Goal: Task Accomplishment & Management: Manage account settings

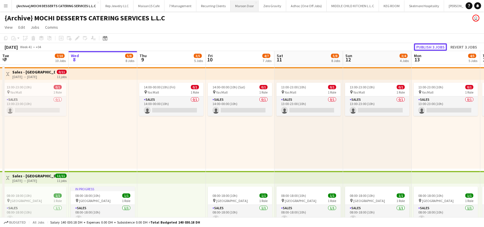
click at [435, 45] on button "Publish 3 jobs" at bounding box center [430, 46] width 33 height 7
click at [437, 47] on div "Publish 3 jobs Revert 3 jobs" at bounding box center [446, 46] width 75 height 7
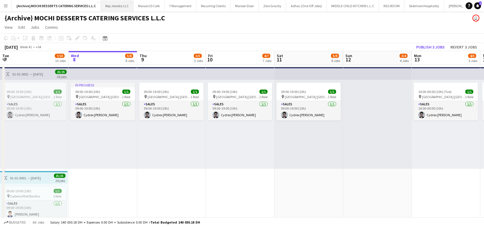
click at [118, 6] on button "Rep Jewelry LLC Close" at bounding box center [117, 5] width 33 height 11
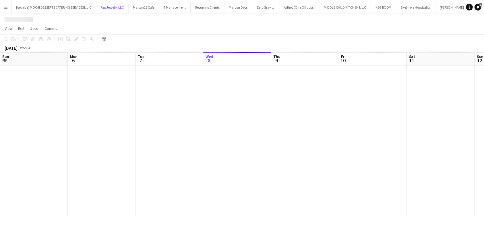
scroll to position [0, 137]
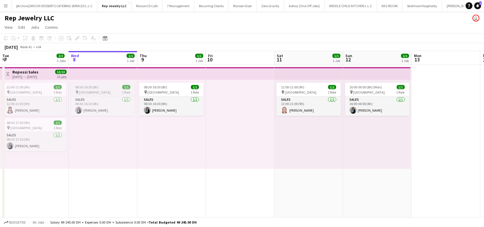
click at [87, 89] on span "08:30-16:30 (8h)" at bounding box center [86, 87] width 23 height 4
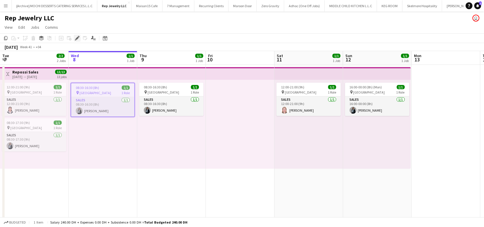
drag, startPoint x: 76, startPoint y: 38, endPoint x: 80, endPoint y: 39, distance: 3.8
click at [77, 38] on icon at bounding box center [76, 38] width 3 height 3
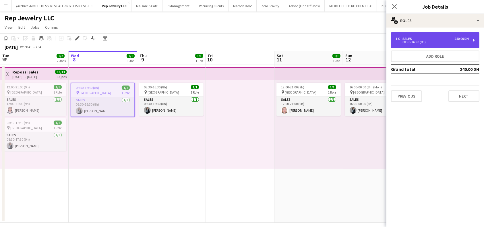
click at [475, 42] on div "1 x Sales 240.00 DH 08:30-16:30 (8h)" at bounding box center [435, 40] width 88 height 16
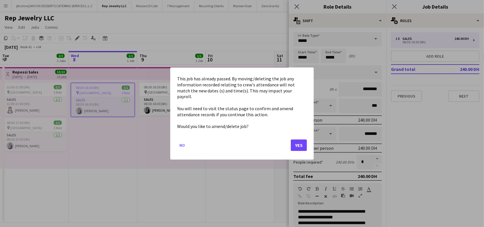
drag, startPoint x: 310, startPoint y: 56, endPoint x: 294, endPoint y: 57, distance: 16.2
click at [294, 57] on body "Menu Boards Boards Boards All jobs Status Workforce Workforce My Workforce Recr…" at bounding box center [242, 116] width 484 height 232
click at [308, 142] on div "This job has already passed. By moving/deleting the job any information recorde…" at bounding box center [241, 113] width 143 height 92
click at [299, 142] on button "Yes" at bounding box center [299, 144] width 16 height 11
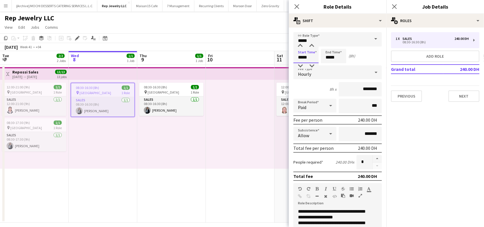
drag, startPoint x: 310, startPoint y: 56, endPoint x: 296, endPoint y: 56, distance: 14.3
click at [296, 56] on input "*****" at bounding box center [305, 56] width 25 height 14
type input "*****"
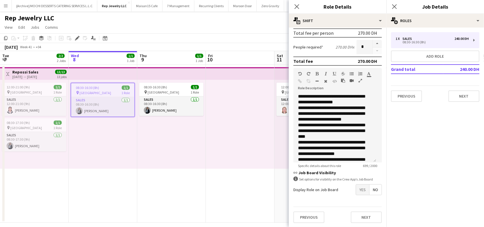
scroll to position [5, 0]
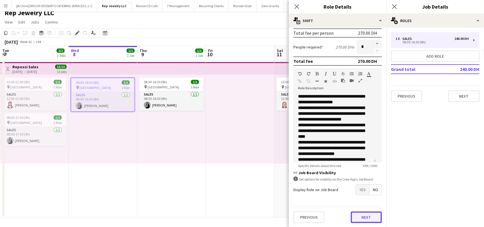
click at [359, 216] on button "Next" at bounding box center [366, 216] width 31 height 11
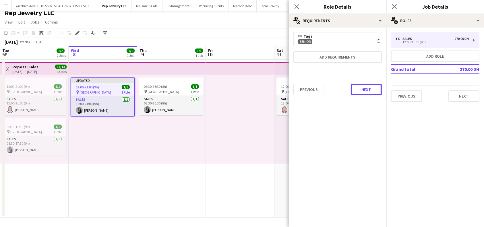
click at [363, 90] on button "Next" at bounding box center [366, 89] width 31 height 11
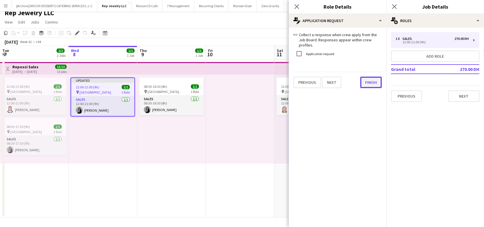
click at [362, 81] on button "Finish" at bounding box center [371, 82] width 22 height 11
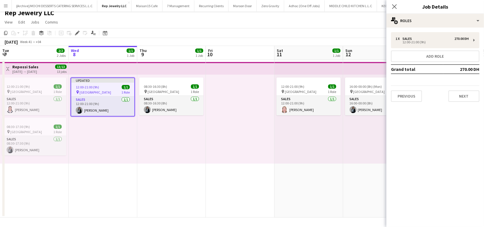
click at [391, 1] on div "Close pop-in" at bounding box center [394, 6] width 16 height 13
click at [394, 7] on icon at bounding box center [393, 6] width 5 height 5
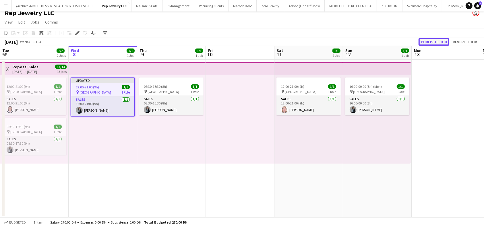
click at [438, 40] on button "Publish 1 job" at bounding box center [433, 41] width 31 height 7
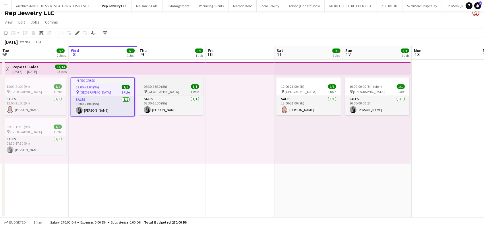
click at [176, 86] on div "08:30-16:30 (8h) 1/1" at bounding box center [171, 86] width 64 height 4
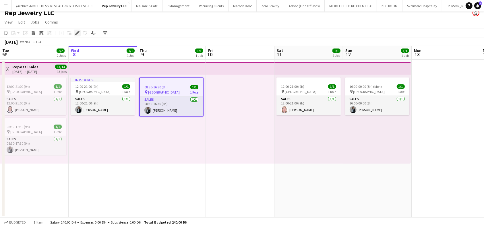
click at [77, 30] on div "Edit" at bounding box center [77, 33] width 7 height 7
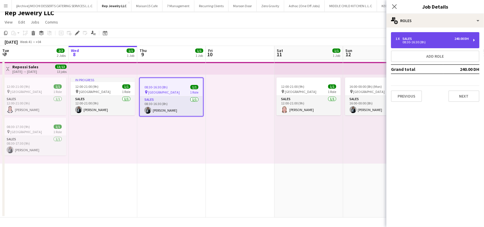
click at [475, 36] on div "1 x Sales 240.00 DH 08:30-16:30 (8h)" at bounding box center [435, 40] width 88 height 16
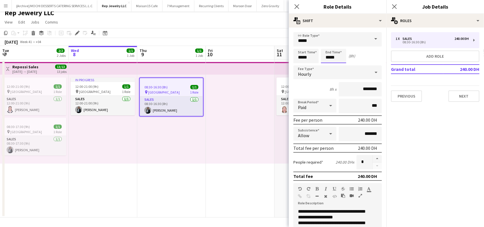
click at [328, 57] on input "*****" at bounding box center [333, 56] width 25 height 14
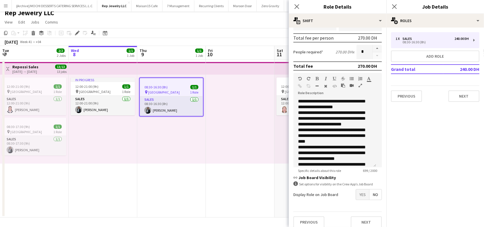
scroll to position [115, 0]
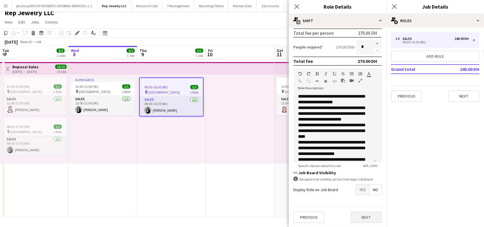
type input "*****"
click at [365, 217] on button "Next" at bounding box center [366, 216] width 31 height 11
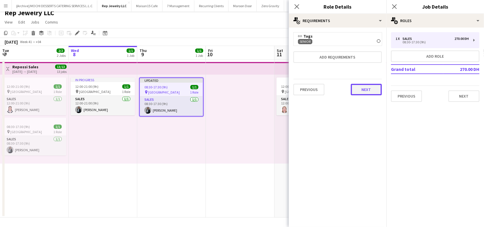
click at [360, 86] on button "Next" at bounding box center [366, 89] width 31 height 11
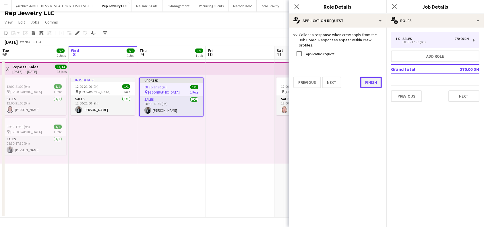
click at [366, 80] on button "Finish" at bounding box center [371, 82] width 22 height 11
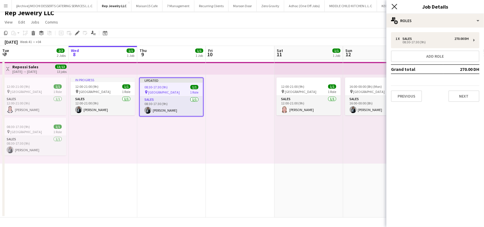
click at [396, 6] on icon "Close pop-in" at bounding box center [393, 6] width 5 height 5
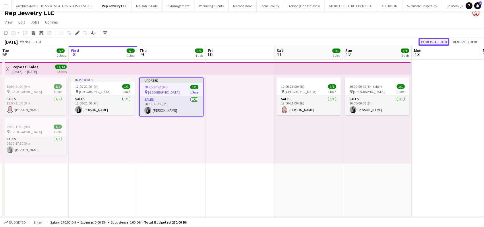
click at [438, 41] on button "Publish 1 job" at bounding box center [433, 41] width 31 height 7
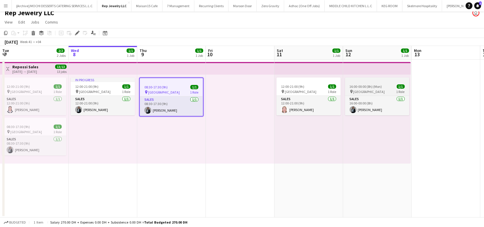
click at [367, 83] on app-job-card "16:00-00:00 (8h) (Mon) 1/1 pin Dubai Mall 1 Role Sales 1/1 16:00-00:00 (8h) Saw…" at bounding box center [377, 96] width 64 height 38
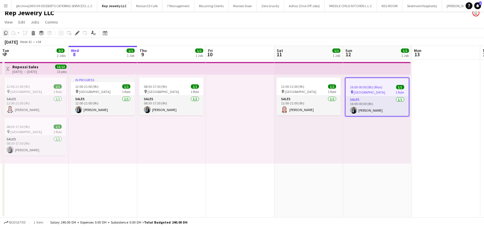
click at [5, 34] on icon at bounding box center [5, 33] width 3 height 4
click at [236, 87] on div at bounding box center [240, 119] width 69 height 89
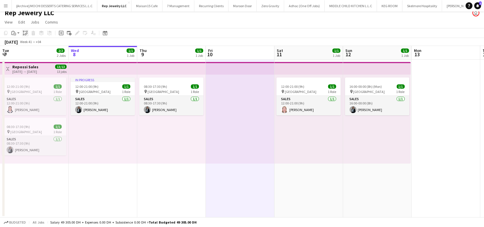
click at [24, 33] on icon "Paste linked Job" at bounding box center [25, 33] width 5 height 5
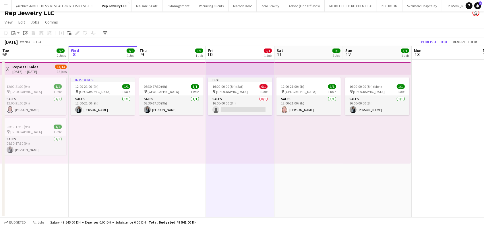
click at [304, 133] on div "12:00-21:00 (9h) 1/1 pin Dubai Mall 1 Role Sales 1/1 12:00-21:00 (9h) Analyn Na…" at bounding box center [308, 119] width 69 height 89
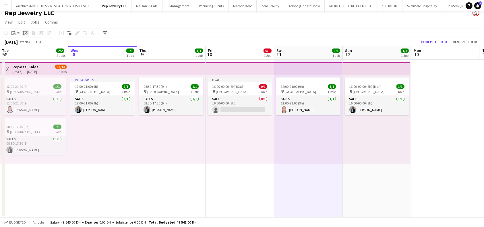
click at [24, 36] on div "Paste linked Job" at bounding box center [25, 33] width 7 height 7
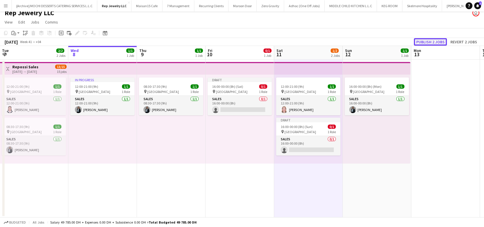
click at [441, 41] on button "Publish 2 jobs" at bounding box center [430, 41] width 33 height 7
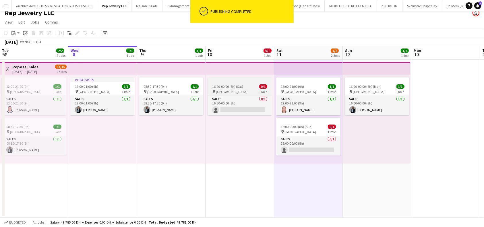
click at [232, 84] on app-job-card "16:00-00:00 (8h) (Sat) 0/1 pin Dubai Mall 1 Role Sales 0/1 16:00-00:00 (8h) sin…" at bounding box center [239, 96] width 64 height 38
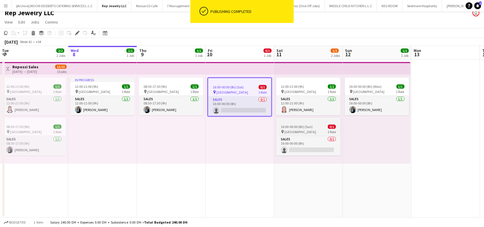
click at [305, 127] on span "16:00-00:00 (8h) (Sun)" at bounding box center [297, 127] width 32 height 4
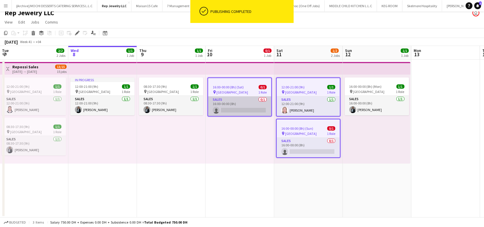
click at [252, 100] on app-card-role "Sales 0/1 16:00-00:00 (8h) single-neutral-actions" at bounding box center [239, 106] width 63 height 20
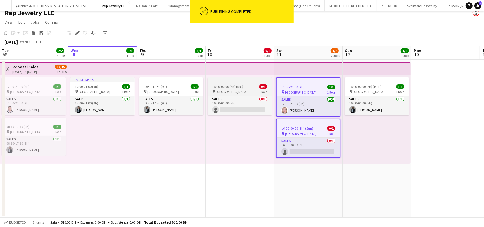
click at [249, 88] on div "16:00-00:00 (8h) (Sat) 0/1" at bounding box center [239, 86] width 64 height 4
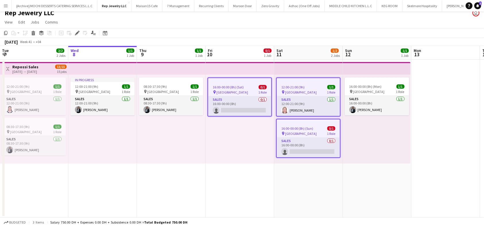
click at [320, 79] on div at bounding box center [308, 80] width 63 height 5
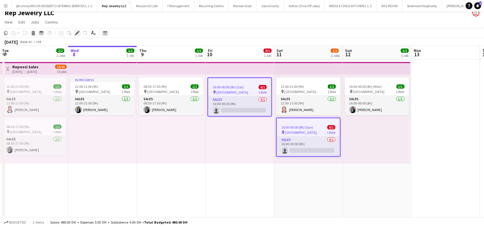
click at [75, 34] on icon at bounding box center [75, 34] width 1 height 1
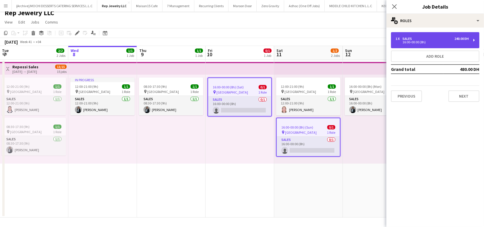
click at [475, 38] on div "1 x Sales 240.00 DH 16:00-00:00 (8h)" at bounding box center [435, 40] width 88 height 16
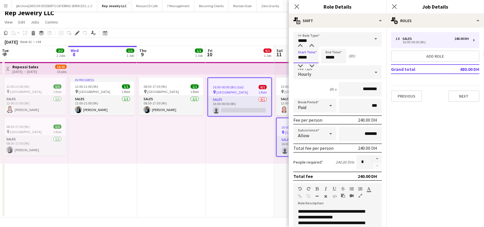
drag, startPoint x: 309, startPoint y: 59, endPoint x: 296, endPoint y: 59, distance: 12.9
click at [296, 59] on input "*****" at bounding box center [305, 56] width 25 height 14
type input "*****"
drag, startPoint x: 452, startPoint y: 167, endPoint x: 442, endPoint y: 173, distance: 11.7
click at [452, 166] on mat-expansion-panel "pencil3 General details 1 x Sales 240.00 DH 16:00-00:00 (8h) Add role Grand tot…" at bounding box center [435, 127] width 98 height 199
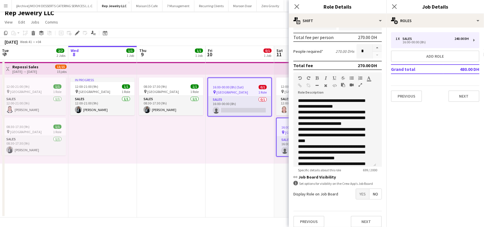
scroll to position [115, 0]
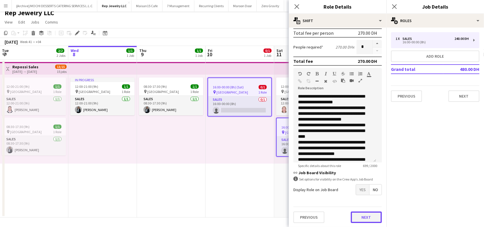
click at [362, 214] on button "Next" at bounding box center [366, 216] width 31 height 11
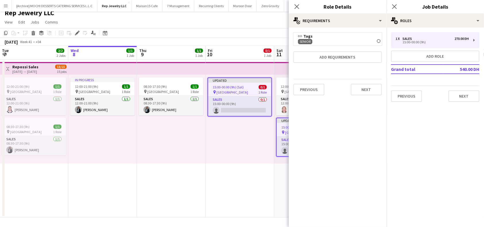
click at [365, 83] on div "Previous Next" at bounding box center [337, 89] width 88 height 21
drag, startPoint x: 364, startPoint y: 91, endPoint x: 386, endPoint y: 97, distance: 22.8
click at [364, 92] on button "Next" at bounding box center [366, 89] width 31 height 11
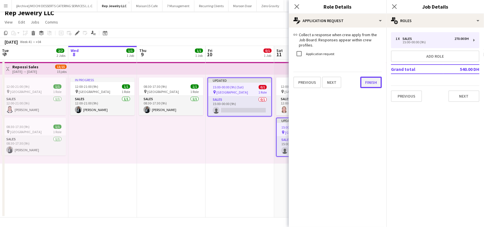
click at [365, 83] on div "link Collect a response when crew apply from the Job Board. Responses appear wi…" at bounding box center [338, 60] width 98 height 65
click at [364, 77] on button "Finish" at bounding box center [371, 82] width 22 height 11
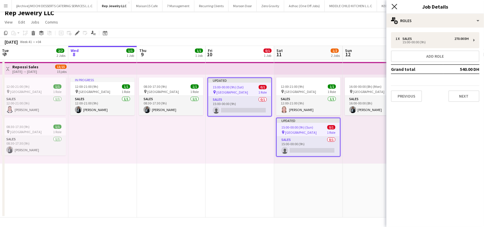
click at [395, 7] on icon at bounding box center [393, 6] width 5 height 5
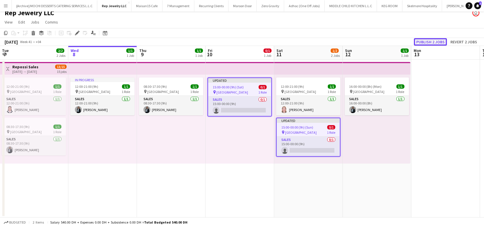
click at [429, 40] on button "Publish 2 jobs" at bounding box center [430, 41] width 33 height 7
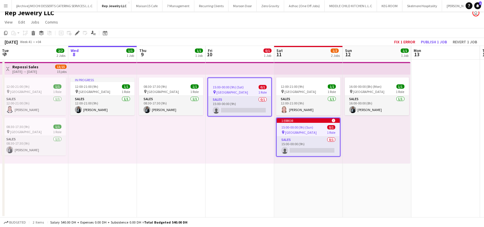
click at [291, 174] on app-date-cell "12:00-21:00 (9h) 1/1 pin Dubai Mall 1 Role Sales 1/1 12:00-21:00 (9h) Analyn Na…" at bounding box center [308, 139] width 69 height 158
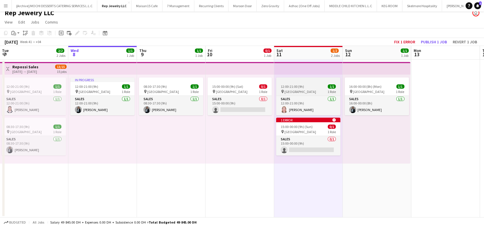
click at [308, 81] on div at bounding box center [308, 79] width 64 height 5
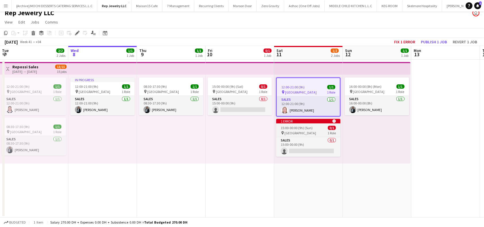
click at [317, 121] on div "1 error alert-circle" at bounding box center [308, 121] width 64 height 5
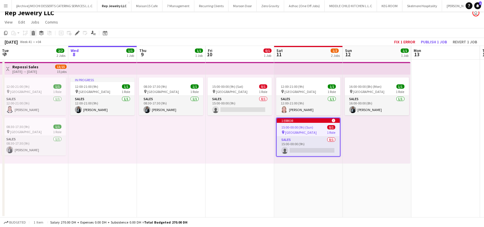
click at [32, 33] on icon at bounding box center [33, 33] width 3 height 3
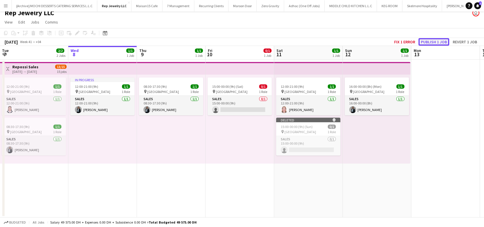
click at [433, 42] on button "Publish 1 job" at bounding box center [433, 41] width 31 height 7
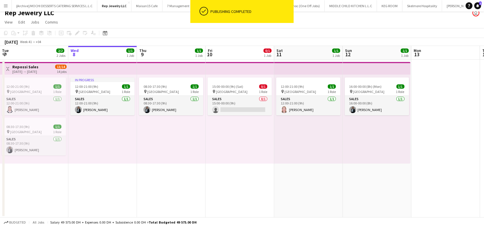
click at [322, 163] on div "12:00-21:00 (9h) 1/1 pin Dubai Mall 1 Role Sales 1/1 12:00-21:00 (9h) Analyn Na…" at bounding box center [308, 119] width 69 height 89
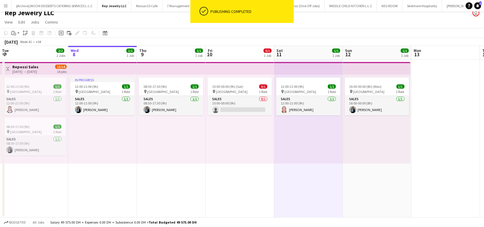
click at [423, 132] on app-date-cell at bounding box center [445, 139] width 69 height 158
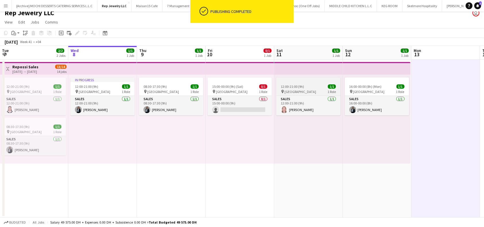
click at [301, 85] on span "12:00-21:00 (9h)" at bounding box center [292, 86] width 23 height 4
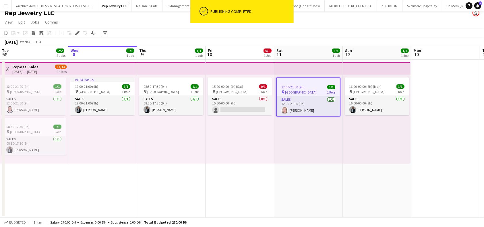
click at [237, 68] on app-top-bar at bounding box center [239, 68] width 69 height 13
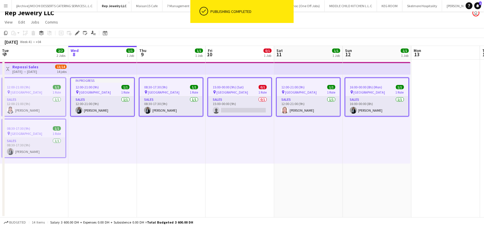
click at [229, 143] on div "15:00-00:00 (9h) (Sat) 0/1 pin Dubai Mall 1 Role Sales 0/1 15:00-00:00 (9h) sin…" at bounding box center [239, 119] width 69 height 89
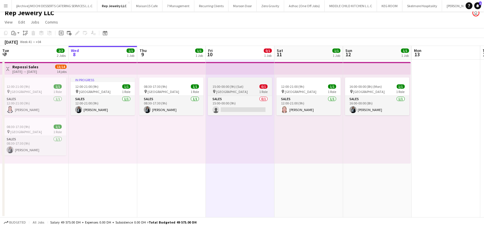
click at [241, 84] on span "15:00-00:00 (9h) (Sat)" at bounding box center [227, 86] width 31 height 4
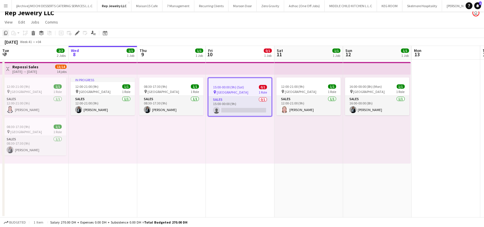
click at [6, 34] on icon at bounding box center [5, 33] width 3 height 4
click at [6, 34] on icon "Copy" at bounding box center [5, 33] width 5 height 5
click at [297, 128] on div "12:00-21:00 (9h) 1/1 pin Dubai Mall 1 Role Sales 1/1 12:00-21:00 (9h) Analyn Na…" at bounding box center [308, 119] width 69 height 89
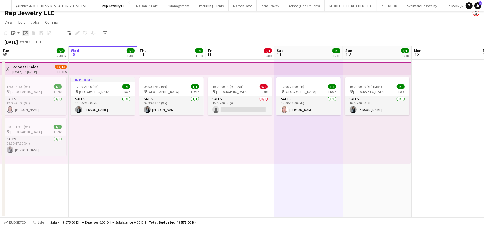
click at [25, 32] on icon "Paste linked Job" at bounding box center [25, 33] width 5 height 5
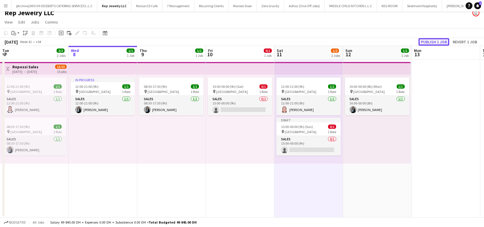
click at [438, 41] on button "Publish 1 job" at bounding box center [433, 41] width 31 height 7
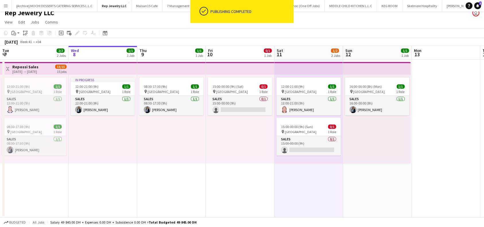
click at [433, 139] on app-date-cell at bounding box center [445, 139] width 69 height 158
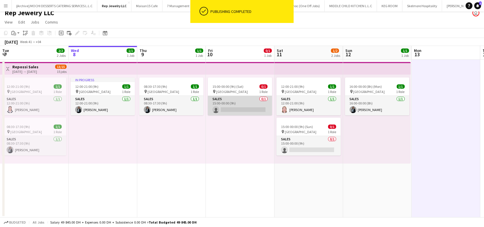
click at [230, 105] on app-card-role "Sales 0/1 15:00-00:00 (9h) single-neutral-actions" at bounding box center [240, 106] width 64 height 20
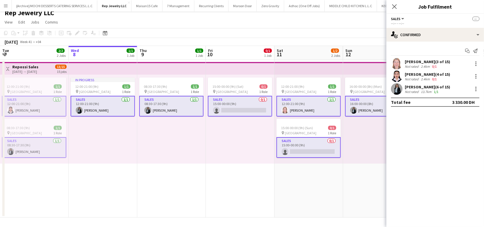
click at [244, 111] on app-card-role "Sales 0/1 15:00-00:00 (9h) single-neutral-actions" at bounding box center [240, 106] width 64 height 21
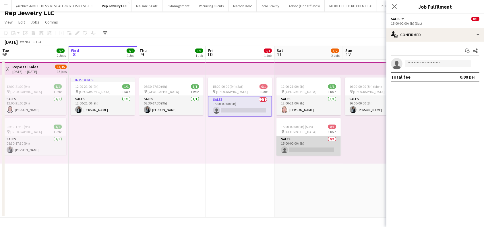
click at [308, 150] on app-card-role "Sales 0/1 15:00-00:00 (9h) single-neutral-actions" at bounding box center [308, 146] width 64 height 20
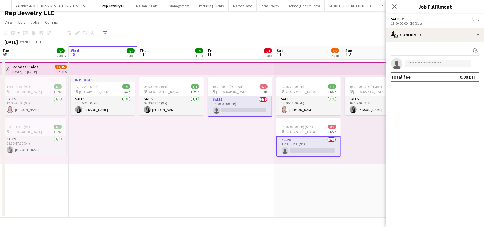
click at [425, 63] on input at bounding box center [437, 63] width 67 height 7
type input "***"
click at [434, 76] on span "farkouh.sawsan@gmail.com" at bounding box center [437, 76] width 57 height 5
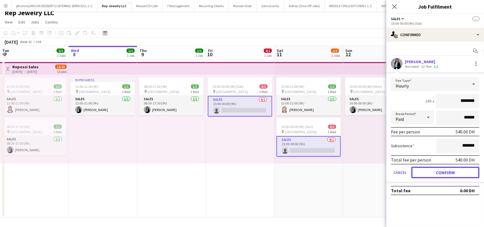
drag, startPoint x: 439, startPoint y: 174, endPoint x: 434, endPoint y: 165, distance: 9.9
click at [438, 174] on button "Confirm" at bounding box center [445, 172] width 68 height 11
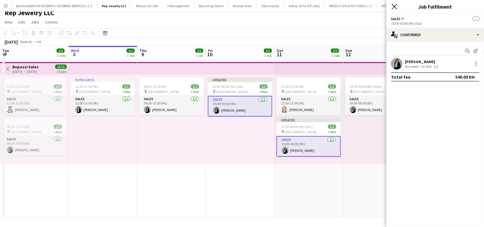
click at [394, 8] on icon "Close pop-in" at bounding box center [393, 6] width 5 height 5
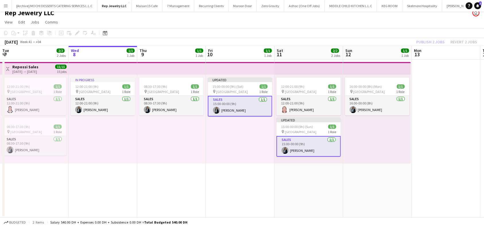
click at [438, 41] on div "Publish 2 jobs Revert 2 jobs" at bounding box center [446, 41] width 75 height 7
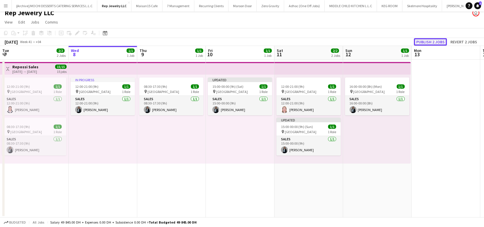
click at [437, 41] on button "Publish 2 jobs" at bounding box center [430, 41] width 33 height 7
click at [397, 179] on app-date-cell "16:00-00:00 (8h) (Mon) 1/1 pin Dubai Mall 1 Role Sales 1/1 16:00-00:00 (8h) Saw…" at bounding box center [377, 139] width 69 height 158
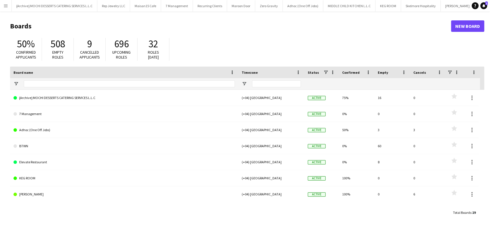
click at [3, 4] on app-icon "Menu" at bounding box center [5, 5] width 5 height 5
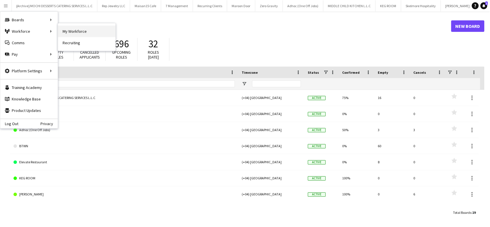
click at [81, 32] on link "My Workforce" at bounding box center [86, 31] width 57 height 11
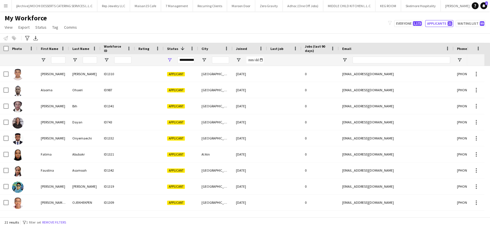
click at [7, 3] on app-icon "Menu" at bounding box center [5, 5] width 5 height 5
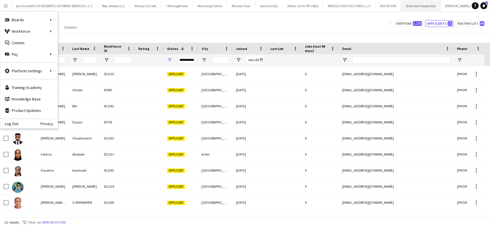
click at [411, 4] on button "Skelmore Hospitality Close" at bounding box center [421, 5] width 40 height 11
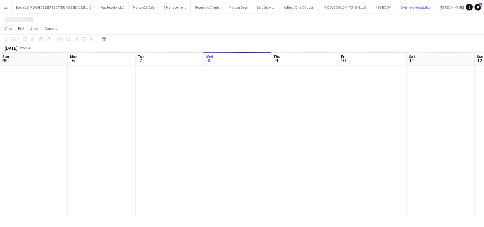
scroll to position [0, 137]
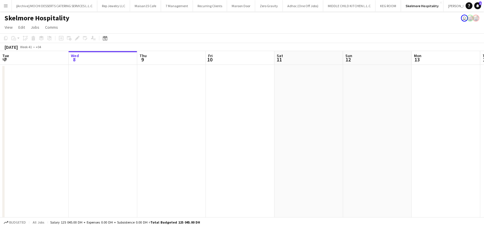
click at [49, 56] on app-board-header-date "Tue 7" at bounding box center [34, 58] width 69 height 14
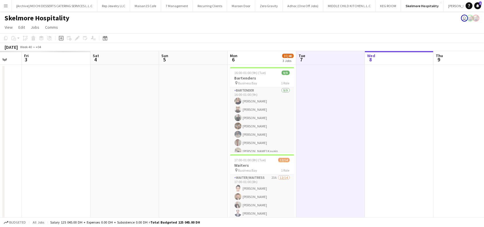
scroll to position [0, 182]
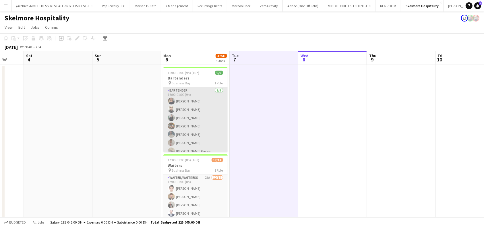
click at [196, 108] on app-card-role "Bartender 9/9 16:00-01:00 (9h) TALITA SOARES Olesya Shaporenko Lurdes De Medeir…" at bounding box center [195, 130] width 64 height 86
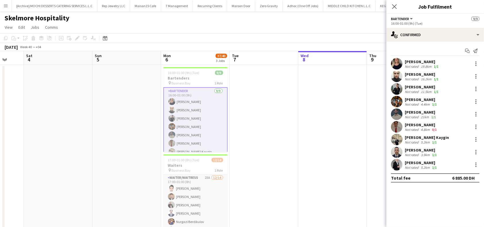
click at [424, 73] on div "Olesya Shaporenko" at bounding box center [421, 74] width 35 height 5
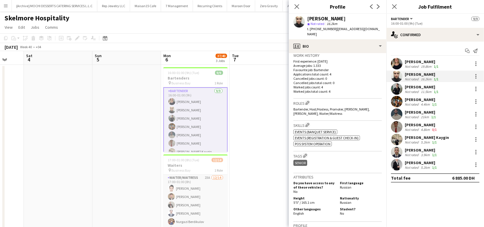
scroll to position [153, 0]
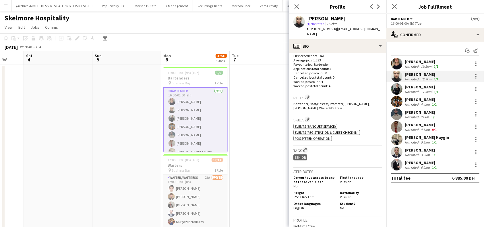
drag, startPoint x: 442, startPoint y: 85, endPoint x: 405, endPoint y: 88, distance: 37.1
click at [405, 88] on div "Lurdes De Medeiros Not rated 11.5km 1/1" at bounding box center [435, 88] width 98 height 11
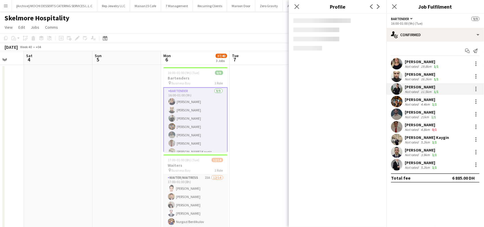
copy div "Lurdes De Medeiros"
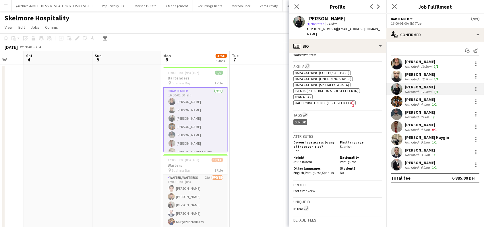
scroll to position [268, 0]
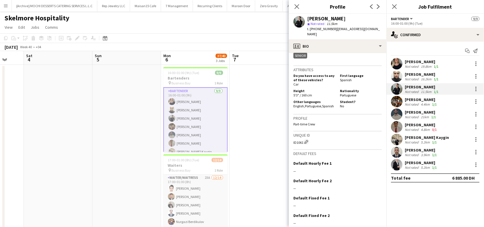
drag, startPoint x: 303, startPoint y: 143, endPoint x: 292, endPoint y: 144, distance: 10.7
click at [292, 144] on app-crew-profile-bio "chevron-left chevron-right Open photos pop-in Gender Female Birthday 09-08-1997…" at bounding box center [338, 140] width 98 height 174
copy div "ID1061"
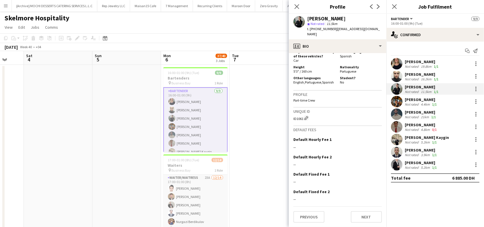
scroll to position [292, 0]
click at [309, 216] on button "Previous" at bounding box center [308, 216] width 31 height 11
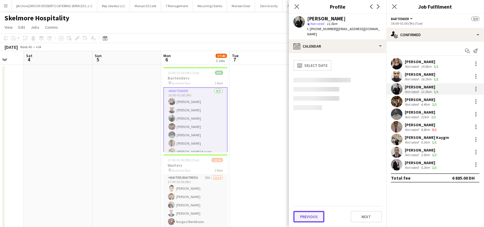
click at [307, 213] on button "Previous" at bounding box center [308, 216] width 31 height 11
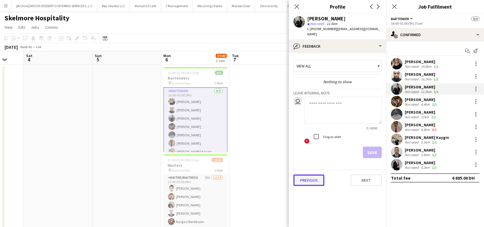
click at [309, 174] on button "Previous" at bounding box center [308, 179] width 31 height 11
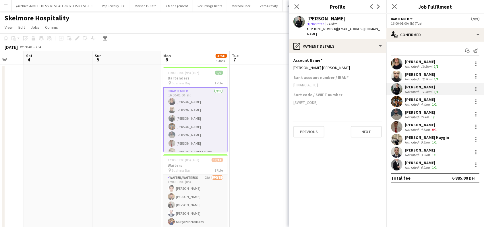
drag, startPoint x: 343, startPoint y: 80, endPoint x: 289, endPoint y: 86, distance: 53.7
click at [289, 86] on app-section-data-types "Account Name Edit this field Lurdes Elexia De Medeiros Paz Bank account number …" at bounding box center [338, 140] width 98 height 174
copy div "AE760260000215851280401"
drag, startPoint x: 342, startPoint y: 62, endPoint x: 290, endPoint y: 64, distance: 51.4
click at [290, 64] on app-section-data-types "Account Name Edit this field Lurdes Elexia De Medeiros Paz Bank account number …" at bounding box center [338, 140] width 98 height 174
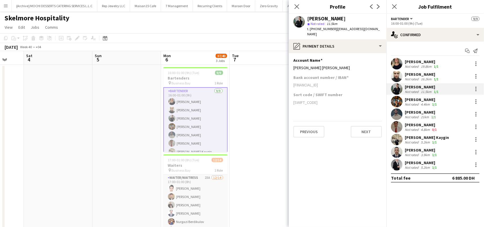
copy div "Lurdes Elexia De Medeiros Paz"
click at [378, 5] on icon at bounding box center [378, 6] width 3 height 5
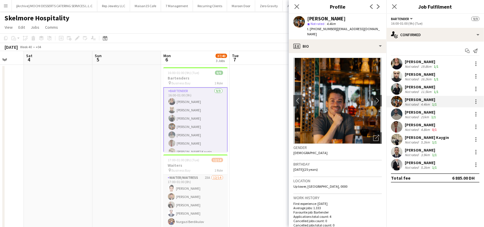
drag, startPoint x: 343, startPoint y: 19, endPoint x: 308, endPoint y: 19, distance: 35.0
click at [308, 19] on div "[PERSON_NAME]" at bounding box center [344, 18] width 75 height 5
copy div "[PERSON_NAME]"
drag, startPoint x: 374, startPoint y: 30, endPoint x: 333, endPoint y: 29, distance: 40.2
click at [333, 29] on app-profile-header "Dimitris Iseris star Not rated 4.4km t. +971586379154 | dimiseris5@gmail.com" at bounding box center [338, 27] width 98 height 26
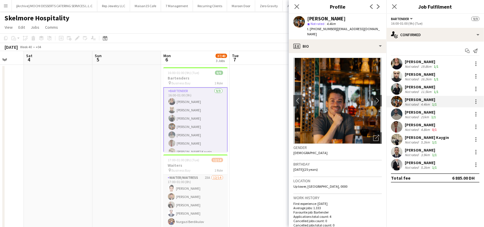
copy span "dimiseris5@gmail.com"
drag, startPoint x: 332, startPoint y: 29, endPoint x: 310, endPoint y: 30, distance: 21.2
click at [310, 30] on span "t. +971586379154" at bounding box center [322, 29] width 30 height 4
copy span "+971586379154"
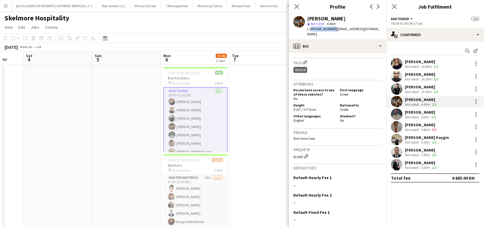
scroll to position [229, 0]
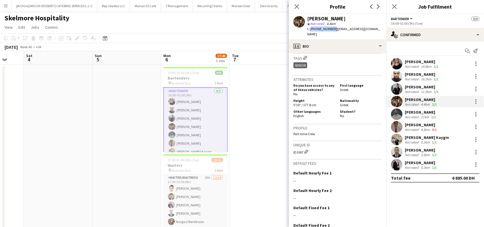
drag, startPoint x: 303, startPoint y: 147, endPoint x: 292, endPoint y: 148, distance: 11.2
click at [292, 148] on app-crew-profile-bio "chevron-left chevron-right Open photos pop-in Gender Male Birthday 02-01-2000 (…" at bounding box center [338, 140] width 98 height 174
copy div "ID1067"
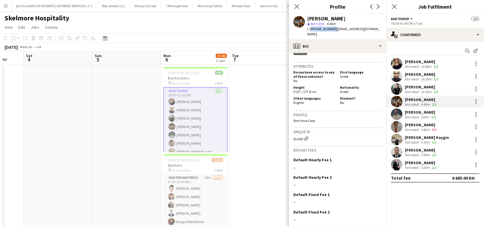
scroll to position [258, 0]
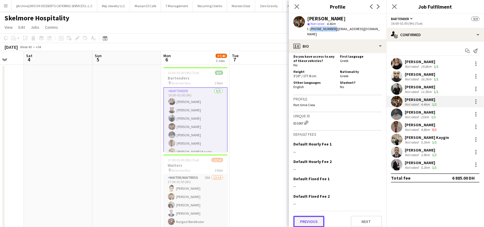
click at [314, 216] on button "Previous" at bounding box center [308, 221] width 31 height 11
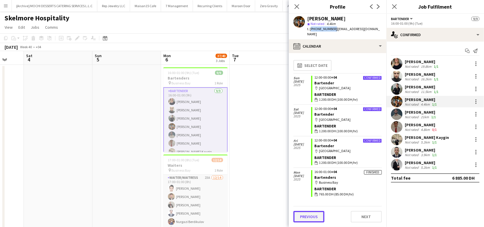
click at [312, 215] on button "Previous" at bounding box center [308, 216] width 31 height 11
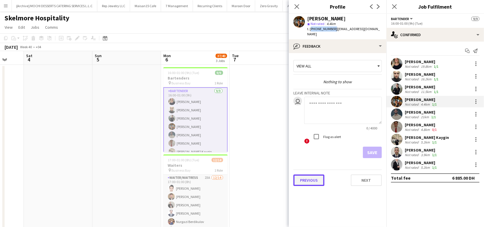
click at [304, 176] on button "Previous" at bounding box center [308, 179] width 31 height 11
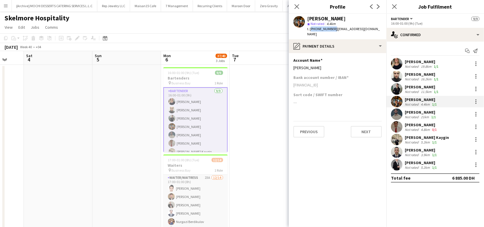
drag, startPoint x: 342, startPoint y: 81, endPoint x: 293, endPoint y: 80, distance: 48.5
click at [293, 82] on div "AE610200000032144321001" at bounding box center [337, 84] width 88 height 5
copy div "AE610200000032144321001"
drag, startPoint x: 320, startPoint y: 64, endPoint x: 292, endPoint y: 63, distance: 28.4
click at [292, 63] on app-section-data-types "Account Name Edit this field Dimitrios Iseris Bank account number / IBAN AE6102…" at bounding box center [338, 140] width 98 height 174
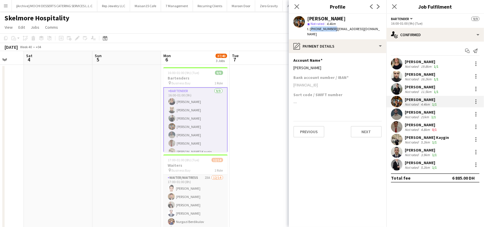
copy div "Dimitrios Iseris"
click at [379, 7] on icon at bounding box center [378, 6] width 3 height 5
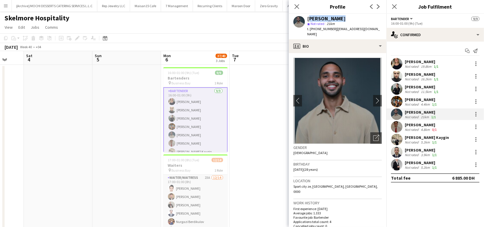
drag, startPoint x: 344, startPoint y: 17, endPoint x: 307, endPoint y: 18, distance: 36.5
click at [307, 18] on div "[PERSON_NAME]" at bounding box center [344, 18] width 75 height 5
drag, startPoint x: 310, startPoint y: 30, endPoint x: 332, endPoint y: 31, distance: 22.1
click at [332, 31] on span "t. +971502689763" at bounding box center [322, 29] width 30 height 4
drag, startPoint x: 334, startPoint y: 30, endPoint x: 338, endPoint y: 36, distance: 6.5
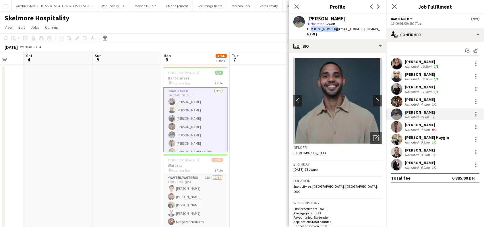
click at [338, 36] on div "t. +971502689763 | gomezvictordavid710@gmail.com" at bounding box center [344, 31] width 75 height 10
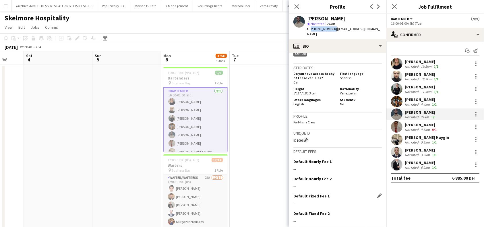
scroll to position [293, 0]
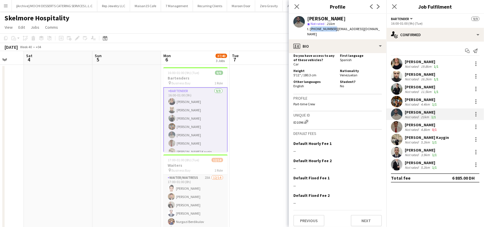
drag, startPoint x: 303, startPoint y: 119, endPoint x: 289, endPoint y: 119, distance: 14.1
click at [289, 119] on app-crew-profile-bio "chevron-left chevron-right Open photos pop-in Gender Male Birthday 06-08-1997 (…" at bounding box center [338, 140] width 98 height 174
click at [317, 219] on button "Previous" at bounding box center [308, 220] width 31 height 11
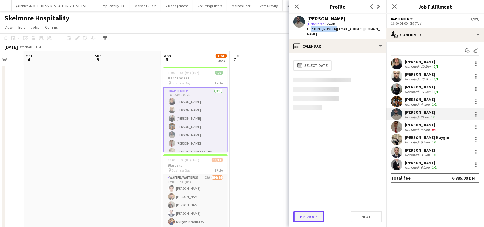
click at [306, 215] on button "Previous" at bounding box center [308, 216] width 31 height 11
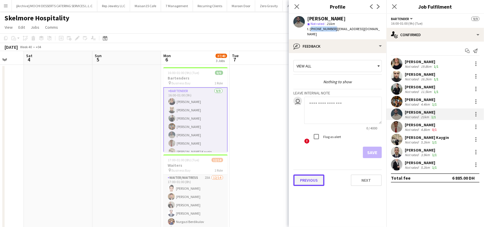
click at [310, 179] on button "Previous" at bounding box center [308, 179] width 31 height 11
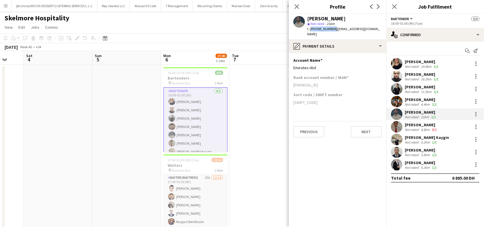
drag, startPoint x: 341, startPoint y: 83, endPoint x: 293, endPoint y: 86, distance: 48.6
click at [293, 86] on app-section-data-types "Account Name Edit this field Emirates nbd Bank account number / IBAN AE24026000…" at bounding box center [338, 140] width 98 height 174
drag, startPoint x: 343, startPoint y: 17, endPoint x: 301, endPoint y: 19, distance: 42.2
click at [301, 19] on div "Victor Gomez star Not rated 21km t. +971502689763 | gomezvictordavid710@gmail.c…" at bounding box center [338, 27] width 98 height 26
click at [379, 60] on app-icon "Edit this field" at bounding box center [379, 60] width 5 height 5
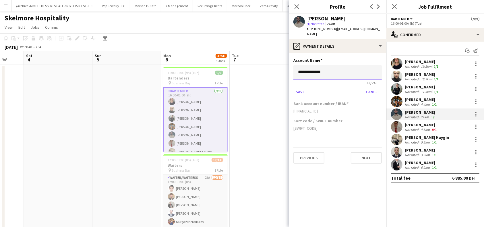
drag, startPoint x: 338, startPoint y: 75, endPoint x: 269, endPoint y: 69, distance: 69.3
click at [269, 69] on body "Menu Boards Boards Boards All jobs Status Workforce Workforce My Workforce Recr…" at bounding box center [242, 174] width 484 height 348
paste input
type input "**********"
click at [365, 157] on button "Next" at bounding box center [366, 157] width 31 height 11
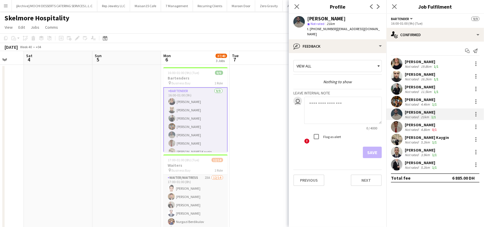
click at [373, 157] on div "Save" at bounding box center [337, 152] width 88 height 11
click at [373, 152] on div "Save" at bounding box center [337, 152] width 88 height 11
click at [356, 185] on button "Next" at bounding box center [366, 179] width 31 height 11
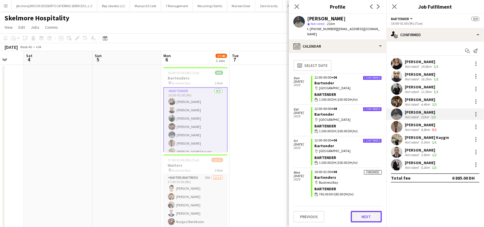
click at [363, 213] on button "Next" at bounding box center [366, 216] width 31 height 11
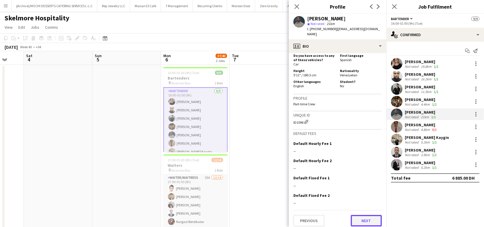
click at [361, 217] on button "Next" at bounding box center [366, 220] width 31 height 11
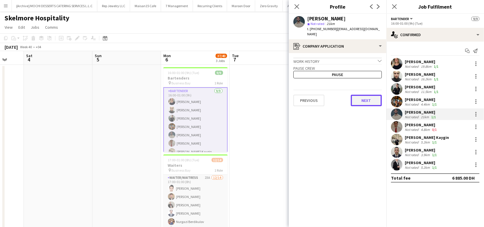
click at [364, 103] on button "Next" at bounding box center [366, 100] width 31 height 11
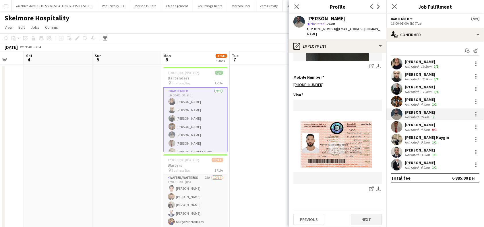
scroll to position [197, 0]
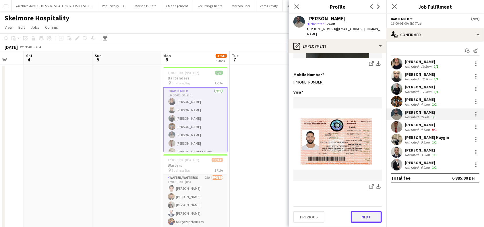
click at [358, 217] on button "Next" at bounding box center [366, 216] width 31 height 11
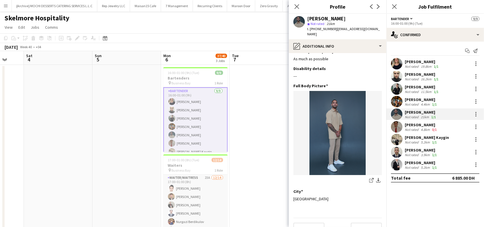
scroll to position [20, 0]
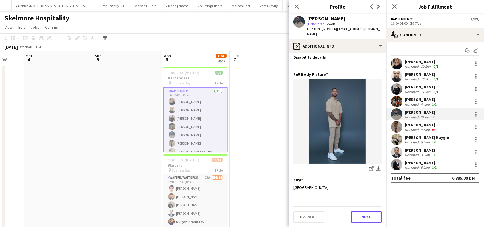
click at [363, 216] on button "Next" at bounding box center [366, 216] width 31 height 11
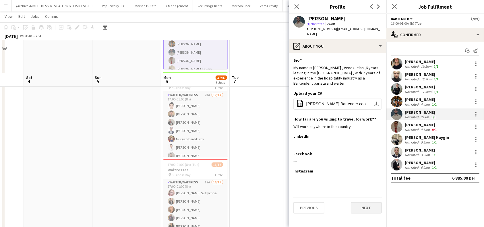
scroll to position [115, 0]
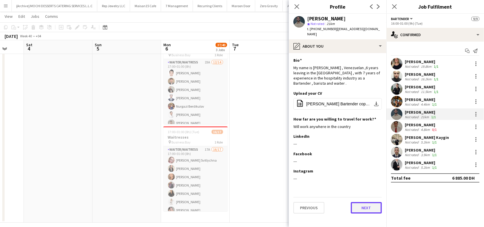
click at [363, 208] on button "Next" at bounding box center [366, 207] width 31 height 11
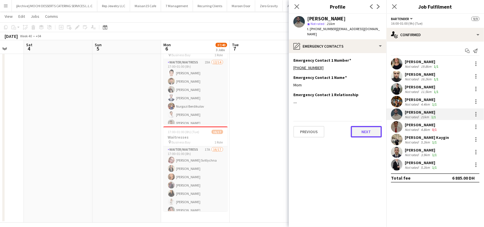
click at [365, 130] on button "Next" at bounding box center [366, 131] width 31 height 11
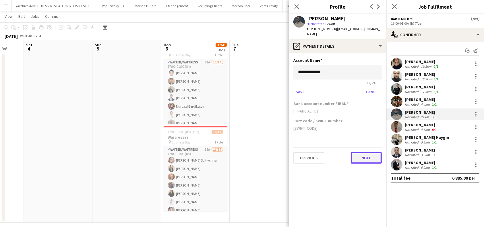
click at [362, 160] on button "Next" at bounding box center [366, 157] width 31 height 11
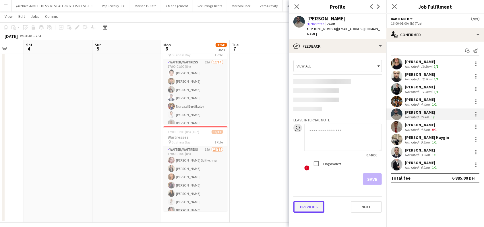
click at [308, 209] on button "Previous" at bounding box center [308, 206] width 31 height 11
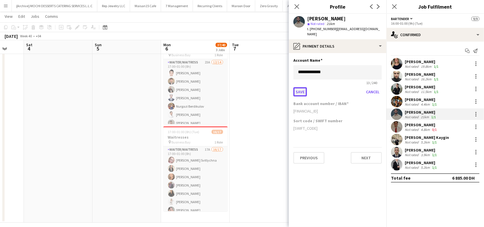
click at [297, 92] on button "Save" at bounding box center [299, 91] width 13 height 9
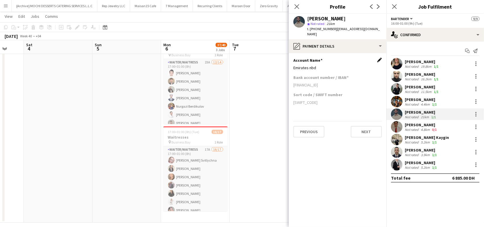
click at [378, 61] on app-icon "Edit this field" at bounding box center [379, 60] width 5 height 5
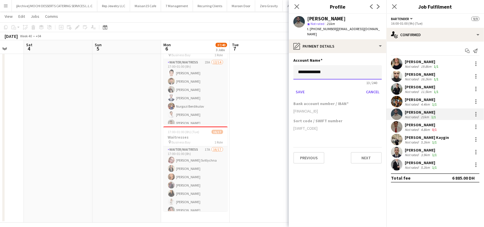
drag, startPoint x: 330, startPoint y: 74, endPoint x: 269, endPoint y: 71, distance: 61.1
click at [269, 71] on body "Menu Boards Boards Boards All jobs Status Workforce Workforce My Workforce Recr…" at bounding box center [242, 58] width 484 height 347
paste input
type input "**********"
click at [299, 93] on button "Save" at bounding box center [299, 91] width 13 height 9
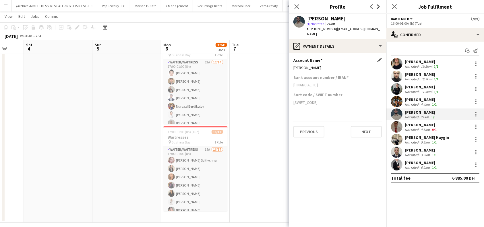
click at [380, 6] on icon "Next" at bounding box center [378, 6] width 5 height 5
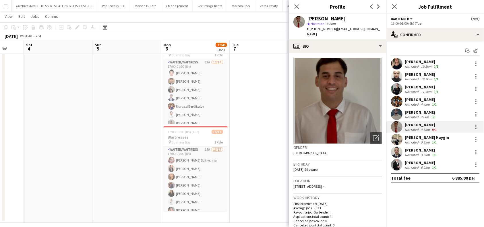
drag, startPoint x: 345, startPoint y: 16, endPoint x: 309, endPoint y: 15, distance: 36.2
click at [309, 15] on div "Sergio Gabriel star Not rated 4.8km t. +971555975230 | sergiogbasualdo@gmail.com" at bounding box center [338, 27] width 98 height 26
drag, startPoint x: 308, startPoint y: 17, endPoint x: 341, endPoint y: 18, distance: 32.7
click at [341, 18] on div "[PERSON_NAME]" at bounding box center [344, 18] width 75 height 5
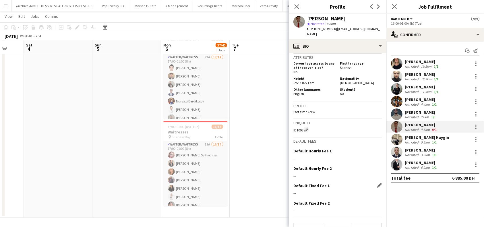
scroll to position [264, 0]
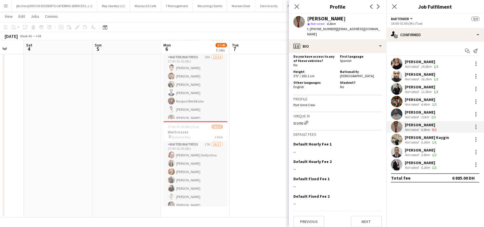
drag, startPoint x: 303, startPoint y: 117, endPoint x: 292, endPoint y: 120, distance: 10.8
click at [292, 120] on app-crew-profile-bio "Open photos pop-in Gender Male Birthday 25-08-1996 (29 years) Location 12 45 St…" at bounding box center [338, 140] width 98 height 174
drag, startPoint x: 335, startPoint y: 28, endPoint x: 379, endPoint y: 29, distance: 43.9
click at [379, 29] on div "Sergio Gabriel star Not rated 4.8km t. +971555975230 | sergiogbasualdo@gmail.com" at bounding box center [338, 27] width 98 height 26
drag, startPoint x: 331, startPoint y: 30, endPoint x: 311, endPoint y: 29, distance: 20.7
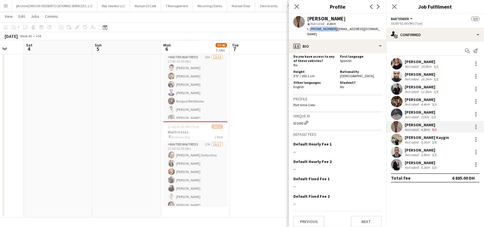
click at [310, 29] on span "t. +971555975230" at bounding box center [322, 29] width 30 height 4
click at [298, 218] on button "Previous" at bounding box center [308, 221] width 31 height 11
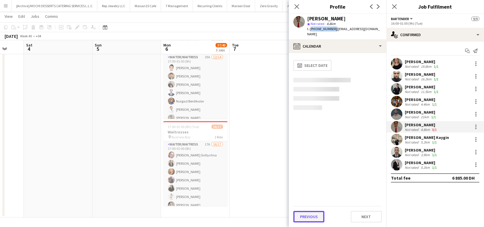
click at [309, 214] on button "Previous" at bounding box center [308, 216] width 31 height 11
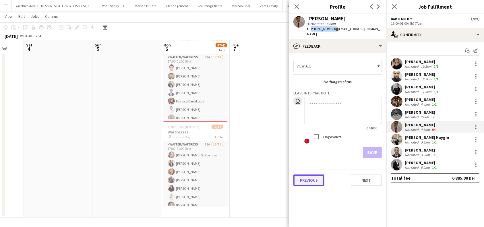
click at [312, 174] on button "Previous" at bounding box center [308, 179] width 31 height 11
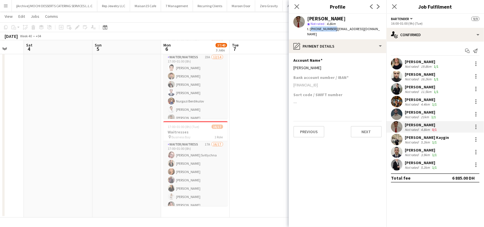
drag, startPoint x: 348, startPoint y: 80, endPoint x: 293, endPoint y: 83, distance: 54.9
click at [293, 83] on div "Bank account number / IBAN AE850330000019101687153" at bounding box center [337, 83] width 88 height 17
drag, startPoint x: 324, startPoint y: 62, endPoint x: 293, endPoint y: 66, distance: 31.0
click at [293, 66] on app-section-data-types "Account Name Edit this field Sergio basualdo Bank account number / IBAN AE85033…" at bounding box center [338, 140] width 98 height 174
drag, startPoint x: 444, startPoint y: 138, endPoint x: 406, endPoint y: 137, distance: 37.6
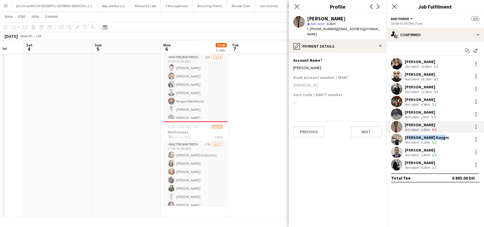
click at [406, 137] on div "Mert Burak Kaygin Not rated 5.2km 1/1" at bounding box center [435, 139] width 98 height 11
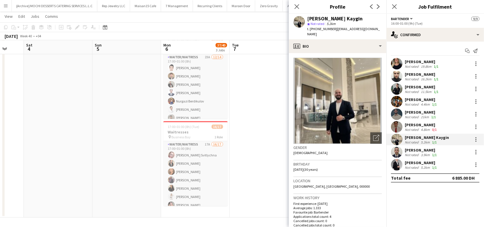
click at [426, 125] on div "[PERSON_NAME]" at bounding box center [420, 124] width 33 height 5
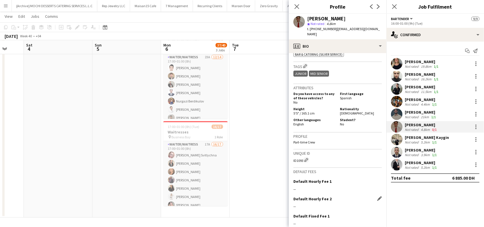
scroll to position [226, 0]
click at [307, 65] on app-icon "Edit crew company tags" at bounding box center [305, 67] width 4 height 4
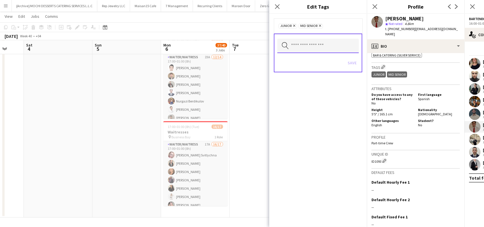
click at [333, 47] on input "text" at bounding box center [317, 46] width 81 height 14
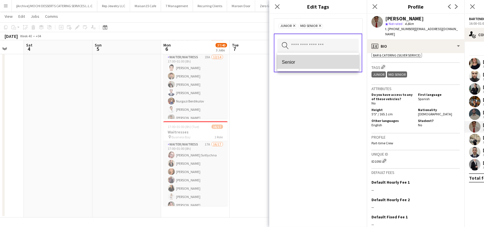
click at [310, 61] on span "Senior" at bounding box center [318, 61] width 72 height 5
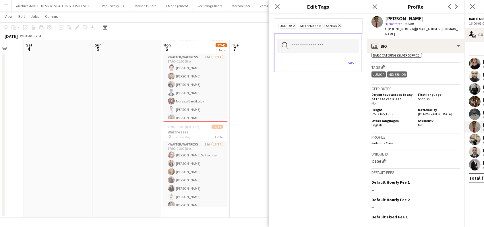
click at [295, 26] on icon at bounding box center [294, 26] width 2 height 2
click at [351, 62] on button "Save" at bounding box center [351, 62] width 13 height 9
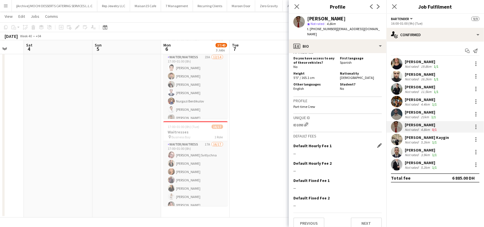
scroll to position [264, 0]
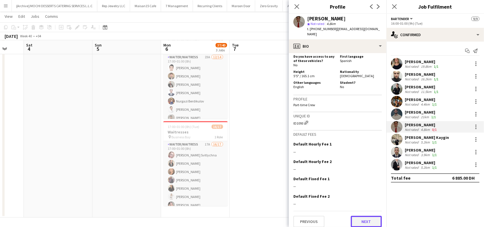
click at [369, 217] on button "Next" at bounding box center [366, 221] width 31 height 11
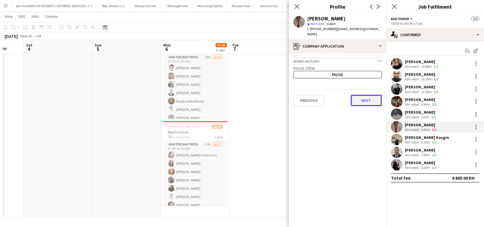
click at [363, 95] on button "Next" at bounding box center [366, 100] width 31 height 11
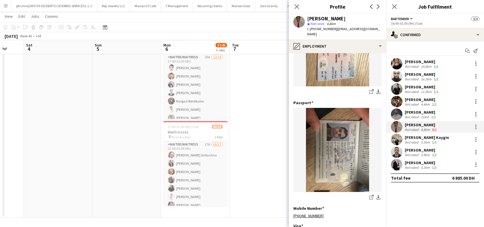
scroll to position [112, 0]
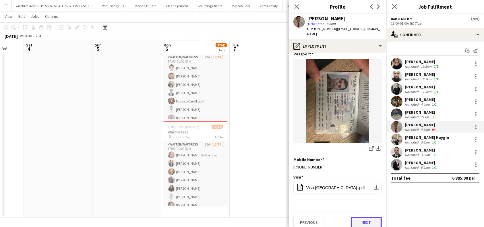
click at [358, 217] on button "Next" at bounding box center [366, 222] width 31 height 11
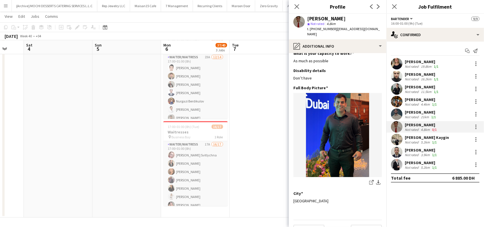
scroll to position [15, 0]
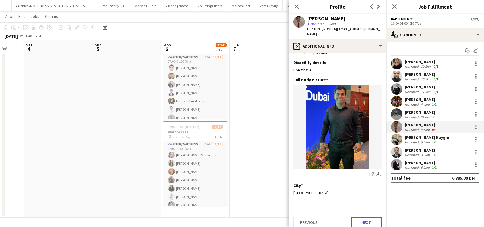
drag, startPoint x: 358, startPoint y: 213, endPoint x: 365, endPoint y: 208, distance: 9.2
click at [358, 217] on button "Next" at bounding box center [366, 222] width 31 height 11
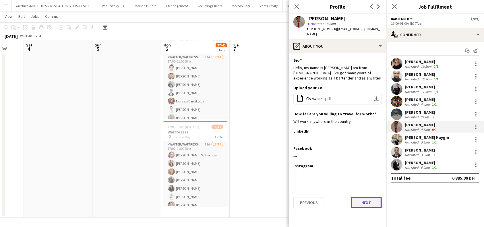
click at [369, 197] on button "Next" at bounding box center [366, 202] width 31 height 11
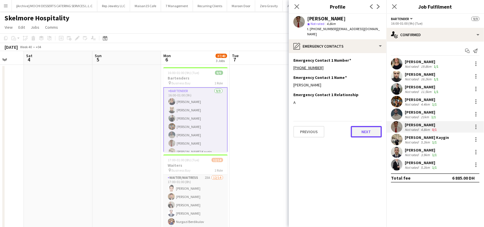
click at [364, 126] on button "Next" at bounding box center [366, 131] width 31 height 11
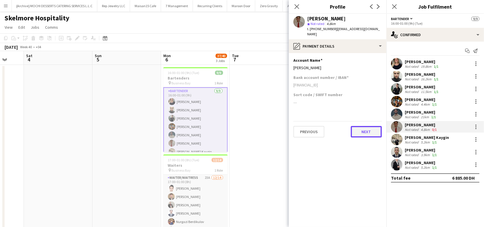
click at [365, 126] on button "Next" at bounding box center [366, 131] width 31 height 11
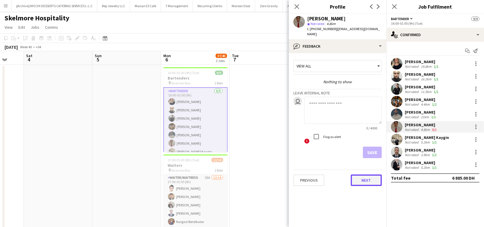
click at [369, 174] on button "Next" at bounding box center [366, 179] width 31 height 11
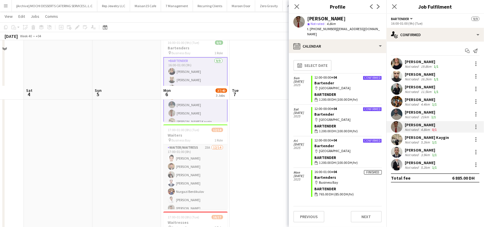
scroll to position [76, 0]
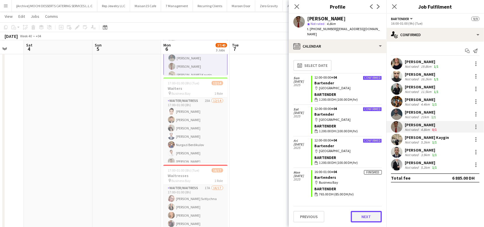
click at [366, 216] on button "Next" at bounding box center [366, 216] width 31 height 11
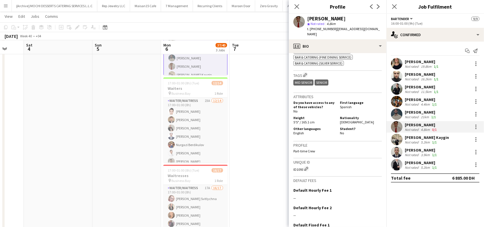
scroll to position [264, 0]
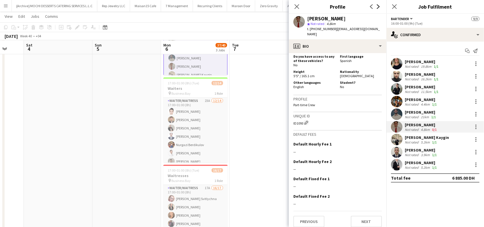
click at [379, 5] on icon "Next" at bounding box center [378, 6] width 5 height 5
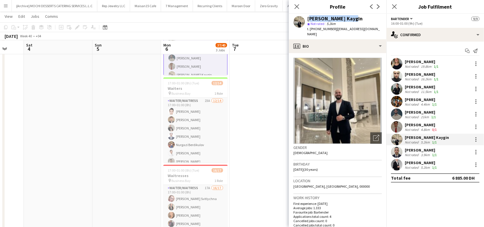
drag, startPoint x: 355, startPoint y: 20, endPoint x: 308, endPoint y: 17, distance: 47.4
click at [308, 17] on div "Mert Burak Kaygin" at bounding box center [344, 18] width 75 height 5
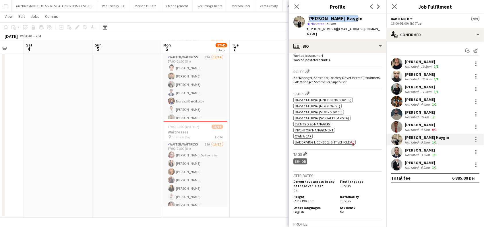
scroll to position [229, 0]
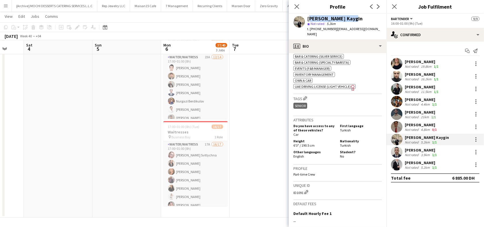
drag, startPoint x: 303, startPoint y: 188, endPoint x: 291, endPoint y: 189, distance: 12.1
click at [291, 189] on app-crew-profile-bio "Open photos pop-in Gender Male Birthday 08-03-1995 (30 years) Location Dubai, D…" at bounding box center [338, 140] width 98 height 174
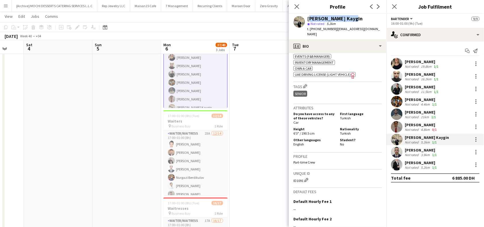
scroll to position [153, 0]
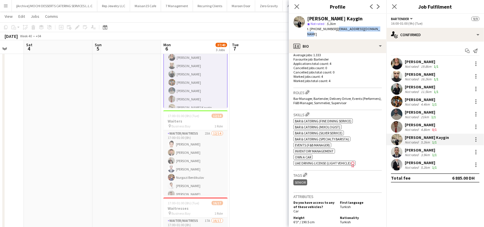
drag, startPoint x: 335, startPoint y: 30, endPoint x: 376, endPoint y: 28, distance: 41.7
click at [376, 27] on span "| mertburakkaygin@gmail.com" at bounding box center [343, 31] width 73 height 9
drag, startPoint x: 309, startPoint y: 29, endPoint x: 332, endPoint y: 29, distance: 23.2
click at [332, 29] on span "t. +971589391439" at bounding box center [322, 29] width 30 height 4
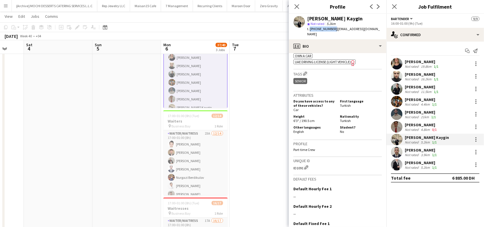
scroll to position [300, 0]
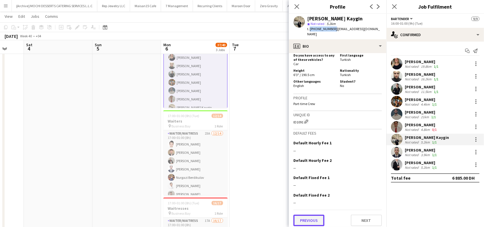
click at [300, 215] on button "Previous" at bounding box center [308, 220] width 31 height 11
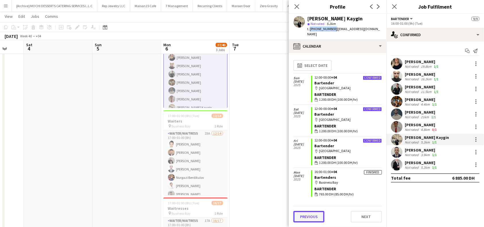
click at [303, 212] on button "Previous" at bounding box center [308, 216] width 31 height 11
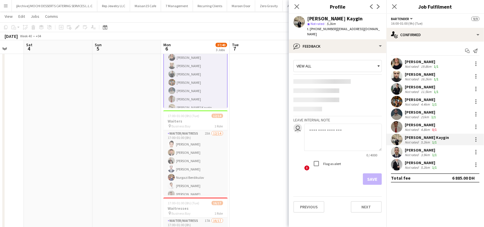
click at [303, 213] on app-crew-profile-feedback-tab "View all Leave internal note user 0 / 4000 ! Flag as alert Save Previous Next" at bounding box center [338, 140] width 98 height 174
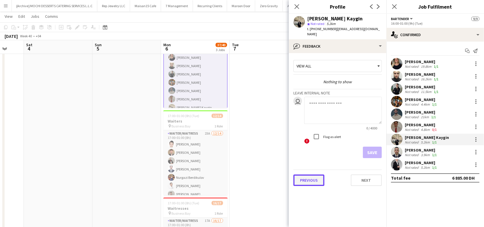
click at [309, 174] on button "Previous" at bounding box center [308, 179] width 31 height 11
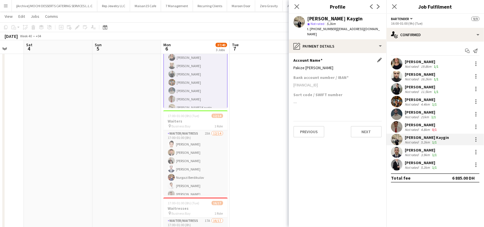
drag, startPoint x: 292, startPoint y: 61, endPoint x: 332, endPoint y: 59, distance: 40.8
click at [332, 59] on app-section-data-types "Account Name Edit this field Pakize Nihal Altintas Bank account number / IBAN A…" at bounding box center [338, 140] width 98 height 174
drag, startPoint x: 343, startPoint y: 81, endPoint x: 291, endPoint y: 81, distance: 51.6
click at [291, 81] on app-section-data-types "Account Name Edit this field Pakize Nihal Altintas Bank account number / IBAN A…" at bounding box center [338, 140] width 98 height 174
drag, startPoint x: 434, startPoint y: 150, endPoint x: 405, endPoint y: 150, distance: 28.7
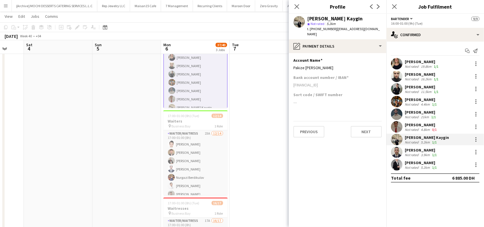
click at [405, 150] on div "Jose Montufar" at bounding box center [420, 149] width 33 height 5
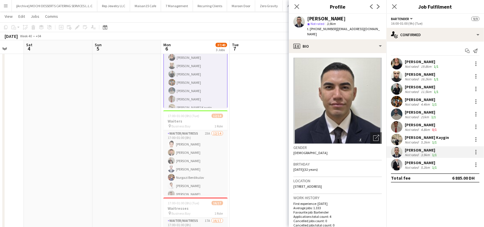
drag, startPoint x: 335, startPoint y: 30, endPoint x: 382, endPoint y: 28, distance: 47.3
click at [382, 28] on div "Jose Montufar star Not rated 3.9km t. +971522533272 | luismontufarrodriguez@hot…" at bounding box center [338, 27] width 98 height 26
drag, startPoint x: 312, startPoint y: 30, endPoint x: 332, endPoint y: 29, distance: 20.4
click at [332, 29] on span "t. +971522533272" at bounding box center [322, 29] width 30 height 4
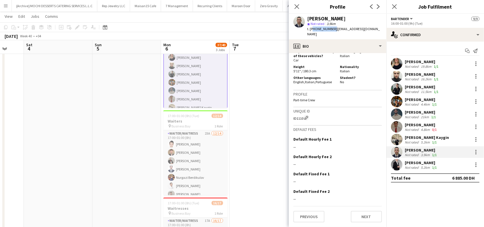
scroll to position [280, 0]
drag, startPoint x: 303, startPoint y: 116, endPoint x: 292, endPoint y: 118, distance: 11.1
click at [292, 118] on app-crew-profile-bio "Open photos pop-in Gender Male Birthday 08-02-1993 (32 years) Location Azizi ri…" at bounding box center [338, 140] width 98 height 174
click at [303, 217] on button "Previous" at bounding box center [308, 216] width 31 height 11
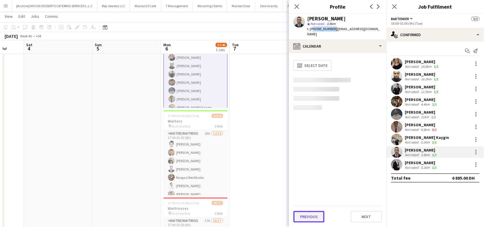
click at [305, 215] on button "Previous" at bounding box center [308, 216] width 31 height 11
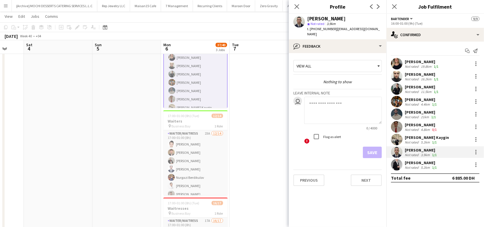
click at [314, 207] on app-crew-profile-feedback-tab "View all Nothing to show Leave internal note user 0 / 4000 ! Flag as alert Save…" at bounding box center [338, 140] width 98 height 174
click at [312, 177] on button "Previous" at bounding box center [308, 179] width 31 height 11
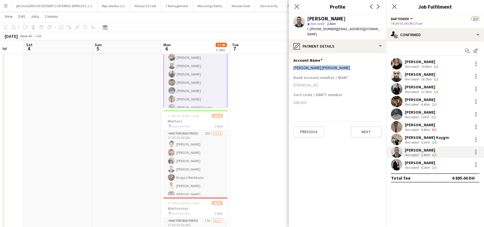
drag, startPoint x: 334, startPoint y: 70, endPoint x: 292, endPoint y: 70, distance: 42.2
click at [292, 70] on app-section-data-types "Account Name Edit this field Jose Luis Montufar Buenano Bank account number / I…" at bounding box center [338, 140] width 98 height 174
drag, startPoint x: 343, startPoint y: 86, endPoint x: 289, endPoint y: 86, distance: 54.2
click at [289, 86] on app-section-data-types "Account Name Edit this field Jose Luis Montufar Buenano Bank account number / I…" at bounding box center [338, 140] width 98 height 174
drag, startPoint x: 447, startPoint y: 163, endPoint x: 404, endPoint y: 162, distance: 42.5
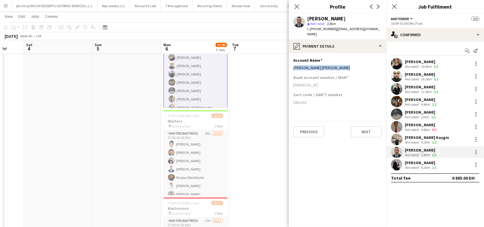
click at [404, 162] on div "Arthur Iskandaryan Not rated 5.2km 1/1" at bounding box center [435, 164] width 98 height 11
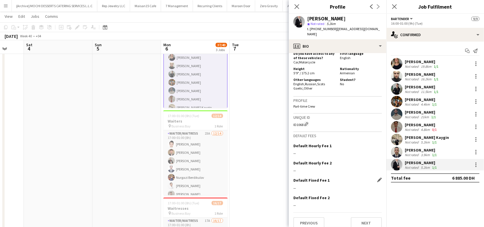
scroll to position [326, 0]
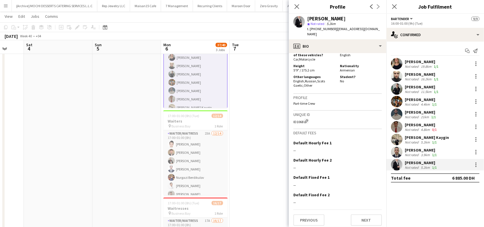
drag, startPoint x: 303, startPoint y: 120, endPoint x: 291, endPoint y: 120, distance: 11.8
click at [291, 120] on app-crew-profile-bio "Open photos pop-in Gender Male Birthday 06-04-1997 (28 years) Location Dubai - …" at bounding box center [338, 140] width 98 height 174
drag, startPoint x: 335, startPoint y: 29, endPoint x: 376, endPoint y: 32, distance: 41.7
click at [376, 32] on div "t. +971501421695 | yeghishe0509188989@yahoo.com" at bounding box center [344, 31] width 75 height 10
drag, startPoint x: 311, startPoint y: 30, endPoint x: 331, endPoint y: 31, distance: 20.7
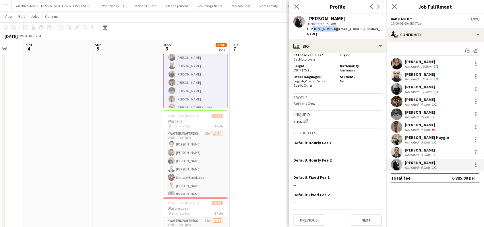
click at [331, 31] on div "t. +971501421695 | yeghishe0509188989@yahoo.com" at bounding box center [344, 31] width 75 height 10
click at [300, 218] on button "Previous" at bounding box center [308, 219] width 31 height 11
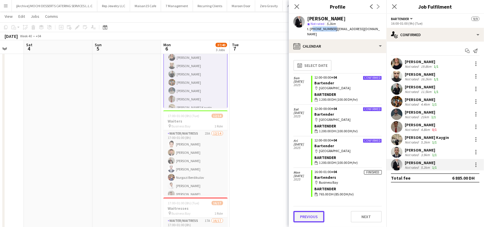
click at [304, 212] on button "Previous" at bounding box center [308, 216] width 31 height 11
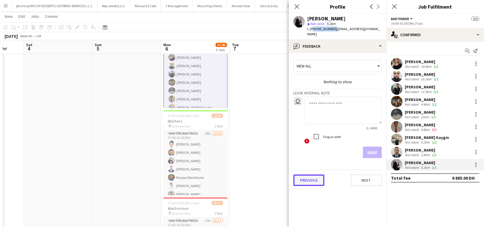
click at [308, 178] on button "Previous" at bounding box center [308, 179] width 31 height 11
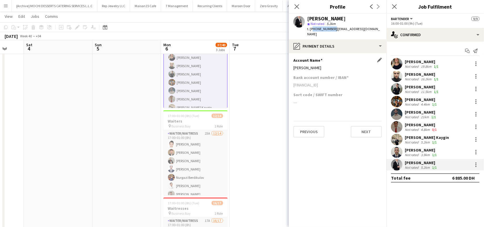
drag, startPoint x: 324, startPoint y: 68, endPoint x: 294, endPoint y: 69, distance: 30.4
click at [293, 69] on div "Artur iskandaryan" at bounding box center [337, 67] width 88 height 5
drag, startPoint x: 353, startPoint y: 86, endPoint x: 292, endPoint y: 88, distance: 61.1
click at [292, 88] on app-section-data-types "Account Name Edit this field Artur iskandaryan Bank account number / IBAN AE820…" at bounding box center [338, 140] width 98 height 174
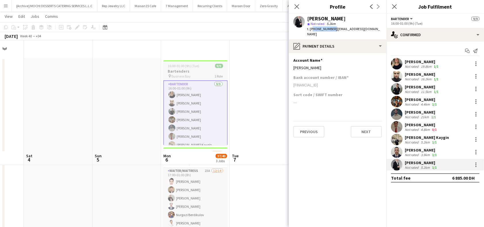
scroll to position [0, 0]
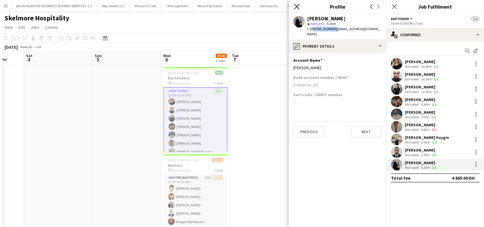
click at [299, 9] on icon at bounding box center [296, 6] width 5 height 5
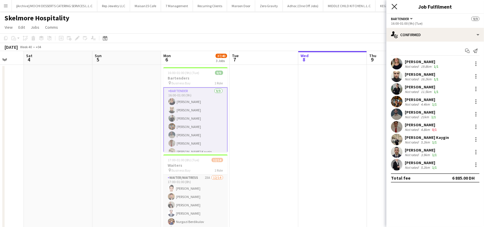
click at [394, 9] on icon "Close pop-in" at bounding box center [393, 6] width 5 height 5
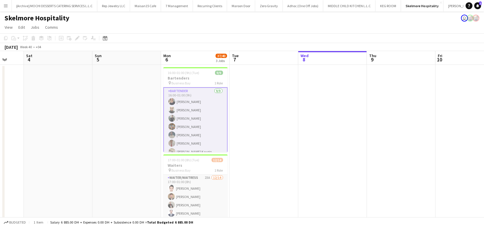
click at [190, 58] on app-board-header-date "Mon 6 37/40 3 Jobs" at bounding box center [195, 58] width 69 height 14
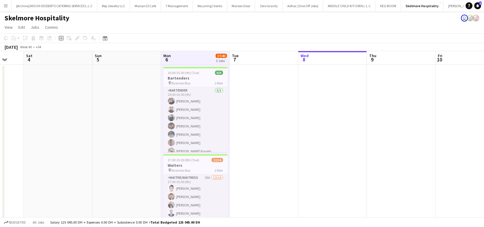
click at [318, 141] on app-date-cell at bounding box center [332, 201] width 69 height 273
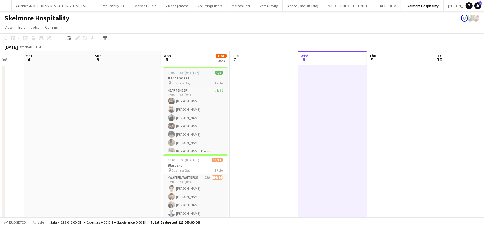
click at [190, 74] on span "16:00-01:00 (9h) (Tue)" at bounding box center [184, 73] width 32 height 4
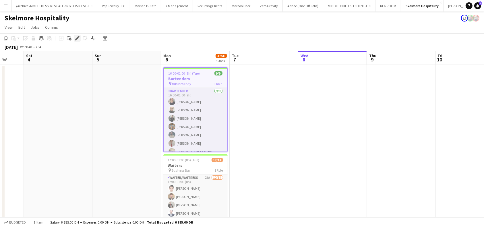
click at [77, 38] on icon at bounding box center [76, 38] width 3 height 3
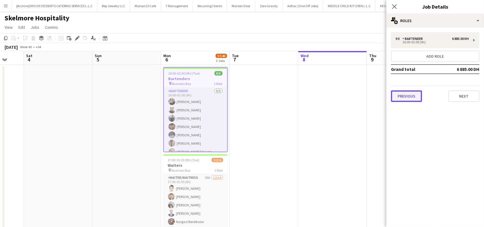
click at [408, 95] on button "Previous" at bounding box center [406, 95] width 31 height 11
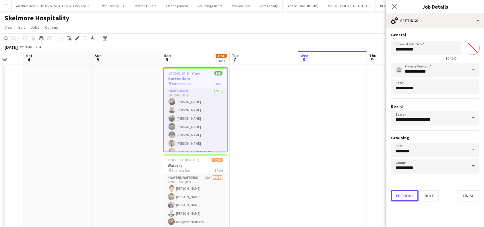
click at [399, 196] on button "Previous" at bounding box center [405, 195] width 28 height 11
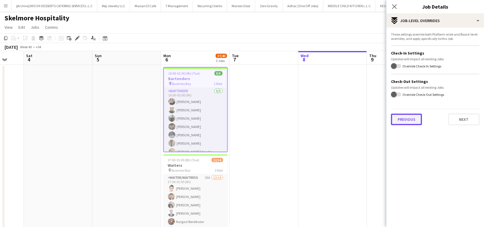
click at [410, 121] on button "Previous" at bounding box center [406, 119] width 31 height 11
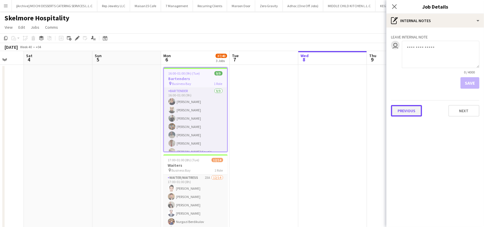
click at [410, 114] on button "Previous" at bounding box center [406, 110] width 31 height 11
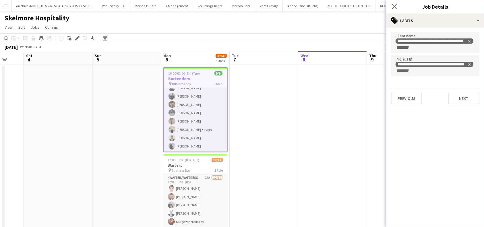
scroll to position [22, 0]
click at [394, 6] on icon at bounding box center [393, 6] width 5 height 5
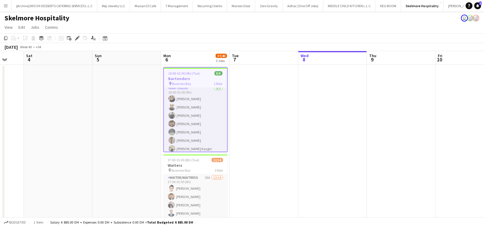
scroll to position [1, 0]
click at [197, 79] on h3 "Bartenders" at bounding box center [195, 78] width 63 height 5
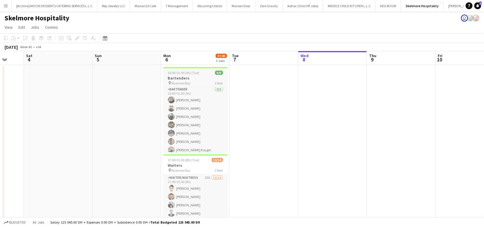
scroll to position [0, 182]
click at [185, 78] on h3 "Bartenders" at bounding box center [196, 77] width 64 height 5
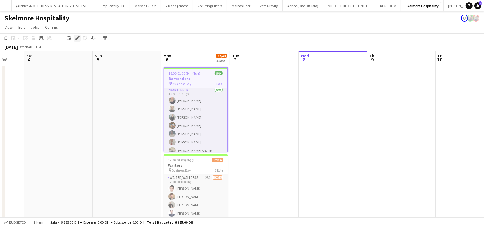
click at [76, 39] on icon at bounding box center [76, 38] width 3 height 3
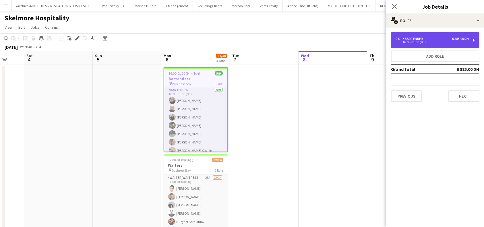
click at [473, 39] on div "9 x Bartender 6 885.00 DH 16:00-01:00 (9h)" at bounding box center [435, 40] width 88 height 16
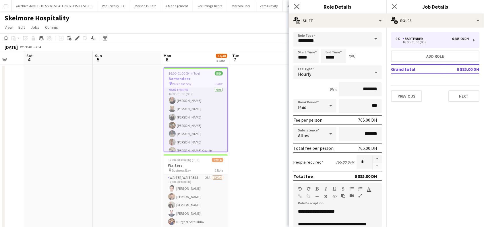
click at [298, 7] on icon "Close pop-in" at bounding box center [296, 6] width 5 height 5
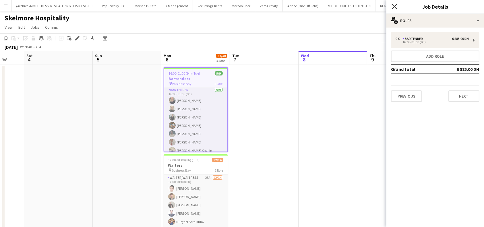
click at [395, 7] on icon "Close pop-in" at bounding box center [393, 6] width 5 height 5
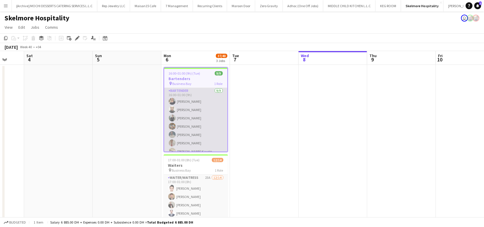
scroll to position [0, 0]
click at [190, 99] on app-card-role "Bartender 9/9 16:00-01:00 (9h) TALITA SOARES Olesya Shaporenko Lurdes De Medeir…" at bounding box center [195, 131] width 63 height 86
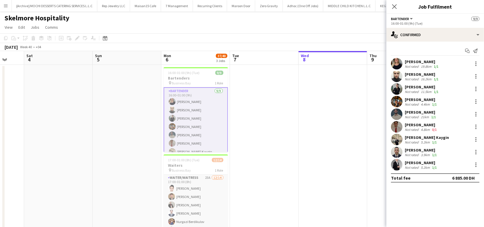
drag, startPoint x: 434, startPoint y: 61, endPoint x: 405, endPoint y: 61, distance: 28.4
click at [405, 61] on div "TALITA SOARES" at bounding box center [421, 61] width 35 height 5
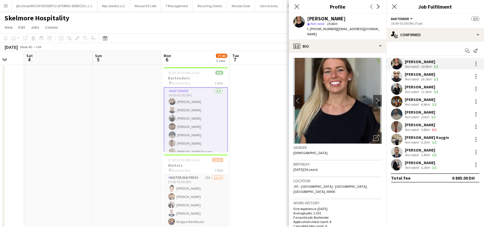
drag, startPoint x: 441, startPoint y: 75, endPoint x: 406, endPoint y: 73, distance: 35.1
click at [406, 73] on div "Olesya Shaporenko Not rated 16.2km 1/1" at bounding box center [435, 76] width 98 height 11
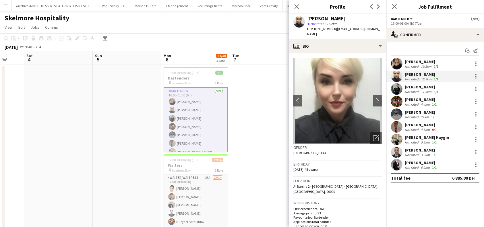
drag, startPoint x: 442, startPoint y: 88, endPoint x: 405, endPoint y: 90, distance: 37.0
click at [405, 90] on div "Lurdes De Medeiros Not rated 11.5km 1/1" at bounding box center [435, 88] width 98 height 11
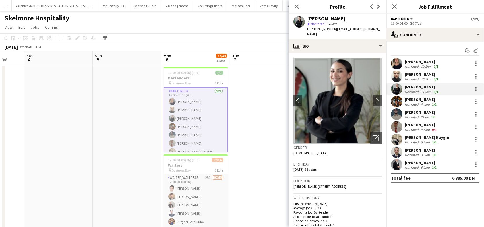
click at [431, 87] on div "Lurdes De Medeiros" at bounding box center [421, 86] width 35 height 5
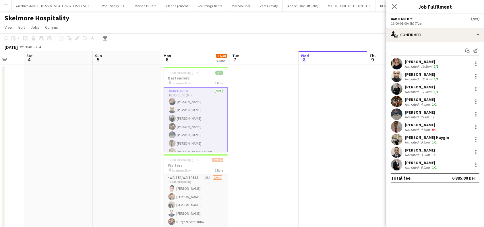
drag, startPoint x: 444, startPoint y: 84, endPoint x: 405, endPoint y: 87, distance: 39.5
click at [405, 87] on div "Lurdes De Medeiros Not rated 11.5km 1/1" at bounding box center [435, 88] width 98 height 11
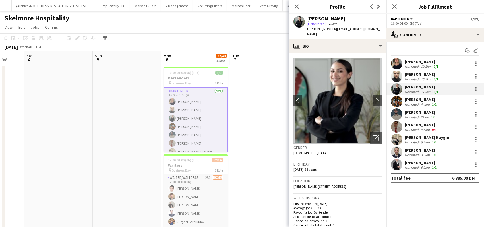
drag, startPoint x: 435, startPoint y: 97, endPoint x: 406, endPoint y: 101, distance: 28.9
click at [406, 101] on div "Dimitris Iseris" at bounding box center [420, 99] width 33 height 5
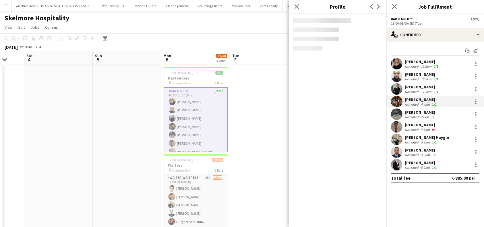
drag, startPoint x: 406, startPoint y: 101, endPoint x: 427, endPoint y: 102, distance: 20.9
click at [407, 101] on div "Dimitris Iseris" at bounding box center [420, 99] width 33 height 5
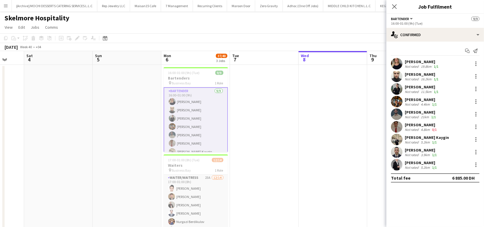
click at [438, 99] on div "Dimitris Iseris Not rated 4.4km 1/1" at bounding box center [435, 101] width 98 height 11
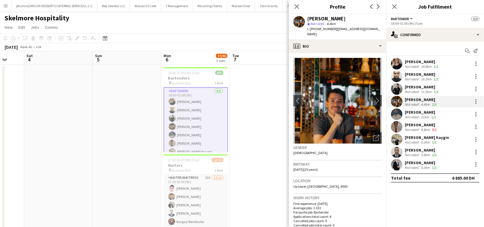
drag, startPoint x: 437, startPoint y: 99, endPoint x: 409, endPoint y: 102, distance: 27.7
click at [405, 98] on div "Dimitris Iseris" at bounding box center [420, 99] width 33 height 5
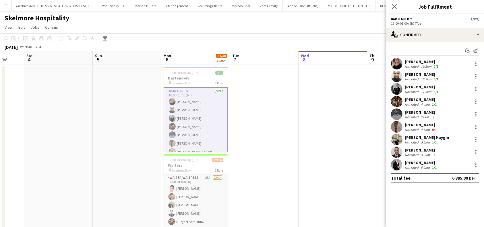
drag, startPoint x: 432, startPoint y: 110, endPoint x: 405, endPoint y: 113, distance: 27.5
click at [405, 113] on div "Victor Gomez" at bounding box center [420, 112] width 32 height 5
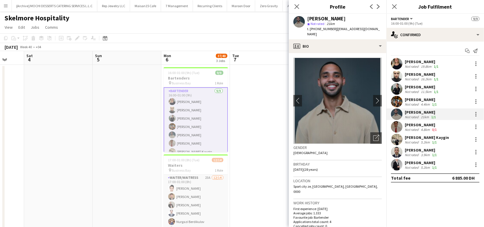
click at [431, 123] on div "Sergio Gabriel" at bounding box center [420, 124] width 33 height 5
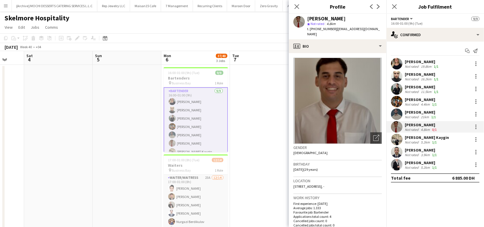
drag, startPoint x: 431, startPoint y: 123, endPoint x: 408, endPoint y: 124, distance: 23.3
click at [408, 124] on div "Sergio Gabriel" at bounding box center [420, 124] width 33 height 5
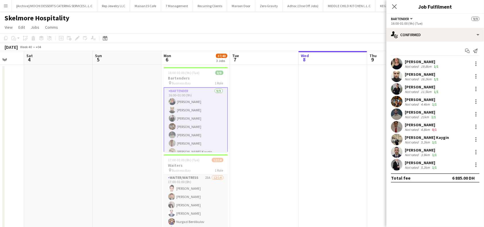
drag, startPoint x: 441, startPoint y: 137, endPoint x: 454, endPoint y: 157, distance: 24.0
click at [406, 137] on div "Mert Burak Kaygin Not rated 5.2km 1/1" at bounding box center [435, 139] width 98 height 11
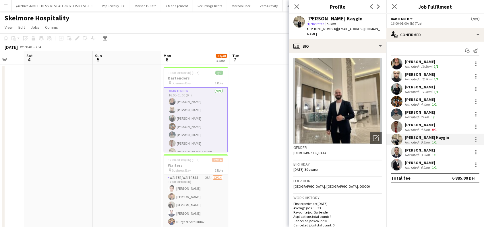
drag, startPoint x: 433, startPoint y: 149, endPoint x: 404, endPoint y: 150, distance: 28.4
click at [404, 150] on div "Jose Montufar Not rated 3.9km 1/1" at bounding box center [435, 151] width 98 height 11
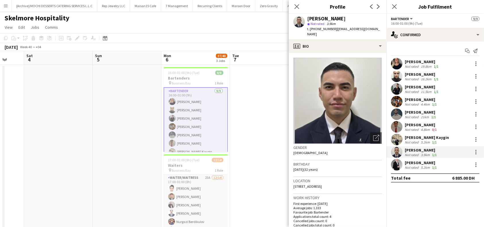
drag, startPoint x: 441, startPoint y: 162, endPoint x: 425, endPoint y: 167, distance: 17.1
click at [404, 161] on div "Arthur Iskandaryan Not rated 5.2km 1/1" at bounding box center [435, 164] width 98 height 11
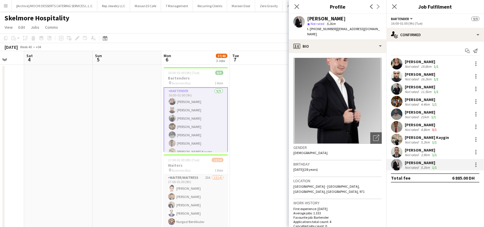
click at [301, 7] on div "Close pop-in" at bounding box center [297, 6] width 16 height 13
click at [296, 6] on icon "Close pop-in" at bounding box center [296, 6] width 5 height 5
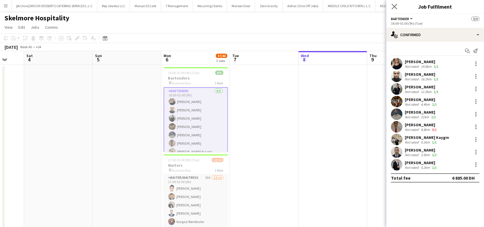
click at [397, 8] on app-icon "Close pop-in" at bounding box center [394, 7] width 8 height 8
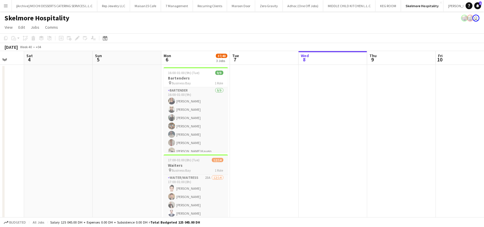
click at [190, 167] on h3 "Waiters" at bounding box center [196, 165] width 64 height 5
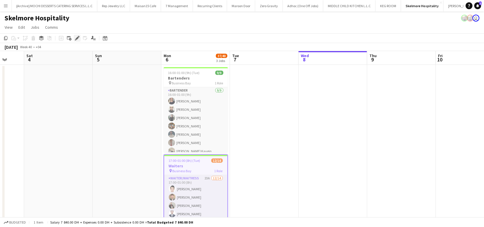
click at [78, 37] on icon at bounding box center [78, 36] width 1 height 1
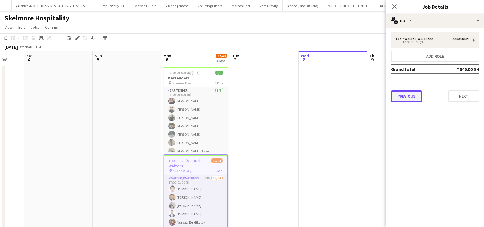
click at [404, 98] on button "Previous" at bounding box center [406, 95] width 31 height 11
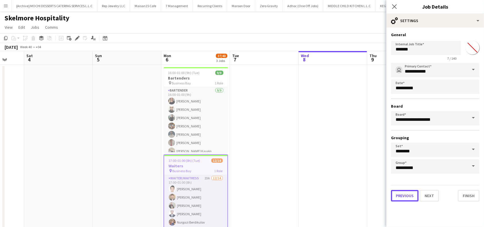
click at [398, 197] on button "Previous" at bounding box center [405, 195] width 28 height 11
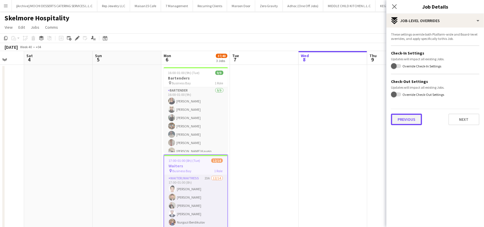
click at [406, 119] on button "Previous" at bounding box center [406, 119] width 31 height 11
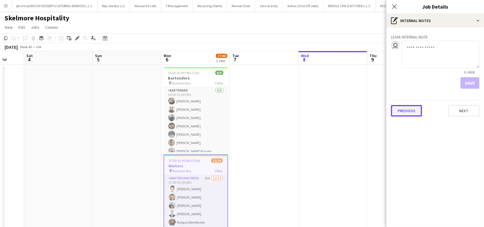
click at [406, 106] on button "Previous" at bounding box center [406, 110] width 31 height 11
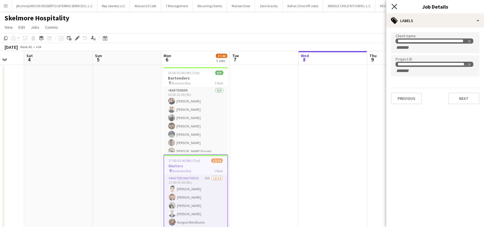
click at [393, 8] on icon at bounding box center [393, 6] width 5 height 5
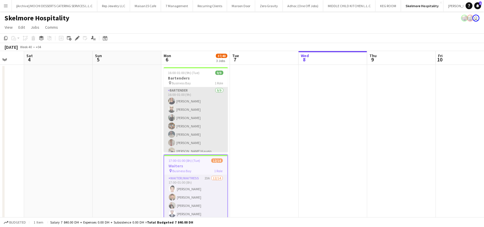
click at [192, 97] on app-card-role "Bartender 9/9 16:00-01:00 (9h) TALITA SOARES Olesya Shaporenko Lurdes De Medeir…" at bounding box center [196, 130] width 64 height 86
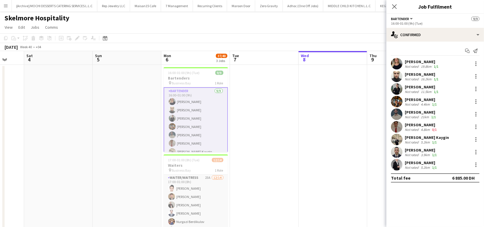
click at [423, 59] on div "TALITA SOARES" at bounding box center [421, 61] width 35 height 5
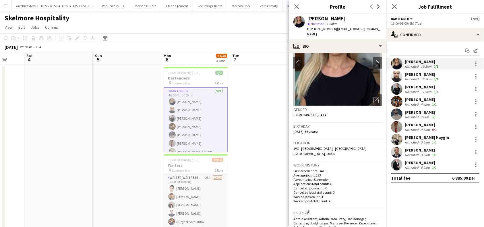
scroll to position [38, 0]
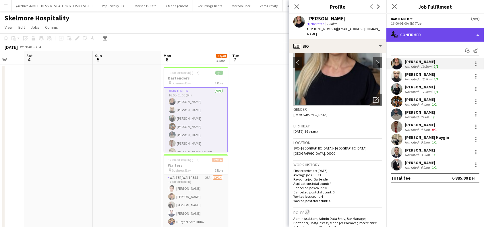
click at [477, 33] on div "single-neutral-actions-check-2 Confirmed" at bounding box center [435, 35] width 98 height 14
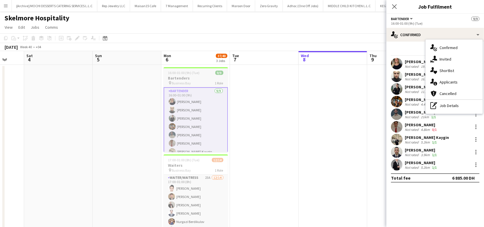
click at [203, 77] on h3 "Bartenders" at bounding box center [196, 77] width 64 height 5
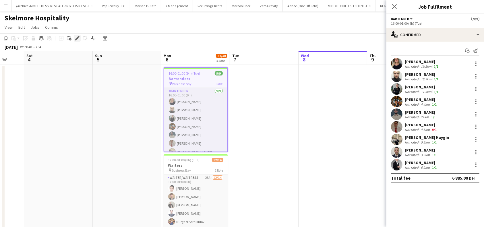
click at [76, 37] on icon "Edit" at bounding box center [77, 38] width 5 height 5
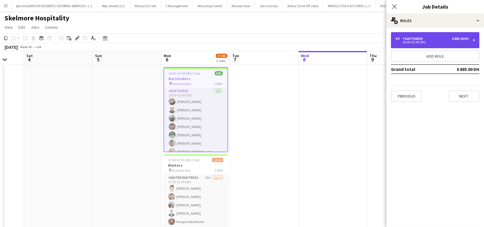
click at [474, 42] on div "9 x Bartender 6 885.00 DH 16:00-01:00 (9h)" at bounding box center [435, 40] width 88 height 16
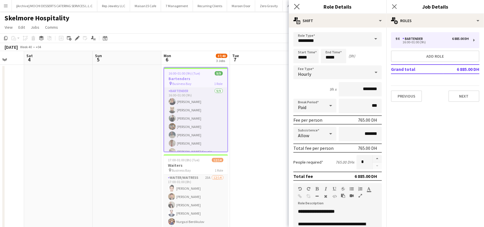
click at [299, 5] on app-icon "Close pop-in" at bounding box center [297, 7] width 8 height 8
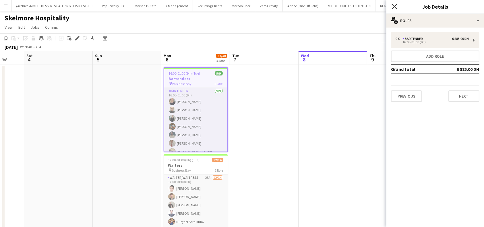
click at [394, 6] on icon at bounding box center [393, 6] width 5 height 5
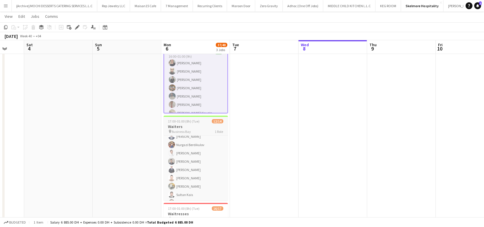
click at [195, 129] on div "pin Business Bay 1 Role" at bounding box center [196, 131] width 64 height 5
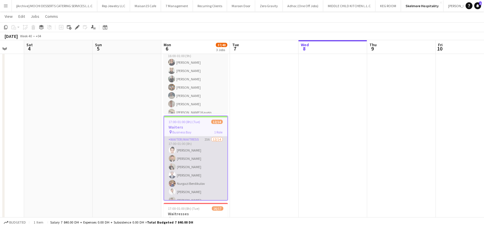
scroll to position [0, 182]
drag, startPoint x: 184, startPoint y: 143, endPoint x: 200, endPoint y: 154, distance: 19.9
click at [184, 144] on app-card-role "Waiter/Waitress 23A 12/14 17:00-01:00 (8h) Ijiri Jamal Marwan Almasri Alibek Al…" at bounding box center [195, 200] width 63 height 128
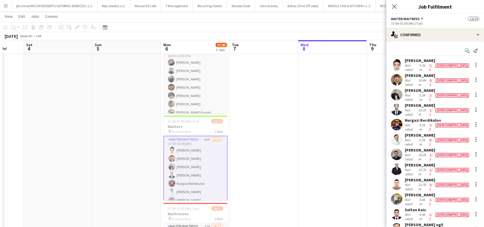
drag, startPoint x: 425, startPoint y: 60, endPoint x: 404, endPoint y: 62, distance: 21.1
click at [404, 62] on div "Ijiri Jamal Not rated 5.2km 1/2 male" at bounding box center [435, 65] width 98 height 14
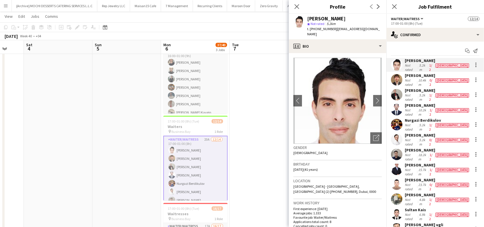
drag, startPoint x: 439, startPoint y: 75, endPoint x: 406, endPoint y: 75, distance: 32.7
click at [406, 75] on div "Marwan Almasri" at bounding box center [436, 75] width 65 height 5
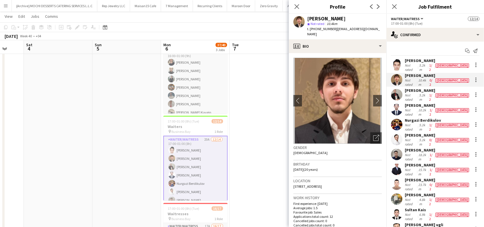
drag, startPoint x: 438, startPoint y: 85, endPoint x: 405, endPoint y: 89, distance: 33.2
click at [405, 89] on div "Alibek Alashbaev Not rated 5.2km 1/2 male" at bounding box center [436, 95] width 65 height 14
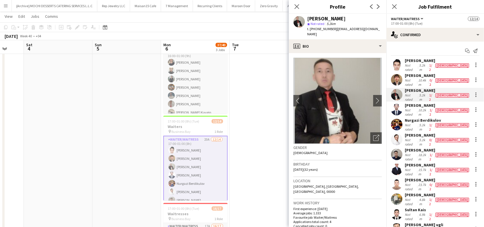
drag, startPoint x: 441, startPoint y: 98, endPoint x: 405, endPoint y: 100, distance: 36.5
click at [405, 103] on div "Abdulhafiz Rashidov" at bounding box center [436, 105] width 65 height 5
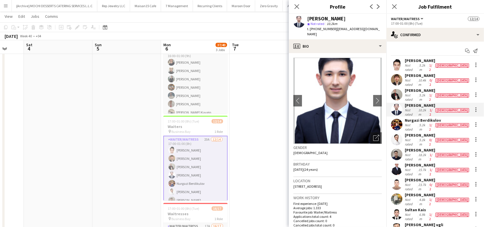
drag, startPoint x: 441, startPoint y: 112, endPoint x: 404, endPoint y: 112, distance: 37.0
click at [404, 118] on div "Nurgazi Berdikulov Not rated 5.2km 1/2 male" at bounding box center [435, 125] width 98 height 14
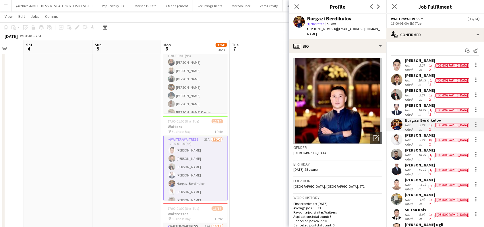
drag, startPoint x: 439, startPoint y: 124, endPoint x: 404, endPoint y: 126, distance: 35.4
click at [404, 133] on div "Oleksandr Lunov Not rated 5.2km 0/2 male" at bounding box center [435, 140] width 98 height 14
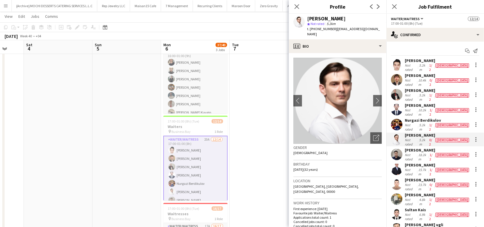
drag, startPoint x: 452, startPoint y: 137, endPoint x: 406, endPoint y: 139, distance: 46.2
click at [406, 147] on div "Bekmurod Abdumajidov Not rated 18.2km 1/2 male" at bounding box center [435, 154] width 98 height 14
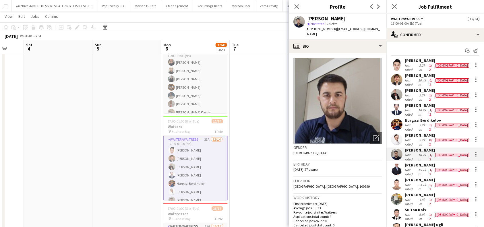
drag, startPoint x: 441, startPoint y: 150, endPoint x: 405, endPoint y: 149, distance: 36.2
click at [405, 162] on div "Bek Sayfiddinov" at bounding box center [436, 164] width 65 height 5
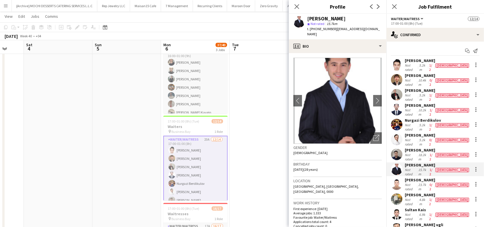
drag, startPoint x: 450, startPoint y: 162, endPoint x: 405, endPoint y: 164, distance: 44.5
click at [405, 177] on div "Khasankhon Khaydarov" at bounding box center [436, 179] width 65 height 5
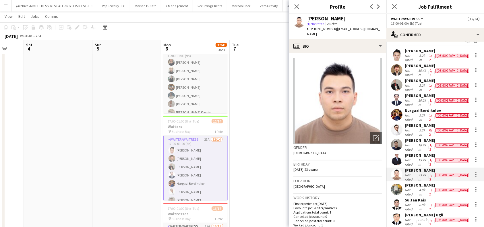
scroll to position [23, 0]
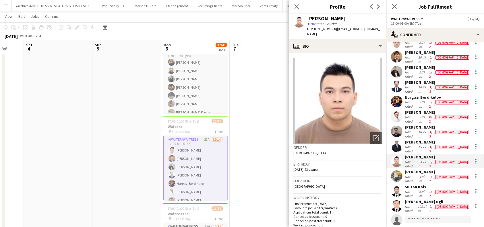
drag, startPoint x: 448, startPoint y: 151, endPoint x: 405, endPoint y: 153, distance: 43.4
click at [405, 169] on div "Utkirbek Tashtemirov" at bounding box center [436, 171] width 65 height 5
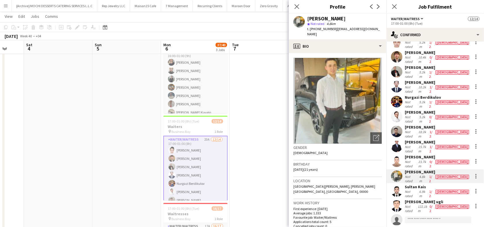
drag, startPoint x: 427, startPoint y: 166, endPoint x: 405, endPoint y: 166, distance: 22.1
click at [405, 184] on div "Sultan Kais" at bounding box center [436, 186] width 65 height 5
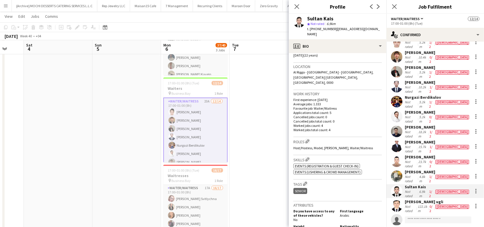
scroll to position [115, 0]
drag, startPoint x: 438, startPoint y: 177, endPoint x: 403, endPoint y: 178, distance: 35.0
click at [403, 199] on div "Afzal Ulmas ugli Not rated 122.1km 0/2 male" at bounding box center [435, 206] width 98 height 14
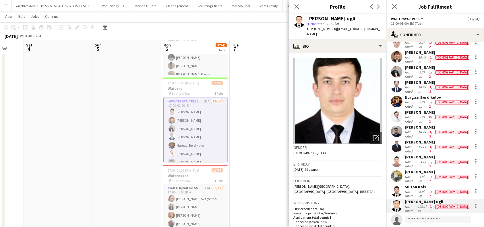
click at [204, 108] on app-card-role "Waiter/Waitress 23A 12/14 17:00-01:00 (8h) Ijiri Jamal Marwan Almasri Alibek Al…" at bounding box center [195, 162] width 64 height 129
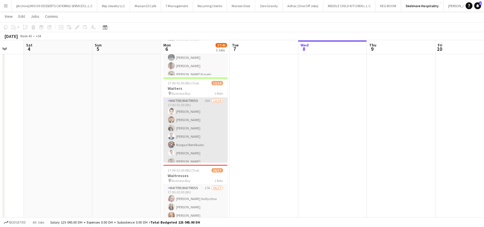
click at [195, 106] on app-card-role "Waiter/Waitress 23A 12/14 17:00-01:00 (8h) Ijiri Jamal Marwan Almasri Alibek Al…" at bounding box center [195, 162] width 64 height 128
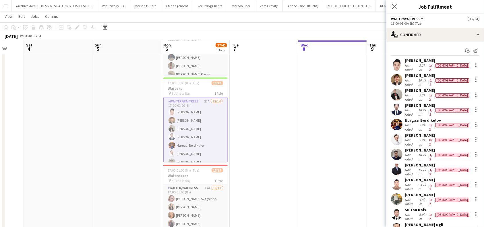
click at [193, 88] on h3 "Waiters" at bounding box center [195, 88] width 64 height 5
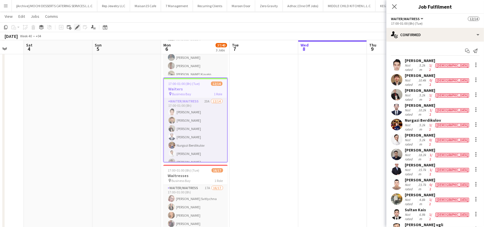
click at [77, 28] on icon at bounding box center [76, 27] width 3 height 3
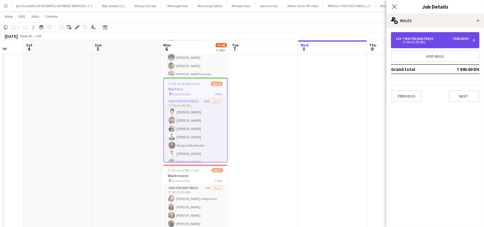
click at [478, 40] on div "14 x Waiter/Waitress 7 840.00 DH 17:00-01:00 (8h)" at bounding box center [435, 40] width 88 height 16
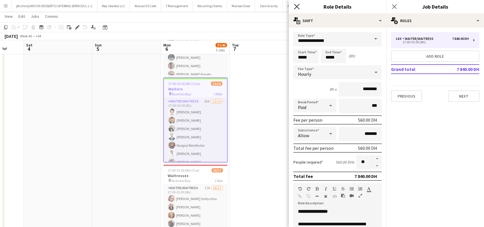
click at [295, 6] on icon "Close pop-in" at bounding box center [296, 6] width 5 height 5
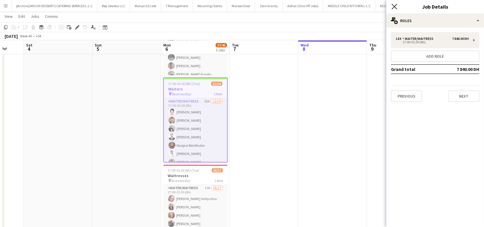
drag, startPoint x: 393, startPoint y: 7, endPoint x: 432, endPoint y: 23, distance: 41.6
click at [393, 7] on icon "Close pop-in" at bounding box center [394, 6] width 5 height 5
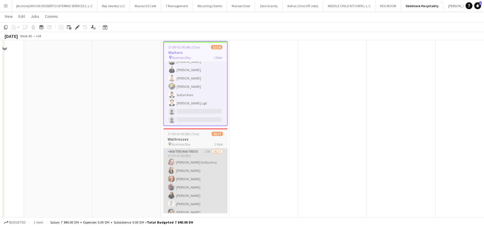
scroll to position [120, 0]
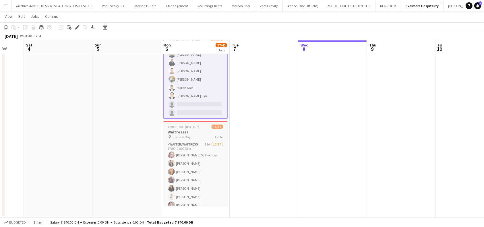
click at [188, 131] on h3 "Waitresses" at bounding box center [195, 131] width 64 height 5
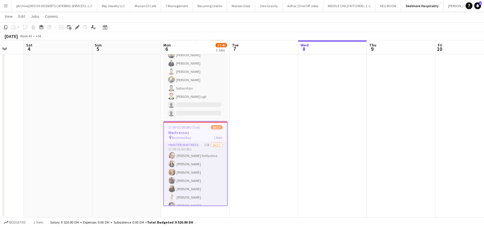
scroll to position [63, 0]
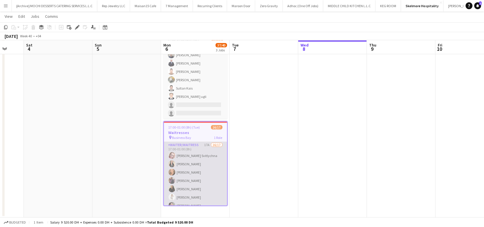
click at [195, 152] on app-card-role "Waiter/Waitress 17A 16/17 17:00-01:00 (8h) Svitlana Svitlychna Anna Demchenko M…" at bounding box center [195, 218] width 63 height 153
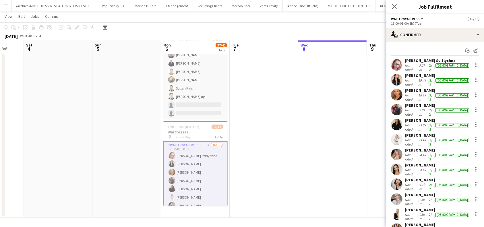
drag, startPoint x: 446, startPoint y: 60, endPoint x: 404, endPoint y: 62, distance: 41.6
click at [404, 62] on div "Svitlana Svitlychna Not rated 9.2km 2/2 female" at bounding box center [435, 65] width 98 height 14
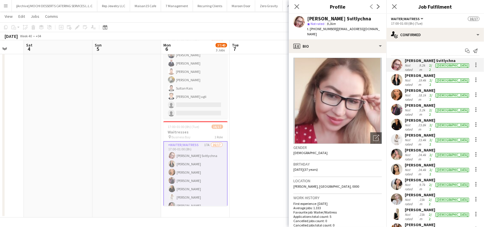
drag, startPoint x: 441, startPoint y: 74, endPoint x: 404, endPoint y: 75, distance: 36.7
click at [404, 75] on div "Anna Demchenko Not rated 19.4km 2/2 female" at bounding box center [435, 80] width 98 height 14
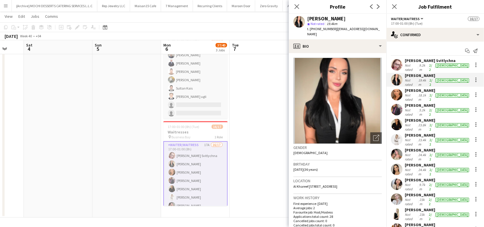
drag, startPoint x: 446, startPoint y: 86, endPoint x: 405, endPoint y: 87, distance: 41.0
click at [405, 88] on div "Maryna Demchenko" at bounding box center [436, 90] width 65 height 5
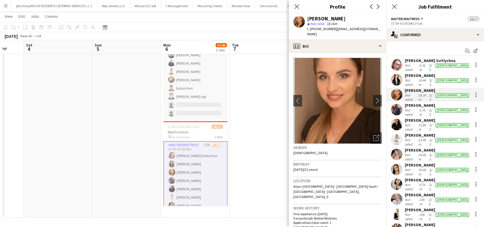
drag, startPoint x: 457, startPoint y: 100, endPoint x: 404, endPoint y: 98, distance: 53.1
click at [404, 103] on div "Ekaterina Kolodyazhnaya Not rated 5.2km 2/2 female" at bounding box center [435, 110] width 98 height 14
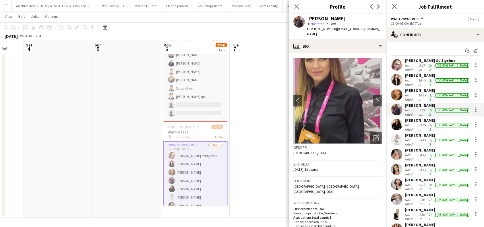
drag, startPoint x: 457, startPoint y: 111, endPoint x: 405, endPoint y: 113, distance: 52.0
click at [405, 118] on div "Mayara Do Nascimento Silva Not rated 23.8km 2/2 female" at bounding box center [435, 125] width 98 height 14
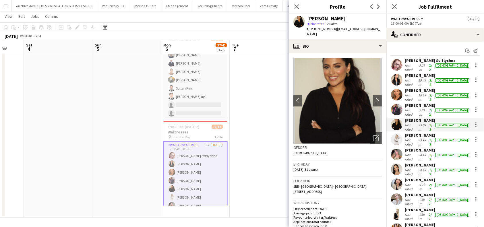
drag, startPoint x: 437, startPoint y: 122, endPoint x: 405, endPoint y: 123, distance: 31.6
click at [405, 133] on div "Alisa Gulyaeva" at bounding box center [436, 135] width 65 height 5
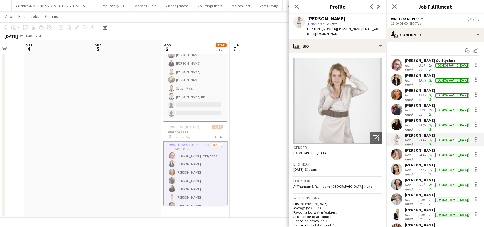
drag, startPoint x: 442, startPoint y: 137, endPoint x: 405, endPoint y: 137, distance: 36.4
click at [405, 147] on div "Vanessa Saavedra" at bounding box center [436, 149] width 65 height 5
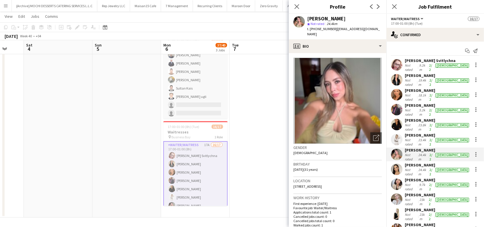
drag, startPoint x: 456, startPoint y: 150, endPoint x: 404, endPoint y: 149, distance: 51.9
click at [404, 162] on div "Daniela Ramírez Agudelo Not rated 24.4km 2/2 female" at bounding box center [435, 169] width 98 height 14
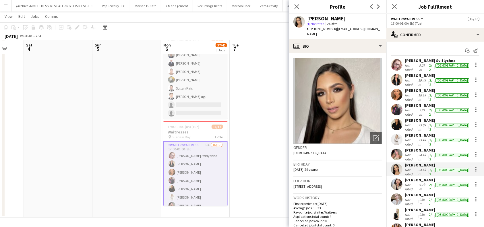
drag, startPoint x: 429, startPoint y: 162, endPoint x: 404, endPoint y: 165, distance: 25.1
click at [404, 177] on div "Keti Mamulashvili Not rated 9.7km 2/2 female" at bounding box center [436, 184] width 65 height 14
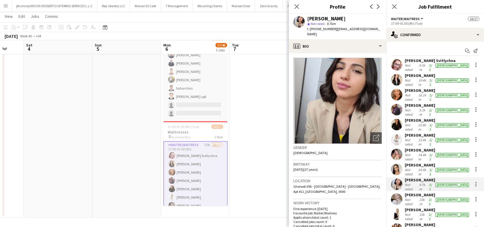
drag, startPoint x: 433, startPoint y: 172, endPoint x: 404, endPoint y: 175, distance: 29.1
click at [404, 192] on div "Anna Pinaeva Not rated 23km 2/2 female" at bounding box center [435, 199] width 98 height 14
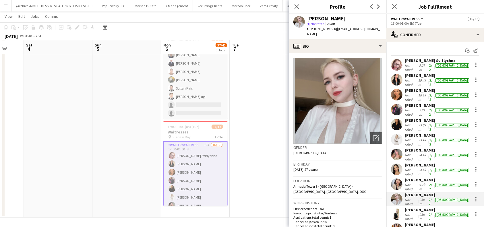
drag, startPoint x: 435, startPoint y: 186, endPoint x: 404, endPoint y: 188, distance: 31.0
click at [404, 207] on div "Viviana Mera" at bounding box center [436, 209] width 65 height 5
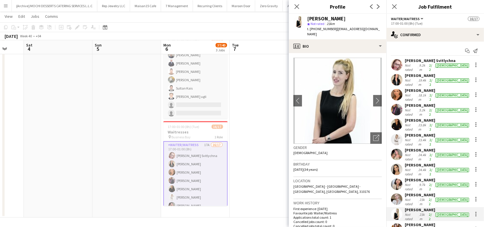
drag, startPoint x: 420, startPoint y: 198, endPoint x: 408, endPoint y: 202, distance: 12.4
click at [405, 222] on div "Carmen Blanco Not rated 17.7km 2/2 female" at bounding box center [435, 229] width 98 height 14
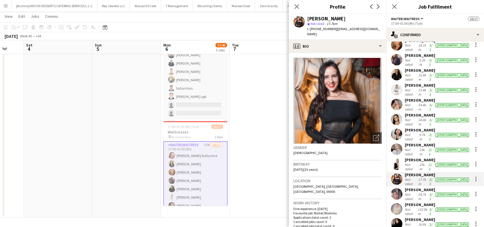
scroll to position [61, 0]
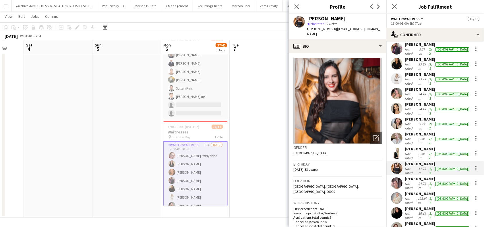
drag, startPoint x: 441, startPoint y: 150, endPoint x: 405, endPoint y: 151, distance: 35.9
click at [405, 176] on div "Angela Jimenez" at bounding box center [436, 178] width 65 height 5
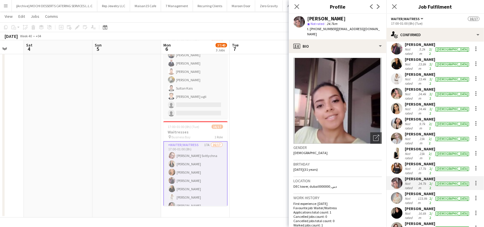
drag, startPoint x: 433, startPoint y: 162, endPoint x: 404, endPoint y: 165, distance: 28.3
click at [404, 191] on div "Elena Lukina Not rated 123.9km 2/2 female" at bounding box center [435, 198] width 98 height 14
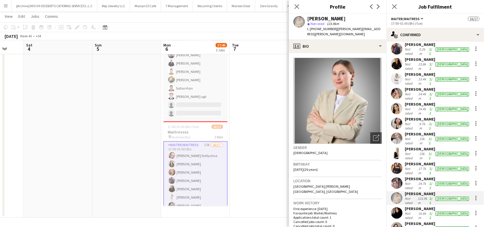
drag, startPoint x: 439, startPoint y: 176, endPoint x: 403, endPoint y: 177, distance: 35.6
click at [403, 206] on div "Paola Zambrano Not rated 16.6km 2/2 female" at bounding box center [435, 213] width 98 height 14
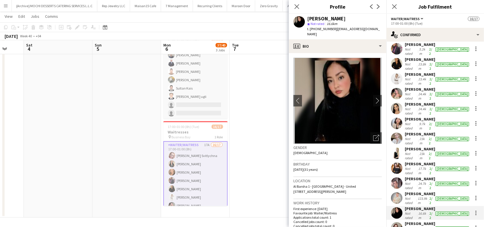
drag, startPoint x: 436, startPoint y: 189, endPoint x: 403, endPoint y: 191, distance: 32.7
click at [403, 221] on div "Aisha Helwani Not rated 5.2km 2/2 female" at bounding box center [435, 228] width 98 height 14
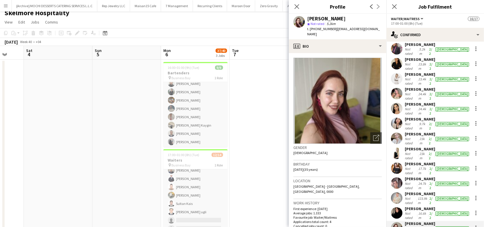
scroll to position [21, 0]
click at [301, 9] on div "Close pop-in" at bounding box center [297, 6] width 16 height 13
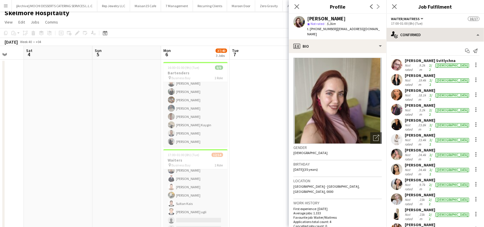
scroll to position [0, 0]
drag, startPoint x: 295, startPoint y: 3, endPoint x: 339, endPoint y: 20, distance: 47.8
click at [295, 3] on app-icon "Close pop-in" at bounding box center [296, 6] width 7 height 7
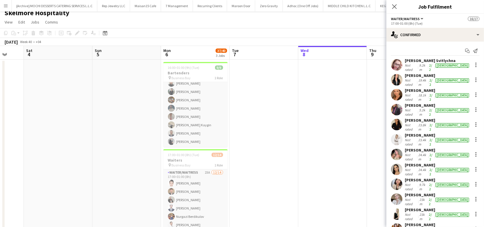
scroll to position [88, 0]
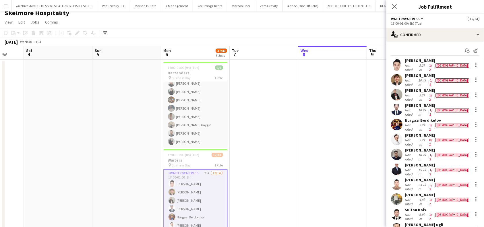
drag, startPoint x: 428, startPoint y: 61, endPoint x: 403, endPoint y: 63, distance: 25.0
click at [403, 63] on div "Ijiri Jamal Not rated 5.2km 1/2 male" at bounding box center [435, 65] width 98 height 14
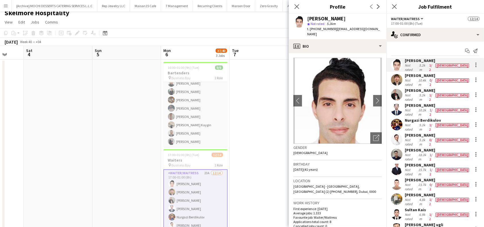
drag, startPoint x: 368, startPoint y: 31, endPoint x: 334, endPoint y: 30, distance: 33.9
click at [334, 30] on app-profile-header "Ijiri Jamal star Not rated 5.2km t. +971551893951 | ijirijamal@gmail.com" at bounding box center [338, 27] width 98 height 26
drag, startPoint x: 332, startPoint y: 30, endPoint x: 310, endPoint y: 30, distance: 21.8
click at [310, 30] on span "t. +971551893951" at bounding box center [322, 29] width 30 height 4
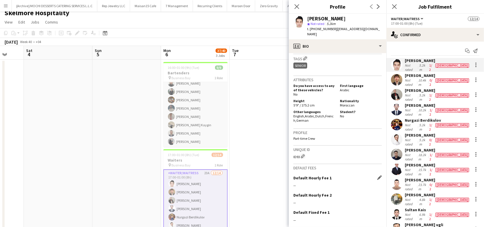
scroll to position [344, 0]
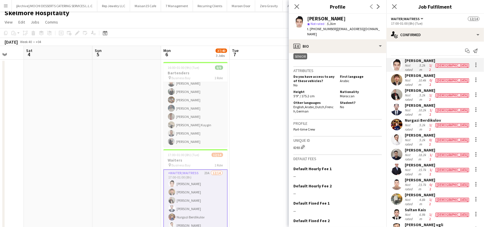
drag, startPoint x: 299, startPoint y: 151, endPoint x: 292, endPoint y: 151, distance: 6.6
click at [292, 151] on app-crew-profile-bio "chevron-left chevron-right Open photos pop-in Gender Male Birthday 07-07-1984 (…" at bounding box center [338, 140] width 98 height 174
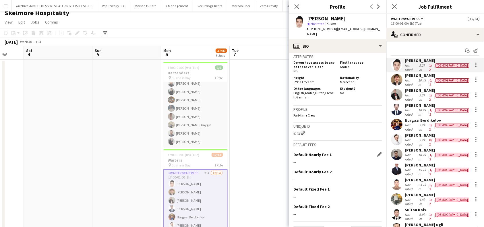
scroll to position [376, 0]
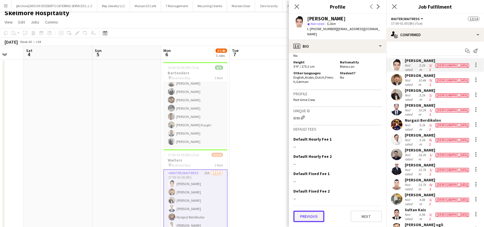
click at [306, 213] on button "Previous" at bounding box center [308, 216] width 31 height 11
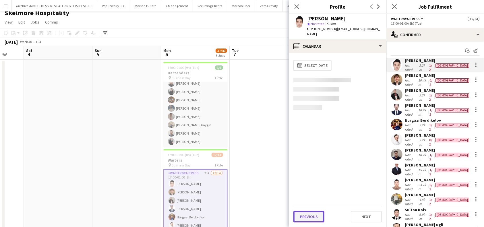
click at [304, 216] on button "Previous" at bounding box center [308, 216] width 31 height 11
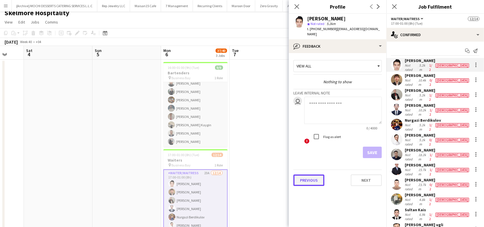
click at [308, 174] on button "Previous" at bounding box center [308, 179] width 31 height 11
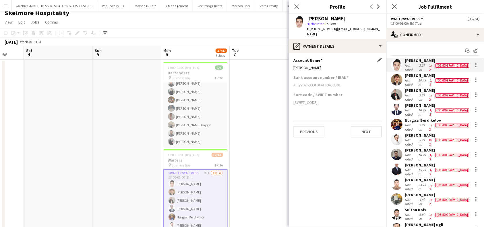
drag, startPoint x: 328, startPoint y: 63, endPoint x: 293, endPoint y: 63, distance: 34.4
click at [293, 65] on div "ASMA ZROUKi" at bounding box center [337, 67] width 88 height 5
drag, startPoint x: 325, startPoint y: 79, endPoint x: 293, endPoint y: 81, distance: 31.7
click at [293, 82] on div "AE 770260001014189458301" at bounding box center [337, 84] width 88 height 5
drag, startPoint x: 439, startPoint y: 73, endPoint x: 406, endPoint y: 73, distance: 32.1
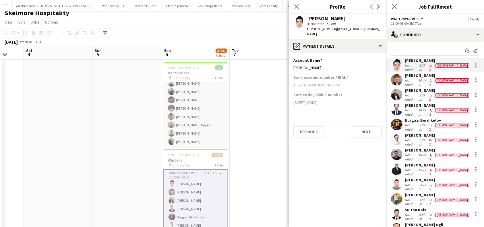
click at [406, 73] on div "Marwan Almasri" at bounding box center [436, 75] width 65 height 5
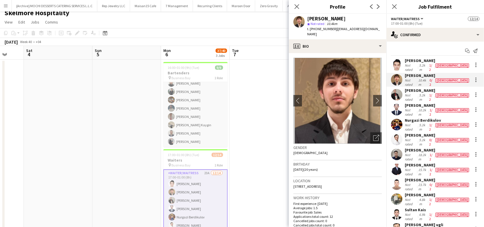
drag, startPoint x: 433, startPoint y: 84, endPoint x: 404, endPoint y: 85, distance: 28.7
click at [404, 88] on div "Alibek Alashbaev" at bounding box center [436, 90] width 65 height 5
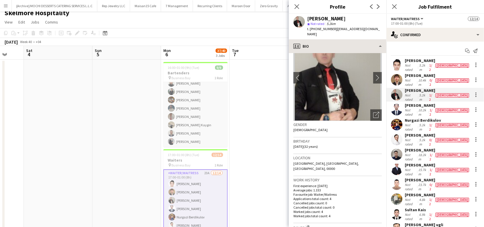
scroll to position [0, 0]
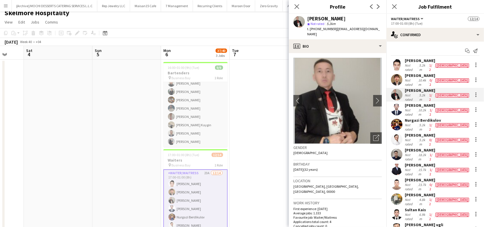
drag, startPoint x: 374, startPoint y: 31, endPoint x: 335, endPoint y: 30, distance: 38.7
click at [335, 30] on app-profile-header "Alibek Alashbaev star Not rated 5.2km t. +971581961150 | alibekstar93@gmail.com" at bounding box center [338, 27] width 98 height 26
drag, startPoint x: 331, startPoint y: 30, endPoint x: 310, endPoint y: 31, distance: 21.3
click at [310, 31] on span "t. +971581961150" at bounding box center [322, 29] width 30 height 4
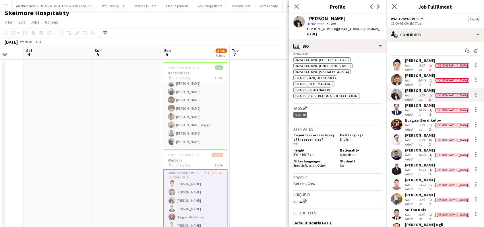
scroll to position [229, 0]
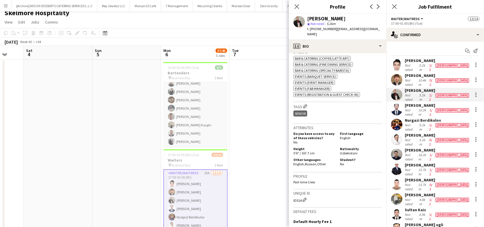
drag, startPoint x: 302, startPoint y: 192, endPoint x: 312, endPoint y: 202, distance: 13.8
click at [293, 191] on app-crew-profile-bio "chevron-left chevron-right Open photos pop-in Gender Male Birthday 20-03-1993 (…" at bounding box center [338, 140] width 98 height 174
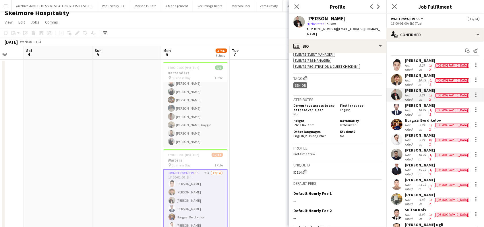
scroll to position [302, 0]
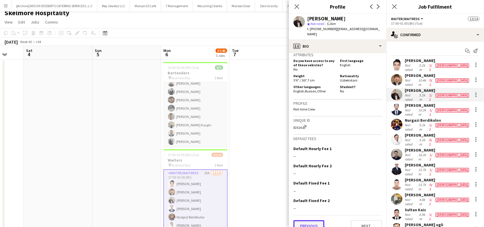
click at [310, 220] on button "Previous" at bounding box center [308, 225] width 31 height 11
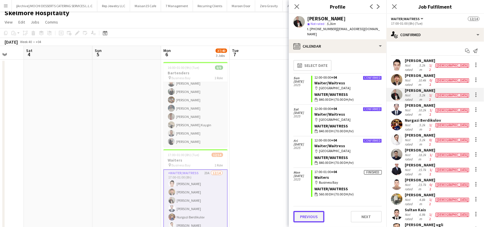
click at [304, 216] on button "Previous" at bounding box center [308, 216] width 31 height 11
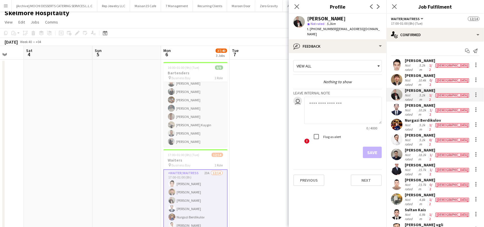
click at [308, 170] on div "Previous Next" at bounding box center [337, 178] width 88 height 16
click at [308, 174] on button "Previous" at bounding box center [308, 179] width 31 height 11
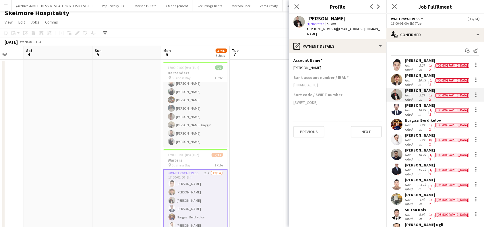
drag, startPoint x: 338, startPoint y: 64, endPoint x: 293, endPoint y: 64, distance: 45.3
click at [293, 64] on app-section-data-types "Account Name Edit this field Utkirbek Mirzaahmad Bank account number / IBAN AE5…" at bounding box center [338, 140] width 98 height 174
drag, startPoint x: 348, startPoint y: 81, endPoint x: 293, endPoint y: 84, distance: 55.7
click at [293, 84] on app-section-data-types "Account Name Edit this field Utkirbek Mirzaahmad Bank account number / IBAN AE5…" at bounding box center [338, 140] width 98 height 174
click at [341, 165] on app-section-data-types "Account Name Edit this field Utkirbek Mirzaahmad Bank account number / IBAN AE5…" at bounding box center [338, 140] width 98 height 174
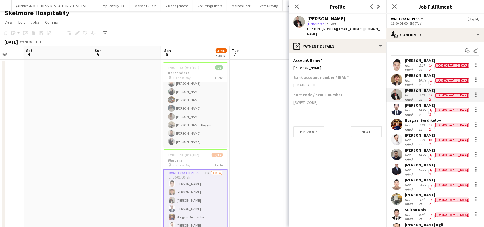
drag, startPoint x: 447, startPoint y: 99, endPoint x: 405, endPoint y: 100, distance: 41.3
click at [405, 103] on div "Abdulhafiz Rashidov" at bounding box center [436, 105] width 65 height 5
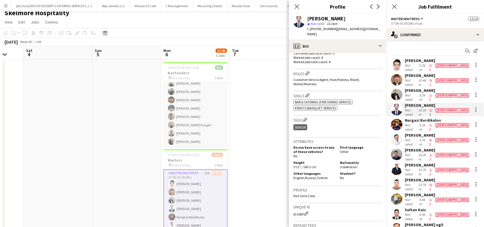
scroll to position [263, 0]
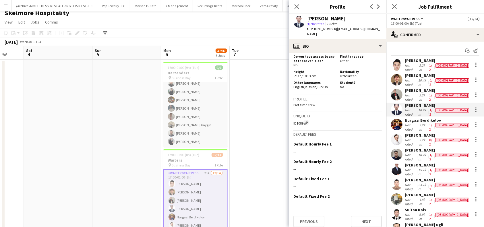
drag, startPoint x: 303, startPoint y: 118, endPoint x: 293, endPoint y: 119, distance: 10.6
click at [293, 119] on app-crew-profile-bio "chevron-left chevron-right Open photos pop-in Gender Male Birthday 15-03-2001 (…" at bounding box center [338, 140] width 98 height 174
click at [302, 216] on button "Previous" at bounding box center [308, 221] width 31 height 11
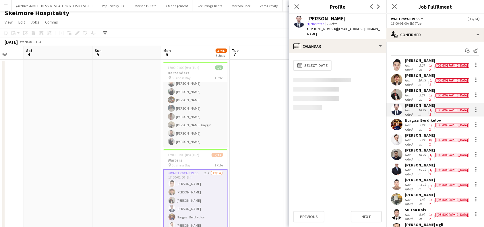
click at [308, 206] on div "Previous Next" at bounding box center [337, 214] width 88 height 16
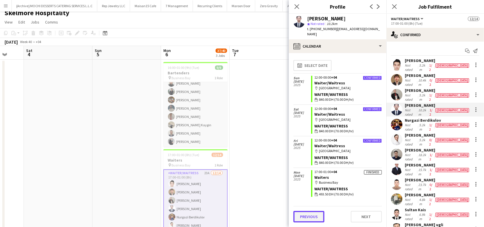
click at [302, 218] on button "Previous" at bounding box center [308, 216] width 31 height 11
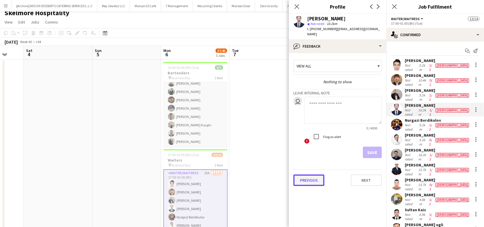
click at [308, 174] on button "Previous" at bounding box center [308, 179] width 31 height 11
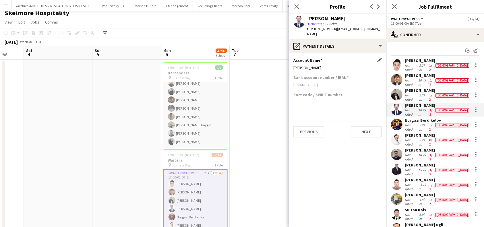
drag, startPoint x: 338, startPoint y: 63, endPoint x: 293, endPoint y: 65, distance: 45.1
click at [293, 65] on div "Abdulhafiz Rashidov" at bounding box center [337, 67] width 88 height 5
drag, startPoint x: 341, startPoint y: 81, endPoint x: 294, endPoint y: 81, distance: 46.8
click at [294, 82] on div "AE980260001015859708101" at bounding box center [337, 84] width 88 height 5
click at [379, 7] on icon at bounding box center [378, 6] width 3 height 5
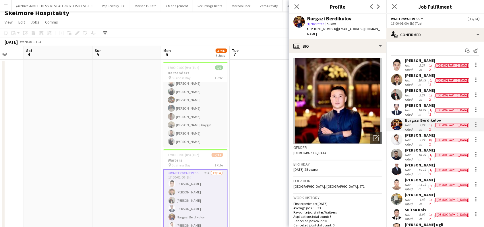
drag, startPoint x: 353, startPoint y: 18, endPoint x: 307, endPoint y: 19, distance: 46.2
click at [307, 19] on div "Nurgazi Berdikulov star Not rated 5.2km t. +971554045857 | berdikulovnurgazy@gm…" at bounding box center [338, 27] width 98 height 26
drag, startPoint x: 335, startPoint y: 30, endPoint x: 379, endPoint y: 30, distance: 43.9
click at [379, 30] on span "| berdikulovnurgazy@gmail.com" at bounding box center [343, 31] width 73 height 9
drag, startPoint x: 310, startPoint y: 30, endPoint x: 333, endPoint y: 29, distance: 23.0
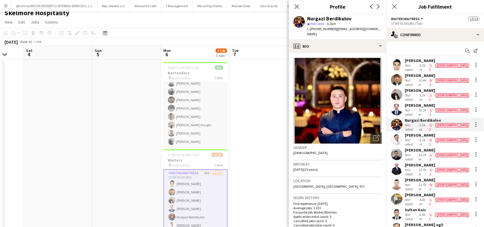
click at [333, 29] on div "t. +971554045857 | berdikulovnurgazy@gmail.com" at bounding box center [344, 31] width 75 height 10
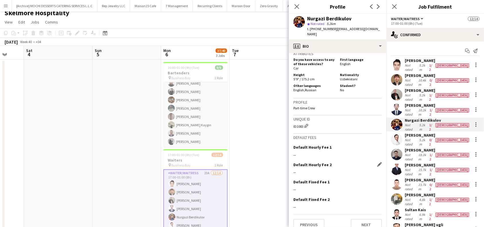
scroll to position [264, 0]
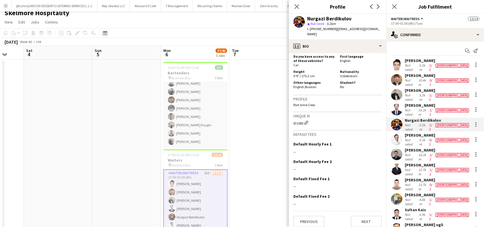
drag, startPoint x: 303, startPoint y: 119, endPoint x: 292, endPoint y: 120, distance: 11.5
click at [292, 120] on app-crew-profile-bio "Open photos pop-in Gender Male Birthday 27-08-2000 (25 years) Location Dubai, Д…" at bounding box center [338, 140] width 98 height 174
click at [305, 217] on button "Previous" at bounding box center [308, 221] width 31 height 11
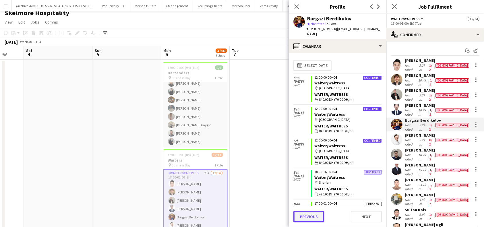
click at [308, 216] on button "Previous" at bounding box center [308, 216] width 31 height 11
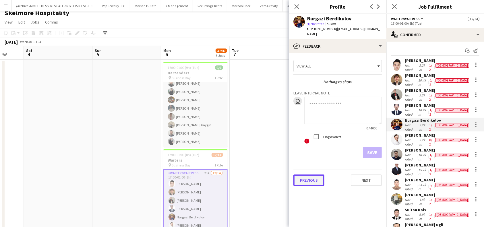
click at [309, 177] on button "Previous" at bounding box center [308, 179] width 31 height 11
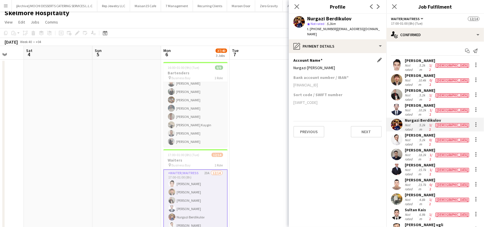
drag, startPoint x: 314, startPoint y: 62, endPoint x: 294, endPoint y: 61, distance: 19.2
click at [294, 65] on div "Nurgazi Nazimjanovich" at bounding box center [337, 67] width 88 height 5
drag, startPoint x: 342, startPoint y: 79, endPoint x: 294, endPoint y: 78, distance: 48.5
click at [294, 82] on div "AE160260001015875742901" at bounding box center [337, 84] width 88 height 5
click at [377, 5] on icon at bounding box center [378, 6] width 3 height 5
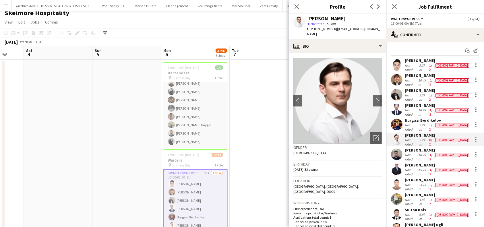
drag, startPoint x: 338, startPoint y: 21, endPoint x: 308, endPoint y: 19, distance: 30.8
click at [308, 19] on div "Oleksandr Lunov star Not rated 5.2km t. +971585778558 | contact@lunov.work" at bounding box center [344, 26] width 75 height 21
click at [354, 25] on div "star Not rated 5.2km" at bounding box center [344, 23] width 75 height 5
drag, startPoint x: 353, startPoint y: 17, endPoint x: 308, endPoint y: 18, distance: 44.8
click at [308, 18] on div "Oleksandr Lunov" at bounding box center [344, 18] width 75 height 5
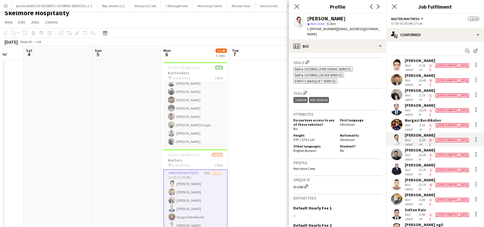
scroll to position [260, 0]
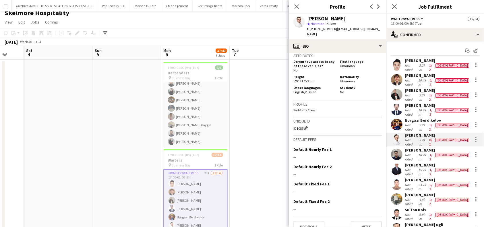
drag, startPoint x: 303, startPoint y: 119, endPoint x: 289, endPoint y: 119, distance: 13.8
click at [289, 119] on app-crew-profile-bio "chevron-left chevron-right Open photos pop-in Gender Male Birthday 23-07-1993 (…" at bounding box center [338, 140] width 98 height 174
drag, startPoint x: 365, startPoint y: 28, endPoint x: 334, endPoint y: 29, distance: 30.4
click at [334, 29] on div "Oleksandr Lunov star Not rated 5.2km t. +971585778558 | contact@lunov.work" at bounding box center [338, 27] width 98 height 26
drag, startPoint x: 332, startPoint y: 30, endPoint x: 310, endPoint y: 29, distance: 22.1
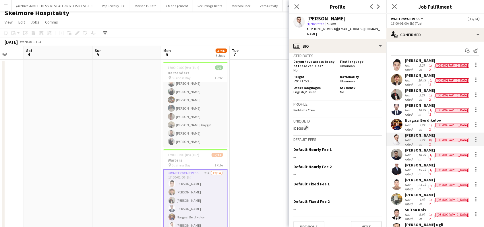
click at [310, 29] on span "t. +971585778558" at bounding box center [322, 29] width 30 height 4
click at [300, 221] on button "Previous" at bounding box center [308, 226] width 31 height 11
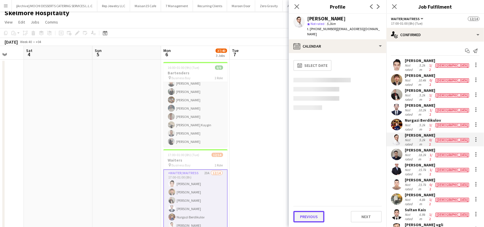
click at [305, 215] on button "Previous" at bounding box center [308, 216] width 31 height 11
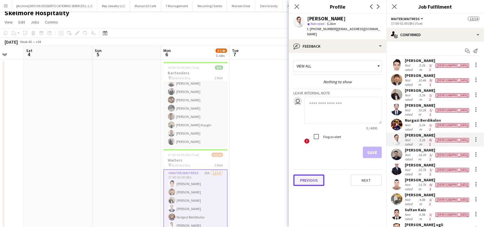
click at [311, 174] on button "Previous" at bounding box center [308, 179] width 31 height 11
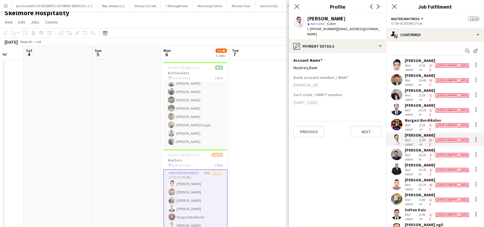
drag, startPoint x: 331, startPoint y: 79, endPoint x: 292, endPoint y: 79, distance: 39.6
click at [292, 79] on app-section-data-types "Account Name Edit this field Mashreq Bank Bank account number / IBAN AE78033000…" at bounding box center [338, 140] width 98 height 174
drag, startPoint x: 351, startPoint y: 17, endPoint x: 308, endPoint y: 19, distance: 43.4
click at [308, 19] on div "Oleksandr Lunov" at bounding box center [344, 18] width 75 height 5
click at [381, 7] on app-icon "Next" at bounding box center [378, 6] width 7 height 7
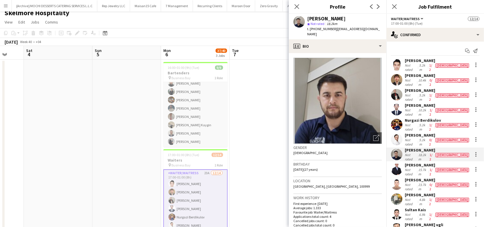
drag, startPoint x: 366, startPoint y: 20, endPoint x: 308, endPoint y: 17, distance: 58.6
click at [308, 17] on div "Bekmurod Abdumajidov star Not rated 18.2km t. +971558039024 | bekmurod4441@mail…" at bounding box center [338, 27] width 98 height 26
drag, startPoint x: 334, startPoint y: 29, endPoint x: 378, endPoint y: 29, distance: 43.3
click at [378, 29] on app-profile-header "Bekmurod Abdumajidov star Not rated 18.2km t. +971558039024 | bekmurod4441@mail…" at bounding box center [338, 27] width 98 height 26
drag, startPoint x: 311, startPoint y: 28, endPoint x: 331, endPoint y: 29, distance: 20.7
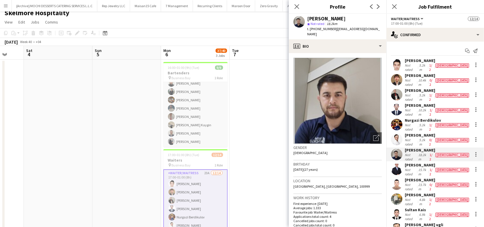
click at [331, 29] on span "t. +971558039024" at bounding box center [322, 29] width 30 height 4
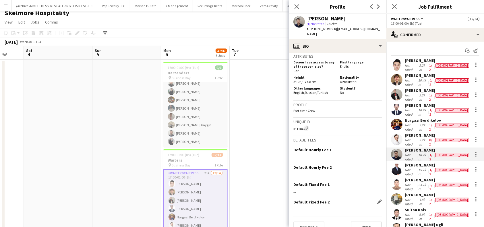
scroll to position [269, 0]
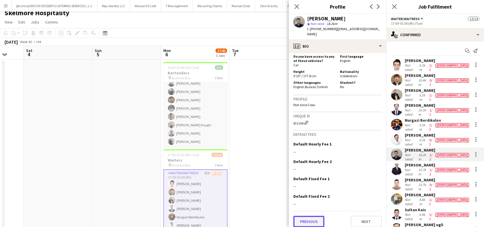
click at [307, 216] on button "Previous" at bounding box center [308, 221] width 31 height 11
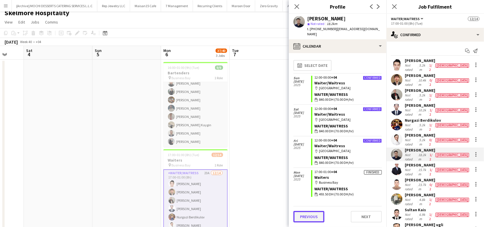
click at [304, 219] on button "Previous" at bounding box center [308, 216] width 31 height 11
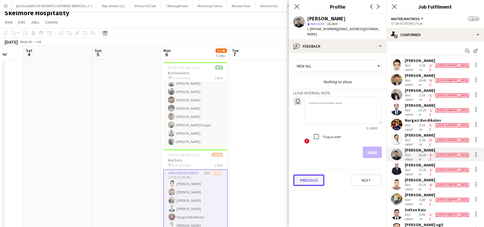
click at [310, 174] on button "Previous" at bounding box center [308, 179] width 31 height 11
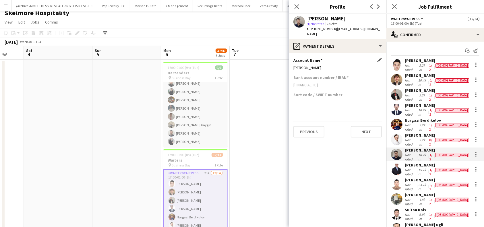
drag, startPoint x: 340, startPoint y: 63, endPoint x: 293, endPoint y: 65, distance: 46.6
click at [293, 65] on div "Account Name Edit this field Bekmurod Abdumajidov" at bounding box center [337, 66] width 88 height 17
drag, startPoint x: 342, startPoint y: 79, endPoint x: 294, endPoint y: 81, distance: 48.2
click at [294, 82] on div "AE850260001015846265202" at bounding box center [337, 84] width 88 height 5
click at [359, 127] on button "Next" at bounding box center [366, 131] width 31 height 11
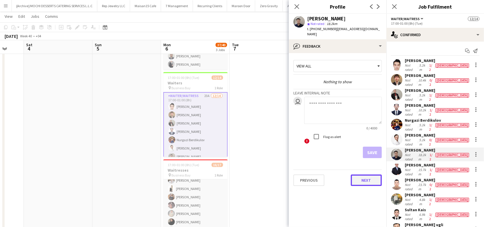
click at [366, 174] on button "Next" at bounding box center [366, 179] width 31 height 11
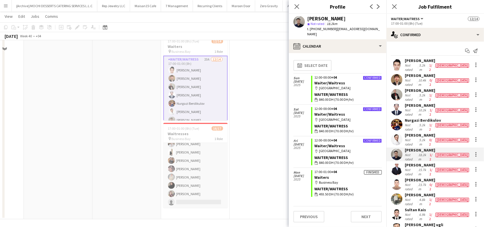
scroll to position [120, 0]
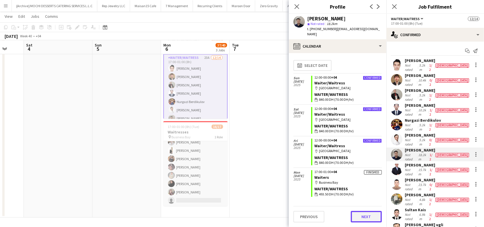
click at [365, 215] on button "Next" at bounding box center [366, 216] width 31 height 11
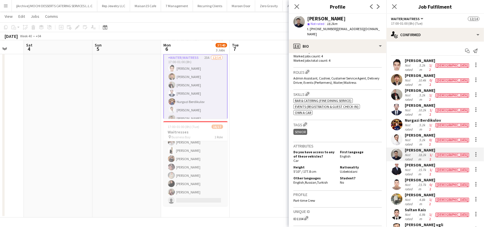
scroll to position [229, 0]
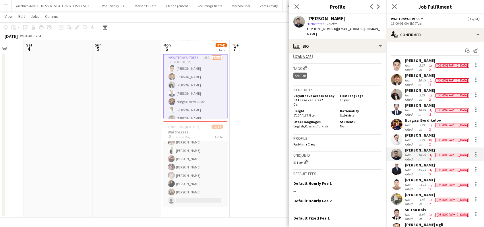
drag, startPoint x: 303, startPoint y: 158, endPoint x: 292, endPoint y: 158, distance: 10.6
click at [292, 158] on app-crew-profile-bio "Open photos pop-in Gender Male Birthday 30-01-1998 (27 years) Location Damac li…" at bounding box center [338, 140] width 98 height 174
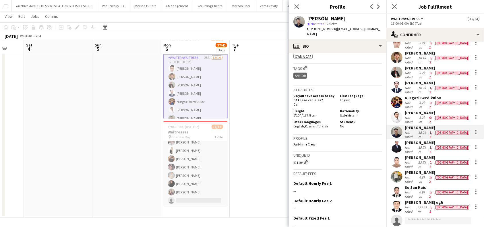
scroll to position [23, 0]
drag, startPoint x: 434, startPoint y: 126, endPoint x: 402, endPoint y: 128, distance: 32.5
click at [402, 139] on div "Bek Sayfiddinov Not rated 15.7km 1/2 male" at bounding box center [435, 146] width 98 height 14
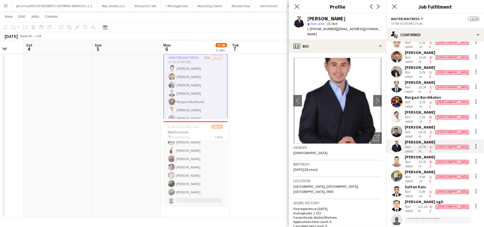
drag, startPoint x: 334, startPoint y: 30, endPoint x: 382, endPoint y: 33, distance: 48.3
click at [382, 33] on div "Bek Sayfiddinov star Not rated 15.7km t. +971585027971 | ulugbeksayfiddinov77@g…" at bounding box center [338, 27] width 98 height 26
drag, startPoint x: 310, startPoint y: 30, endPoint x: 335, endPoint y: 37, distance: 25.5
click at [331, 31] on span "t. +971585027971" at bounding box center [322, 29] width 30 height 4
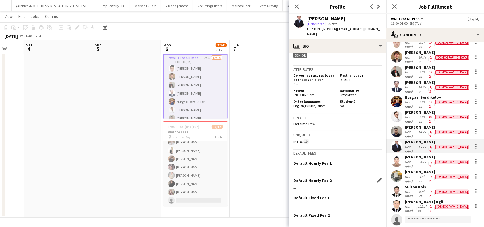
scroll to position [268, 0]
drag, startPoint x: 303, startPoint y: 139, endPoint x: 294, endPoint y: 140, distance: 9.3
click at [294, 140] on div "Unique ID ID1103 Edit crew unique ID" at bounding box center [337, 140] width 88 height 18
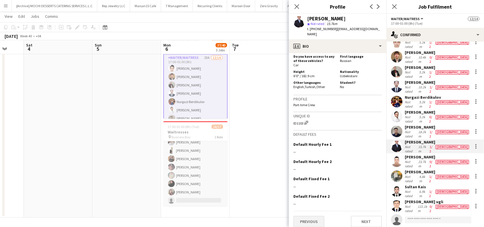
scroll to position [287, 0]
click at [312, 215] on button "Previous" at bounding box center [308, 220] width 31 height 11
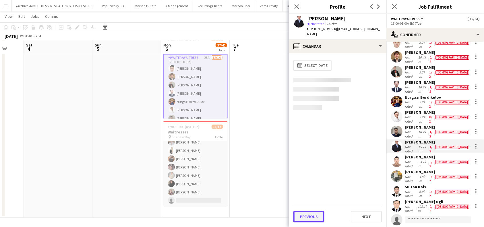
click at [308, 215] on button "Previous" at bounding box center [308, 216] width 31 height 11
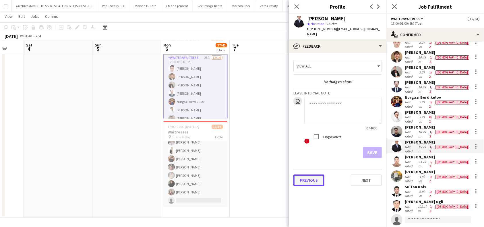
click at [314, 178] on button "Previous" at bounding box center [308, 179] width 31 height 11
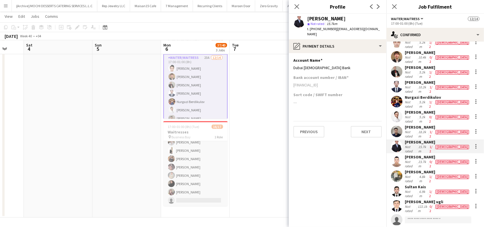
drag, startPoint x: 347, startPoint y: 84, endPoint x: 293, endPoint y: 83, distance: 54.8
click at [293, 83] on app-section-data-types "Account Name Edit this field Dubai Islamic Bank Bank account number / IBAN AE55…" at bounding box center [338, 140] width 98 height 174
drag, startPoint x: 353, startPoint y: 20, endPoint x: 306, endPoint y: 19, distance: 47.1
click at [306, 19] on div "Bek Sayfiddinov star Not rated 15.7km t. +971585027971 | ulugbeksayfiddinov77@g…" at bounding box center [338, 27] width 98 height 26
drag, startPoint x: 453, startPoint y: 139, endPoint x: 404, endPoint y: 141, distance: 49.1
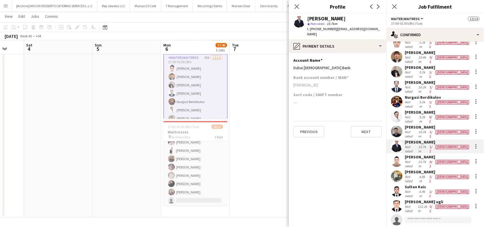
click at [404, 154] on div "Khasankhon Khaydarov Not rated 23.7km 0/2 male" at bounding box center [435, 161] width 98 height 14
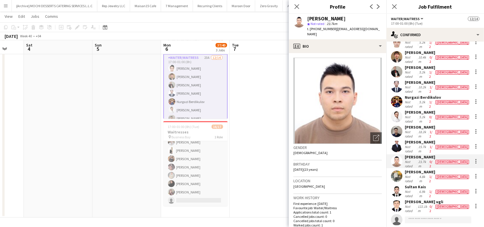
drag, startPoint x: 336, startPoint y: 28, endPoint x: 338, endPoint y: 31, distance: 3.3
click at [343, 29] on span "| hardwel01@mail.ru" at bounding box center [343, 31] width 73 height 9
click at [337, 31] on div "t. +971581816874 | hardwel01@mail.ru" at bounding box center [344, 31] width 75 height 10
drag, startPoint x: 335, startPoint y: 29, endPoint x: 370, endPoint y: 30, distance: 35.0
click at [370, 30] on app-profile-header "Khasankhon Khaydarov star Not rated 23.7km t. +971581816874 | hardwel01@mail.ru" at bounding box center [338, 27] width 98 height 26
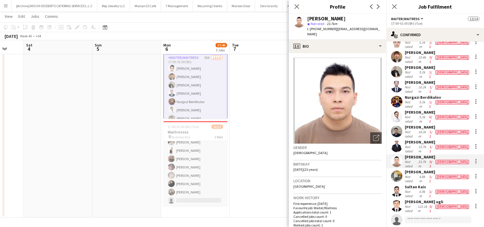
drag, startPoint x: 310, startPoint y: 30, endPoint x: 332, endPoint y: 29, distance: 21.8
click at [332, 29] on span "t. +971581816874" at bounding box center [322, 29] width 30 height 4
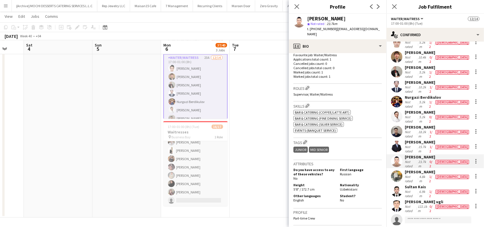
scroll to position [267, 0]
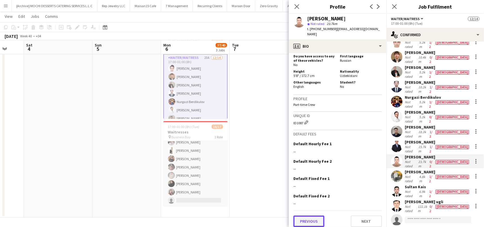
click at [316, 216] on button "Previous" at bounding box center [308, 220] width 31 height 11
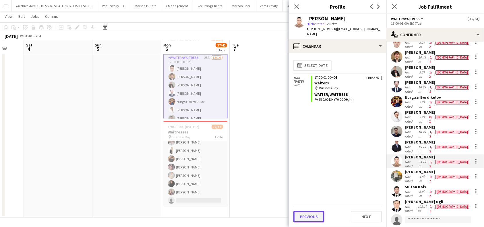
click at [304, 215] on button "Previous" at bounding box center [308, 216] width 31 height 11
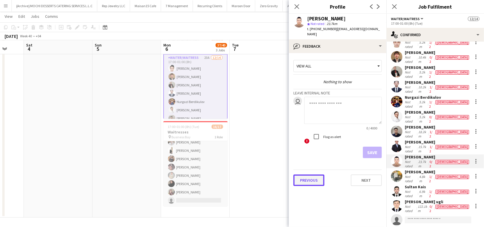
click at [311, 174] on button "Previous" at bounding box center [308, 179] width 31 height 11
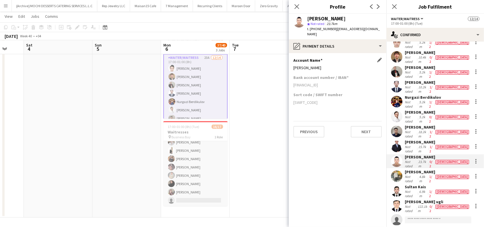
drag, startPoint x: 343, startPoint y: 63, endPoint x: 293, endPoint y: 65, distance: 49.4
click at [293, 65] on div "KHAYDAROV KHASANKHON" at bounding box center [337, 67] width 88 height 5
drag, startPoint x: 342, startPoint y: 79, endPoint x: 308, endPoint y: 81, distance: 34.5
click at [309, 82] on div "AE800200000031840622001" at bounding box center [337, 84] width 88 height 5
click at [292, 81] on app-section-data-types "Account Name Edit this field KHAYDAROV KHASANKHON Bank account number / IBAN AE…" at bounding box center [338, 140] width 98 height 174
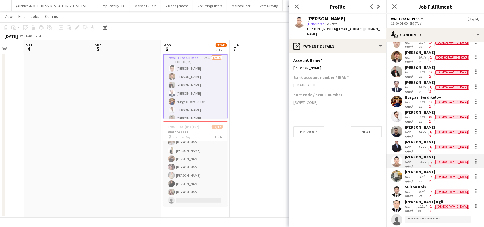
click at [339, 82] on div "AE800200000031840622001" at bounding box center [337, 84] width 88 height 5
drag, startPoint x: 342, startPoint y: 80, endPoint x: 292, endPoint y: 82, distance: 50.2
click at [292, 82] on app-section-data-types "Account Name Edit this field KHAYDAROV KHASANKHON Bank account number / IBAN AE…" at bounding box center [338, 140] width 98 height 174
click at [370, 126] on button "Next" at bounding box center [366, 131] width 31 height 11
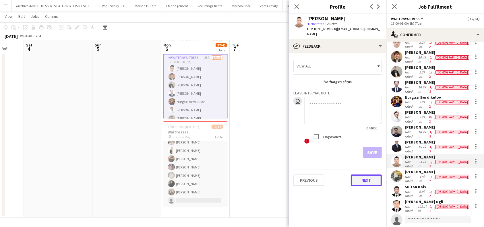
click at [367, 174] on button "Next" at bounding box center [366, 179] width 31 height 11
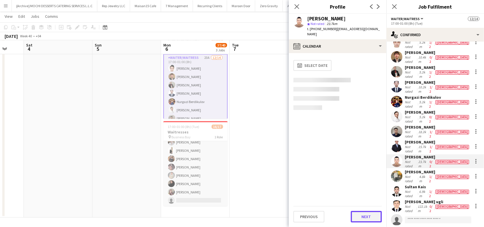
click at [364, 213] on button "Next" at bounding box center [366, 216] width 31 height 11
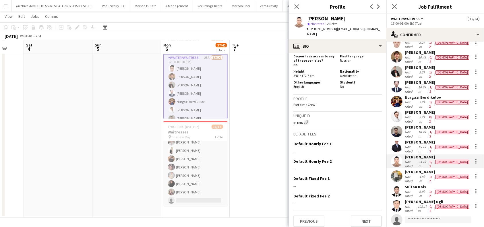
drag, startPoint x: 303, startPoint y: 120, endPoint x: 288, endPoint y: 120, distance: 15.5
click at [288, 120] on body "Menu Boards Boards Boards All jobs Status Workforce Workforce My Workforce Recr…" at bounding box center [242, 53] width 484 height 347
click at [300, 123] on div "Unique ID ID1087 Edit crew unique ID" at bounding box center [337, 121] width 88 height 18
drag, startPoint x: 302, startPoint y: 119, endPoint x: 289, endPoint y: 118, distance: 13.2
click at [289, 118] on app-crew-profile-bio "Open photos pop-in Gender Male Birthday 27-11-2001 (23 years) Location Al Mamsh…" at bounding box center [338, 140] width 98 height 174
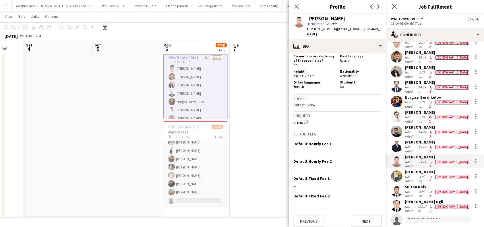
drag, startPoint x: 449, startPoint y: 151, endPoint x: 404, endPoint y: 154, distance: 45.4
click at [404, 169] on div "Utkirbek Tashtemirov Not rated 4.8km 1/2 male" at bounding box center [435, 176] width 98 height 14
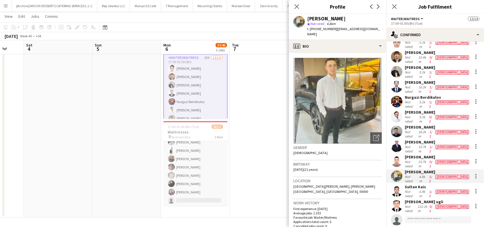
drag, startPoint x: 334, startPoint y: 30, endPoint x: 344, endPoint y: 36, distance: 12.2
click at [344, 36] on div "t. +971525818661 | tashtemirovotkurbek@gmail.com" at bounding box center [344, 31] width 75 height 10
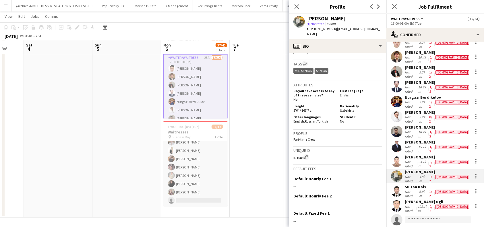
scroll to position [229, 0]
drag, startPoint x: 362, startPoint y: 20, endPoint x: 305, endPoint y: 20, distance: 56.8
click at [305, 20] on div "Utkirbek Tashtemirov star Not rated 4.8km t. +971525818661 | tashtemirovotkurbe…" at bounding box center [338, 27] width 98 height 26
drag, startPoint x: 310, startPoint y: 29, endPoint x: 331, endPoint y: 30, distance: 21.5
click at [331, 30] on span "t. +971525818661" at bounding box center [322, 29] width 30 height 4
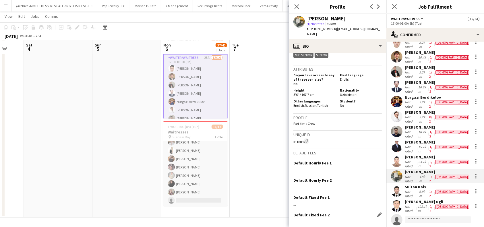
scroll to position [264, 0]
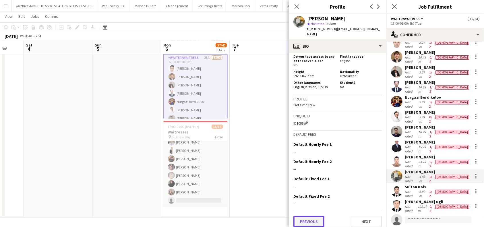
click at [309, 216] on button "Previous" at bounding box center [308, 221] width 31 height 11
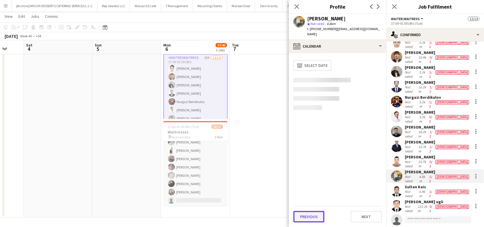
click at [303, 213] on button "Previous" at bounding box center [308, 216] width 31 height 11
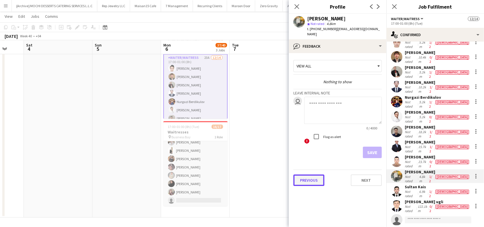
click at [310, 180] on button "Previous" at bounding box center [308, 179] width 31 height 11
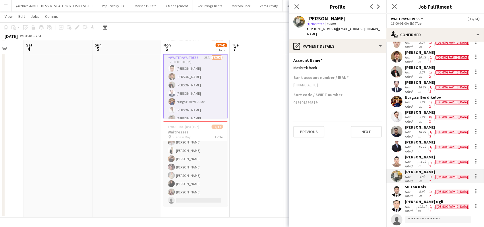
drag, startPoint x: 365, startPoint y: 20, endPoint x: 306, endPoint y: 17, distance: 58.6
click at [306, 17] on div "Utkirbek Tashtemirov star Not rated 4.8km t. +971525818661 | tashtemirovotkurbe…" at bounding box center [338, 27] width 98 height 26
drag, startPoint x: 343, startPoint y: 83, endPoint x: 293, endPoint y: 87, distance: 49.5
click at [293, 87] on div "AE550330000019101596319" at bounding box center [337, 84] width 88 height 5
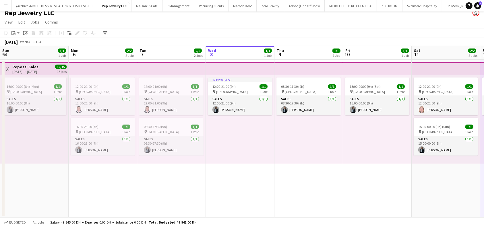
scroll to position [0, 137]
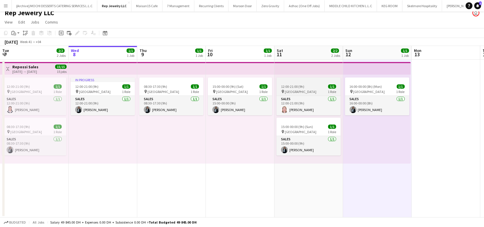
click at [306, 83] on app-job-card "12:00-21:00 (9h) 1/1 pin Dubai Mall 1 Role Sales 1/1 12:00-21:00 (9h) Analyn Na…" at bounding box center [308, 96] width 64 height 38
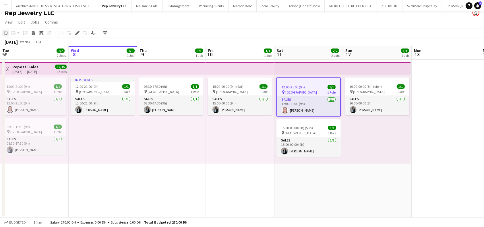
click at [7, 34] on icon at bounding box center [5, 33] width 3 height 4
click at [382, 127] on div "16:00-00:00 (8h) (Mon) 1/1 pin Dubai Mall 1 Role Sales 1/1 16:00-00:00 (8h) Saw…" at bounding box center [377, 119] width 68 height 89
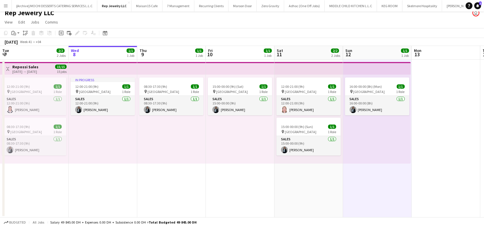
click at [380, 127] on div "16:00-00:00 (8h) (Mon) 1/1 pin Dubai Mall 1 Role Sales 1/1 16:00-00:00 (8h) Saw…" at bounding box center [377, 119] width 68 height 89
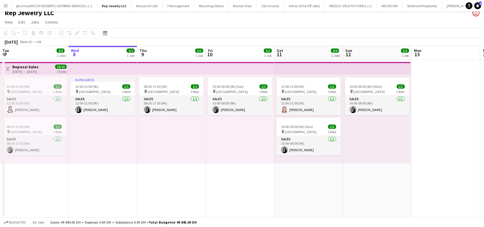
click at [380, 128] on div "16:00-00:00 (8h) (Mon) 1/1 pin Dubai Mall 1 Role Sales 1/1 16:00-00:00 (8h) Saw…" at bounding box center [377, 119] width 68 height 89
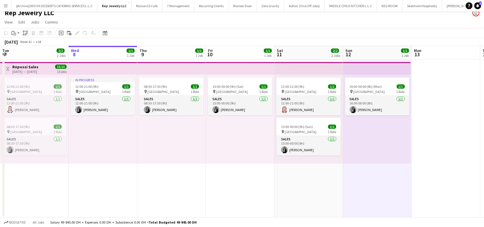
click at [24, 33] on icon "Paste linked Job" at bounding box center [25, 33] width 5 height 5
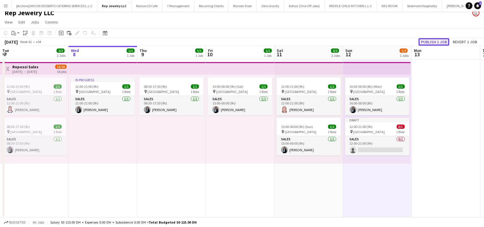
click at [439, 40] on button "Publish 1 job" at bounding box center [433, 41] width 31 height 7
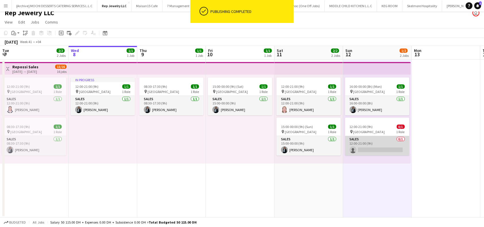
click at [383, 147] on app-card-role "Sales 0/1 12:00-21:00 (9h) single-neutral-actions" at bounding box center [377, 146] width 64 height 20
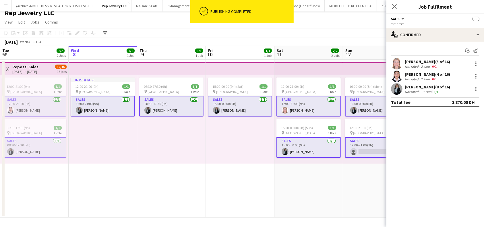
click at [374, 148] on app-card-role "Sales 0/1 12:00-21:00 (9h) single-neutral-actions" at bounding box center [377, 147] width 64 height 21
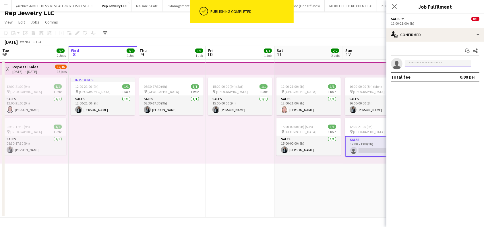
click at [432, 65] on input at bounding box center [437, 63] width 67 height 7
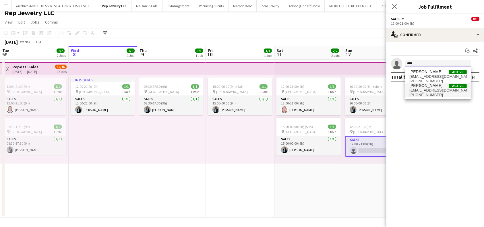
type input "****"
drag, startPoint x: 436, startPoint y: 92, endPoint x: 457, endPoint y: 87, distance: 21.8
click at [436, 93] on span "+971524230788" at bounding box center [437, 95] width 57 height 5
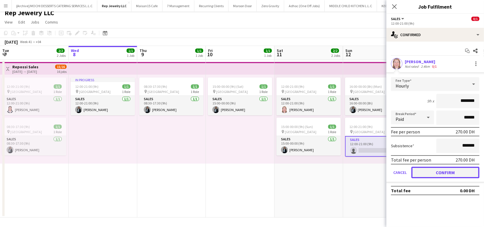
click at [459, 170] on button "Confirm" at bounding box center [445, 172] width 68 height 11
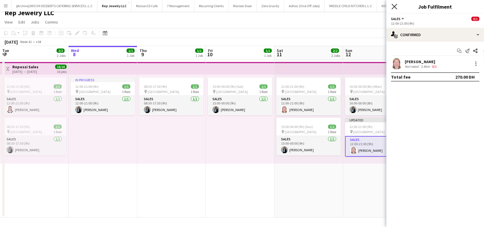
click at [392, 7] on icon "Close pop-in" at bounding box center [393, 6] width 5 height 5
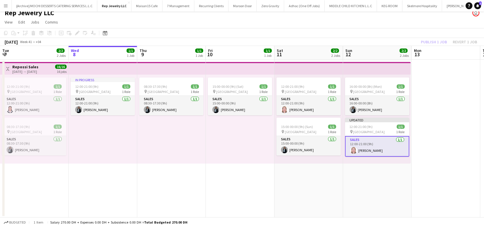
click at [440, 41] on div "Publish 1 job Revert 1 job" at bounding box center [449, 41] width 70 height 7
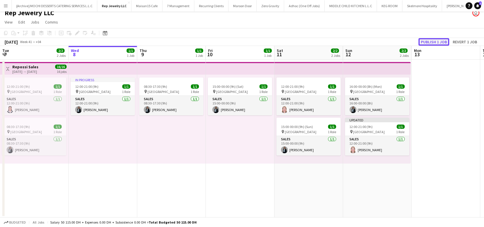
click at [440, 40] on button "Publish 1 job" at bounding box center [433, 41] width 31 height 7
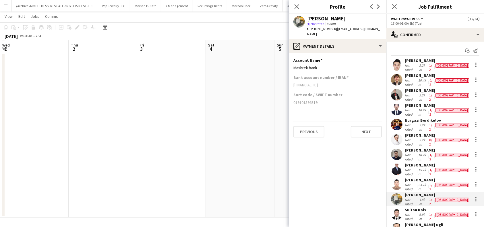
scroll to position [23, 0]
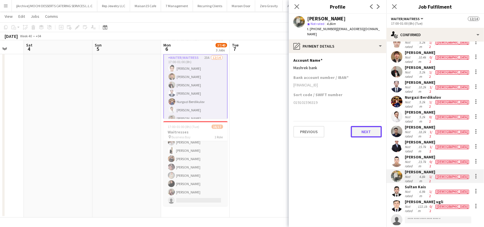
click at [370, 134] on button "Next" at bounding box center [366, 131] width 31 height 11
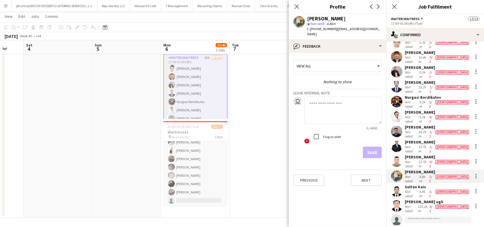
click at [370, 208] on app-crew-profile-feedback-tab "View all Nothing to show Leave internal note user 0 / 4000 ! Flag as alert Save…" at bounding box center [338, 140] width 98 height 174
drag, startPoint x: 367, startPoint y: 186, endPoint x: 369, endPoint y: 181, distance: 5.1
click at [367, 185] on app-crew-profile-feedback-tab "View all Nothing to show Leave internal note user 0 / 4000 ! Flag as alert Save…" at bounding box center [338, 140] width 98 height 174
click at [369, 179] on button "Next" at bounding box center [366, 179] width 31 height 11
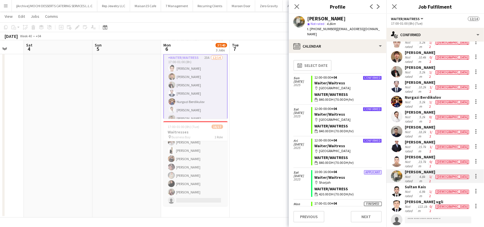
click at [357, 208] on div "Previous Next" at bounding box center [337, 214] width 88 height 16
click at [359, 214] on button "Next" at bounding box center [366, 216] width 31 height 11
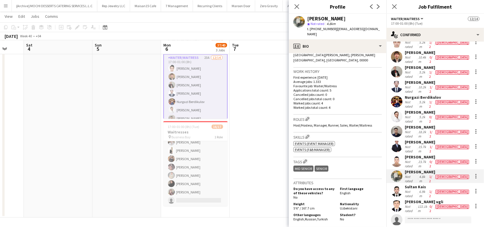
scroll to position [229, 0]
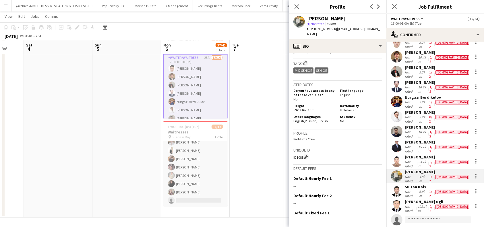
drag, startPoint x: 303, startPoint y: 153, endPoint x: 291, endPoint y: 156, distance: 12.4
click at [291, 156] on app-crew-profile-bio "Open photos pop-in Gender [DEMOGRAPHIC_DATA] Birthday [DEMOGRAPHIC_DATA] (21 ye…" at bounding box center [338, 140] width 98 height 174
copy div "ID1088"
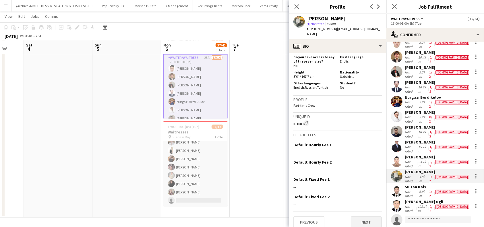
scroll to position [264, 0]
click at [358, 220] on button "Next" at bounding box center [366, 221] width 31 height 11
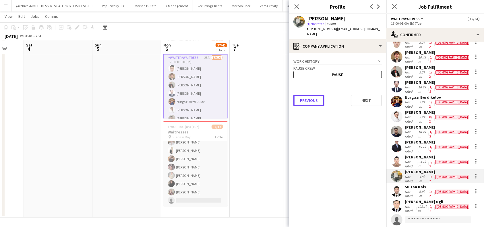
click at [300, 106] on app-crew-profile-application "Work history chevron-down Incomplete Pause crew Pause Previous Next" at bounding box center [338, 140] width 98 height 174
click at [305, 100] on button "Previous" at bounding box center [308, 100] width 31 height 11
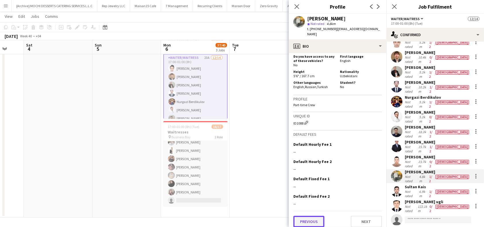
click at [311, 216] on button "Previous" at bounding box center [308, 221] width 31 height 11
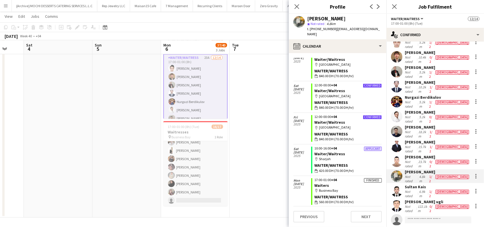
scroll to position [24, 0]
click at [326, 127] on div "map-marker [GEOGRAPHIC_DATA]" at bounding box center [347, 126] width 67 height 5
click at [338, 68] on div "Waiter/Waitress" at bounding box center [347, 70] width 67 height 5
click at [299, 96] on div "[DATE]" at bounding box center [302, 89] width 18 height 16
click at [369, 84] on div "Confirmed" at bounding box center [372, 85] width 19 height 4
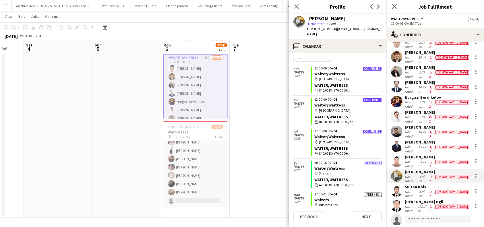
scroll to position [9, 0]
drag, startPoint x: 368, startPoint y: 164, endPoint x: 367, endPoint y: 178, distance: 14.4
click at [367, 177] on app-crew-calendar-job-card "Applicant 10:00-16:00 +04 Waiter/Waitress map-marker [PERSON_NAME]/Waitress wal…" at bounding box center [346, 174] width 71 height 27
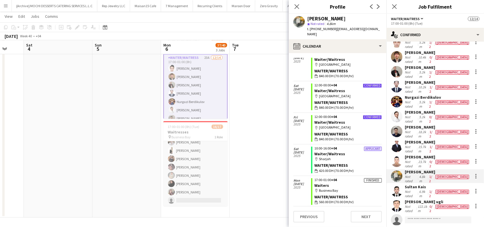
scroll to position [24, 0]
drag, startPoint x: 433, startPoint y: 163, endPoint x: 412, endPoint y: 168, distance: 21.8
click at [405, 184] on div "Sultan Kais" at bounding box center [436, 186] width 65 height 5
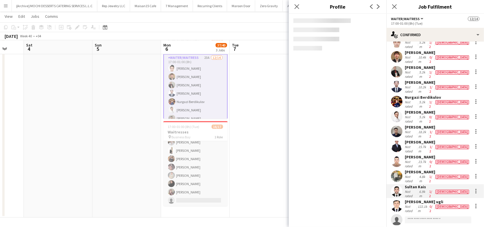
copy div "Sultan Kais"
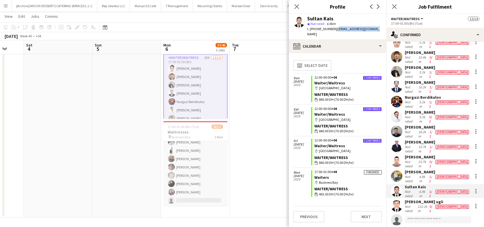
drag, startPoint x: 374, startPoint y: 29, endPoint x: 334, endPoint y: 30, distance: 39.6
click at [334, 30] on div "Sultan Kais star Not rated 6.9km t. [PHONE_NUMBER] | [EMAIL_ADDRESS][DOMAIN_NAM…" at bounding box center [338, 27] width 98 height 26
copy span "[EMAIL_ADDRESS][DOMAIN_NAME]"
drag, startPoint x: 331, startPoint y: 30, endPoint x: 310, endPoint y: 31, distance: 20.9
click at [310, 31] on span "t. [PHONE_NUMBER]" at bounding box center [322, 29] width 30 height 4
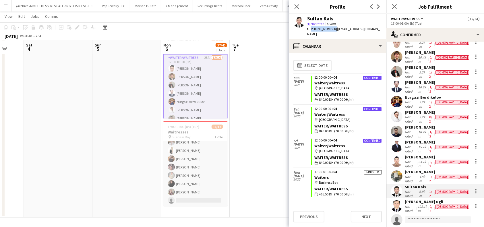
copy span "[PHONE_NUMBER]"
click at [316, 217] on button "Previous" at bounding box center [308, 216] width 31 height 11
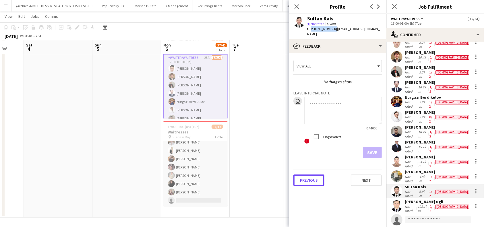
click at [312, 204] on app-crew-profile-feedback-tab "View all Nothing to show Leave internal note user 0 / 4000 ! Flag as alert Save…" at bounding box center [338, 140] width 98 height 174
drag, startPoint x: 306, startPoint y: 166, endPoint x: 310, endPoint y: 171, distance: 7.0
click at [306, 170] on div "Previous Next" at bounding box center [337, 178] width 88 height 16
click at [312, 174] on button "Previous" at bounding box center [308, 179] width 31 height 11
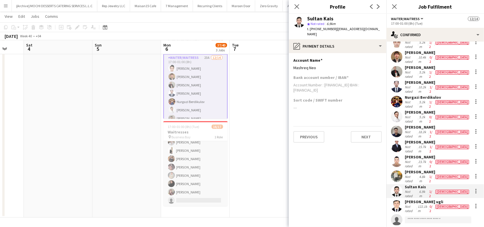
drag, startPoint x: 337, startPoint y: 19, endPoint x: 307, endPoint y: 19, distance: 30.4
click at [307, 19] on div "Sultan Kais" at bounding box center [344, 18] width 75 height 5
copy div "Sultan Kais"
drag, startPoint x: 344, startPoint y: 85, endPoint x: 317, endPoint y: 100, distance: 31.1
click at [293, 89] on app-section-data-types "Account Name Edit this field Mashreq Neo Bank account number / IBAN Account Num…" at bounding box center [338, 140] width 98 height 174
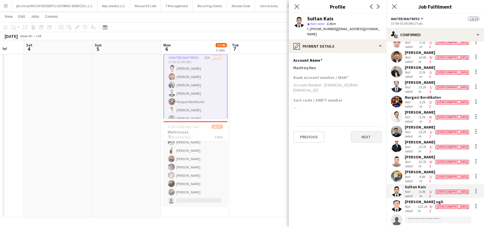
copy div "[FINANCIAL_ID]"
click at [364, 131] on button "Next" at bounding box center [366, 136] width 31 height 11
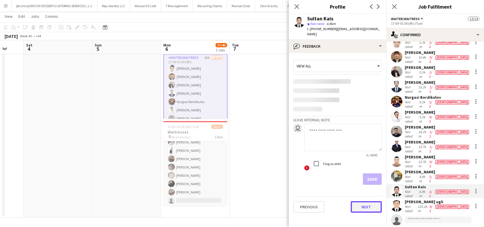
click at [366, 201] on button "Next" at bounding box center [366, 206] width 31 height 11
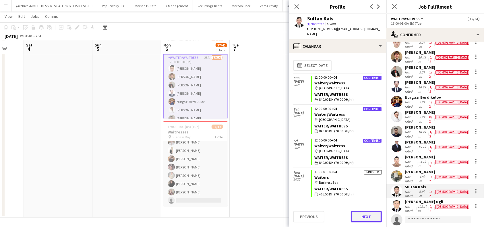
click at [368, 219] on button "Next" at bounding box center [366, 216] width 31 height 11
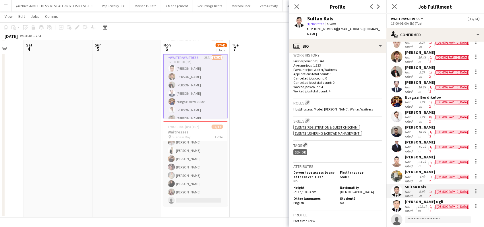
scroll to position [264, 0]
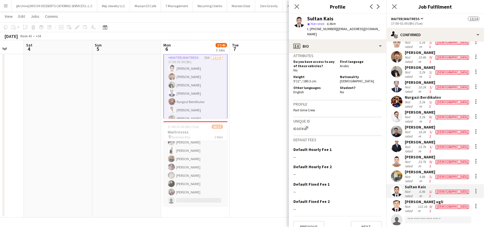
drag, startPoint x: 303, startPoint y: 118, endPoint x: 290, endPoint y: 120, distance: 13.0
click at [290, 120] on app-crew-profile-bio "chevron-left chevron-right Open photos pop-in Gender Male Birthday 21-02-2003 (…" at bounding box center [338, 140] width 98 height 174
copy div "ID1074"
click at [352, 221] on button "Next" at bounding box center [366, 226] width 31 height 11
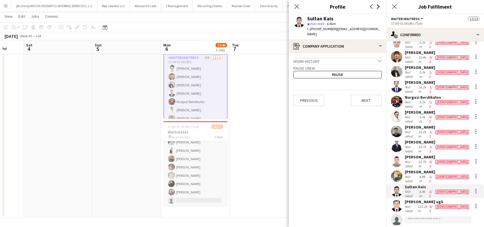
click at [380, 5] on icon "Next" at bounding box center [378, 6] width 5 height 5
drag, startPoint x: 434, startPoint y: 176, endPoint x: 404, endPoint y: 178, distance: 29.9
click at [404, 199] on div "Afzal Ulmas ugli Not rated 122.1km 0/2 male" at bounding box center [435, 206] width 98 height 14
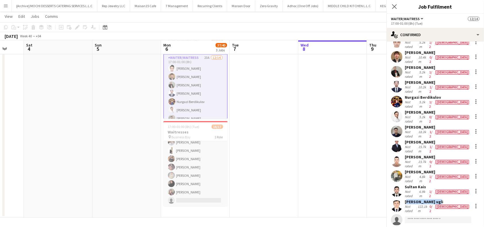
copy div "Afzal Ulmas ugli"
click at [413, 199] on div "Afzal Ulmas ugli" at bounding box center [436, 201] width 65 height 5
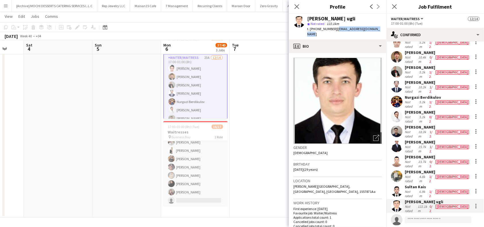
drag, startPoint x: 335, startPoint y: 30, endPoint x: 383, endPoint y: 31, distance: 47.6
click at [383, 31] on div "Afzal Ulmas ugli star Not rated 122.1km t. +971558205878 | munisasharopova2@gma…" at bounding box center [338, 27] width 98 height 26
copy span "munisasharopova2@gmail.com"
drag, startPoint x: 310, startPoint y: 30, endPoint x: 331, endPoint y: 29, distance: 21.0
click at [331, 29] on span "t. +971558205878" at bounding box center [322, 29] width 30 height 4
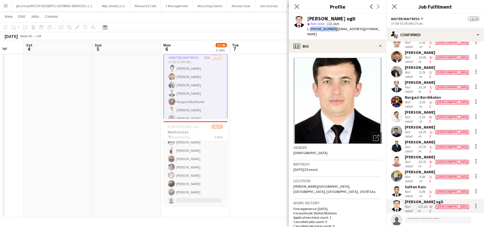
copy span "+971558205878"
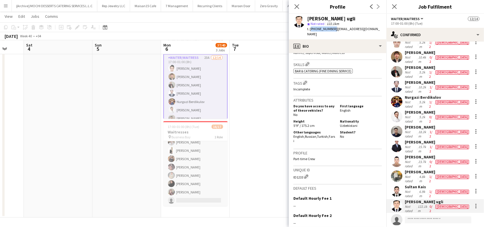
scroll to position [253, 0]
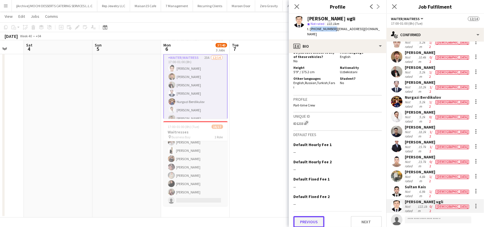
click at [308, 216] on button "Previous" at bounding box center [308, 221] width 31 height 11
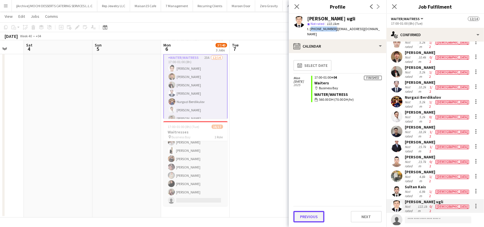
click at [307, 216] on button "Previous" at bounding box center [308, 216] width 31 height 11
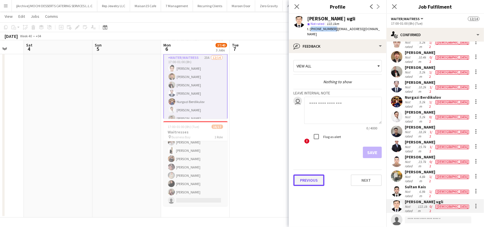
click at [314, 177] on button "Previous" at bounding box center [308, 179] width 31 height 11
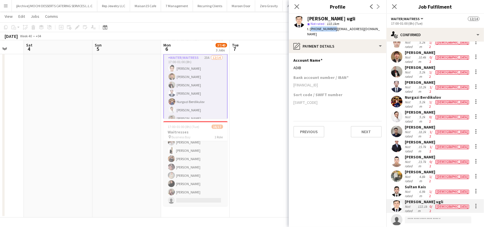
drag, startPoint x: 343, startPoint y: 77, endPoint x: 295, endPoint y: 80, distance: 48.0
click at [294, 82] on div "AE540500000000019239728" at bounding box center [337, 84] width 88 height 5
drag, startPoint x: 337, startPoint y: 21, endPoint x: 306, endPoint y: 18, distance: 31.1
click at [306, 18] on div "Afzal Ulmas ugli star Not rated 122.1km t. +971558205878 | munisasharopova2@gma…" at bounding box center [338, 27] width 98 height 26
click at [377, 129] on button "Next" at bounding box center [366, 131] width 31 height 11
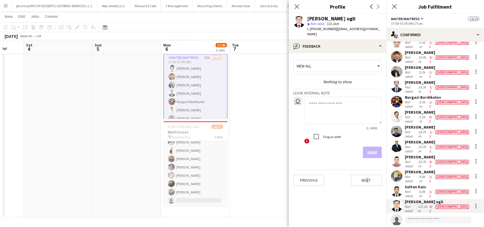
click at [365, 201] on app-crew-profile-feedback-tab "View all Nothing to show Leave internal note user 0 / 4000 ! Flag as alert Save…" at bounding box center [338, 140] width 98 height 174
click at [368, 174] on button "Next" at bounding box center [366, 179] width 31 height 11
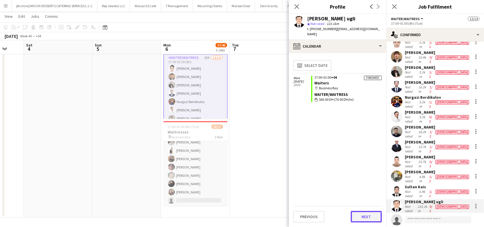
click at [360, 216] on button "Next" at bounding box center [366, 216] width 31 height 11
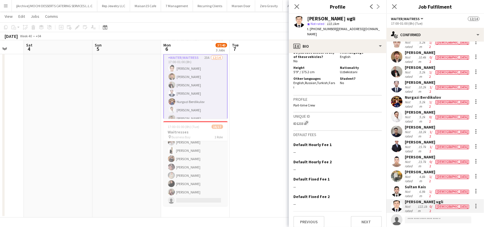
drag, startPoint x: 303, startPoint y: 119, endPoint x: 289, endPoint y: 118, distance: 13.8
click at [289, 118] on app-crew-profile-bio "Open photos pop-in Gender Male Birthday 31-08-1996 (29 years) Location Abdullah…" at bounding box center [338, 140] width 98 height 174
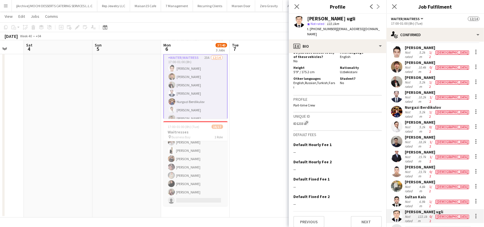
scroll to position [0, 0]
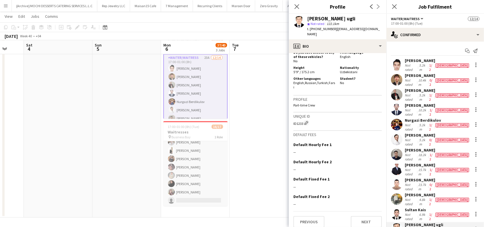
drag, startPoint x: 438, startPoint y: 86, endPoint x: 401, endPoint y: 86, distance: 36.4
click at [401, 88] on div "Alibek Alashbaev Not rated 5.2km 1/2 male" at bounding box center [435, 95] width 98 height 14
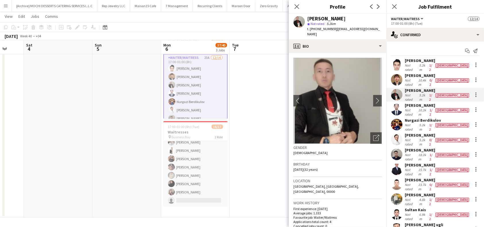
click at [446, 103] on div "Abdulhafiz Rashidov" at bounding box center [436, 105] width 65 height 5
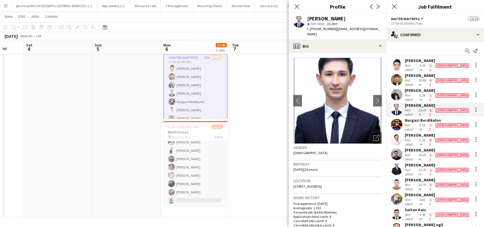
drag, startPoint x: 428, startPoint y: 100, endPoint x: 405, endPoint y: 99, distance: 22.7
click at [405, 103] on div "Abdulhafiz Rashidov" at bounding box center [436, 105] width 65 height 5
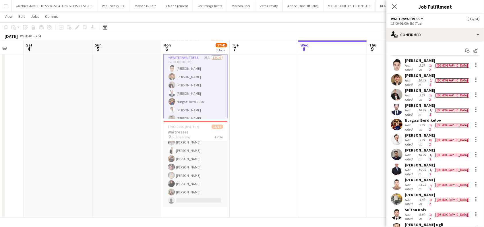
drag, startPoint x: 443, startPoint y: 112, endPoint x: 405, endPoint y: 112, distance: 37.9
click at [405, 118] on div "Nurgazi Berdikulov" at bounding box center [436, 120] width 65 height 5
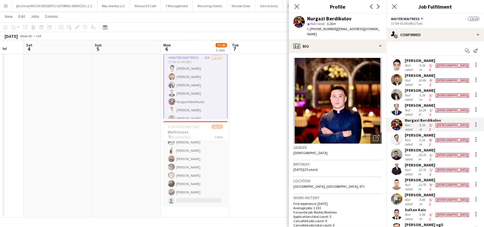
drag, startPoint x: 442, startPoint y: 122, endPoint x: 410, endPoint y: 128, distance: 32.6
click at [404, 133] on div "Oleksandr Lunov" at bounding box center [436, 135] width 65 height 5
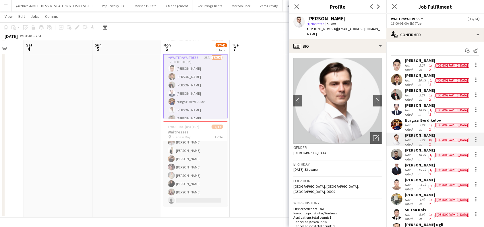
drag, startPoint x: 452, startPoint y: 137, endPoint x: 405, endPoint y: 137, distance: 47.3
click at [405, 147] on div "Bekmurod Abdumajidov Not rated 18.2km 1/2 male" at bounding box center [435, 154] width 98 height 14
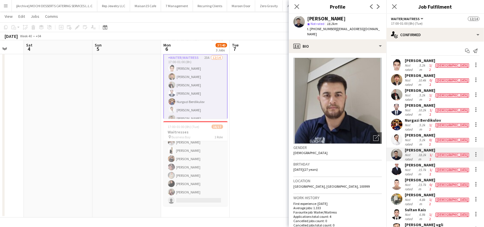
drag, startPoint x: 445, startPoint y: 150, endPoint x: 405, endPoint y: 150, distance: 39.9
click at [405, 162] on div "Bek Sayfiddinov" at bounding box center [436, 164] width 65 height 5
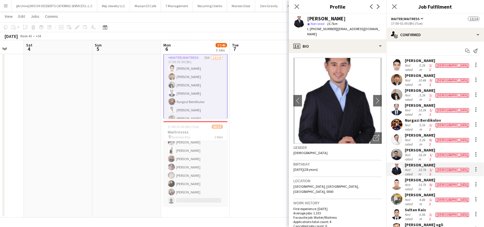
drag, startPoint x: 454, startPoint y: 159, endPoint x: 406, endPoint y: 162, distance: 48.5
click at [406, 177] on div "Khasankhon Khaydarov Not rated 23.7km 0/2 male" at bounding box center [435, 184] width 98 height 14
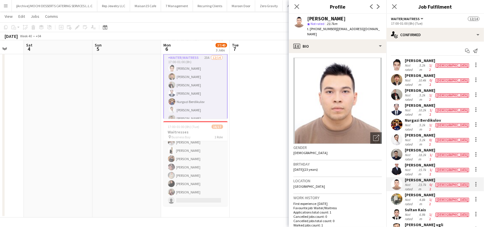
drag, startPoint x: 449, startPoint y: 174, endPoint x: 403, endPoint y: 175, distance: 45.6
click at [403, 192] on div "Utkirbek Tashtemirov Not rated 4.8km 1/2 male" at bounding box center [435, 199] width 98 height 14
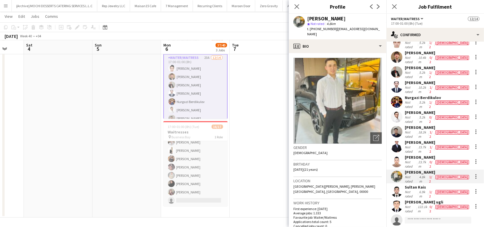
scroll to position [23, 0]
drag, startPoint x: 437, startPoint y: 163, endPoint x: 404, endPoint y: 163, distance: 33.0
click at [404, 184] on div "Sultan Kais Not rated 6.9km 1/2 male" at bounding box center [435, 191] width 98 height 14
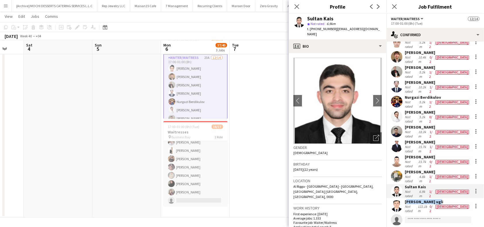
drag, startPoint x: 446, startPoint y: 178, endPoint x: 404, endPoint y: 177, distance: 41.0
click at [404, 199] on div "Afzal Ulmas ugli" at bounding box center [436, 201] width 65 height 5
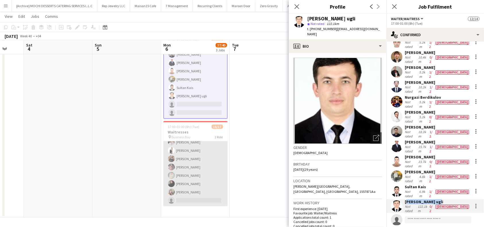
scroll to position [87, 0]
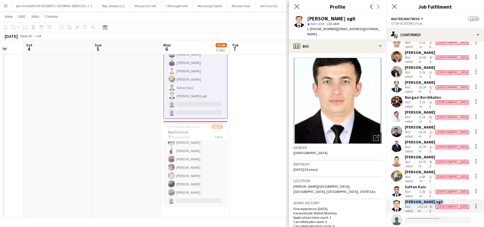
click at [229, 184] on app-date-cell "16:00-01:00 (9h) (Tue) 9/9 Bartenders pin Business Bay 1 Role Bartender 9/9 16:…" at bounding box center [195, 80] width 69 height 273
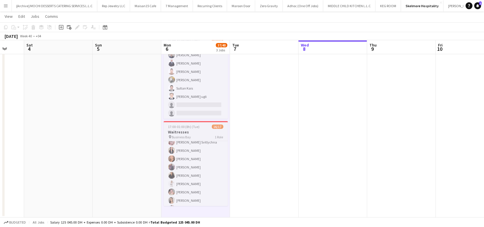
scroll to position [0, 0]
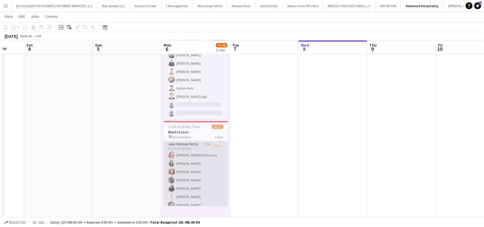
click at [185, 153] on app-card-role "Waiter/Waitress 17A 16/17 17:00-01:00 (8h) Svitlana Svitlychna Anna Demchenko M…" at bounding box center [196, 217] width 64 height 153
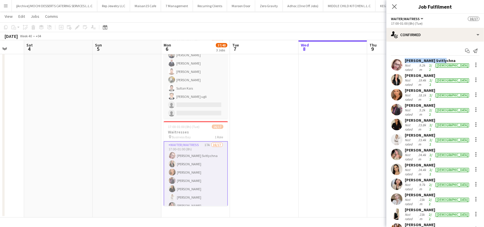
drag, startPoint x: 443, startPoint y: 60, endPoint x: 407, endPoint y: 61, distance: 35.3
click at [405, 61] on div "Svitlana Svitlychna" at bounding box center [436, 60] width 65 height 5
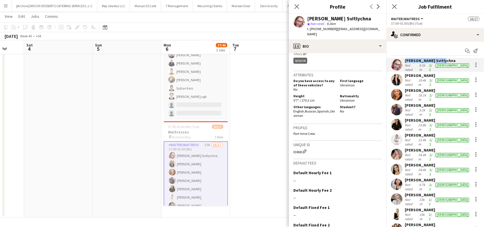
scroll to position [268, 0]
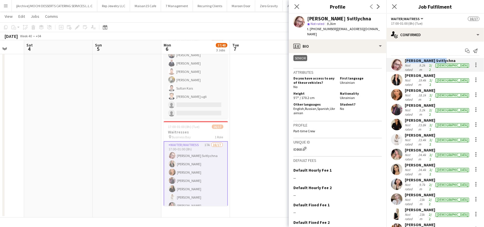
drag, startPoint x: 301, startPoint y: 145, endPoint x: 289, endPoint y: 146, distance: 11.8
click at [289, 145] on app-crew-profile-bio "Open photos pop-in Gender Female Birthday 05-10-1988 (37 years) Location Al Kha…" at bounding box center [338, 140] width 98 height 174
drag, startPoint x: 335, startPoint y: 29, endPoint x: 376, endPoint y: 30, distance: 41.6
click at [376, 30] on div "Svitlana Svitlychna star Not rated 9.2km t. +971502346490 | ssvitlychna2020@gma…" at bounding box center [338, 27] width 98 height 26
drag, startPoint x: 310, startPoint y: 30, endPoint x: 332, endPoint y: 30, distance: 22.1
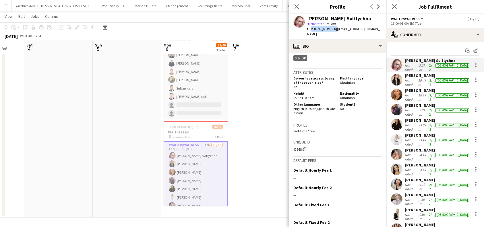
click at [332, 30] on span "t. +971502346490" at bounding box center [322, 29] width 30 height 4
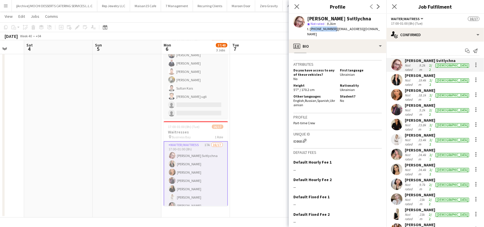
scroll to position [294, 0]
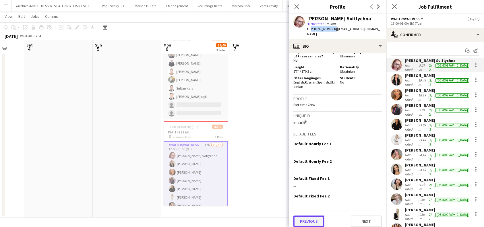
click at [312, 220] on button "Previous" at bounding box center [308, 220] width 31 height 11
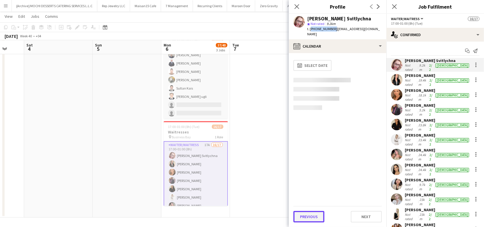
click at [316, 215] on button "Previous" at bounding box center [308, 216] width 31 height 11
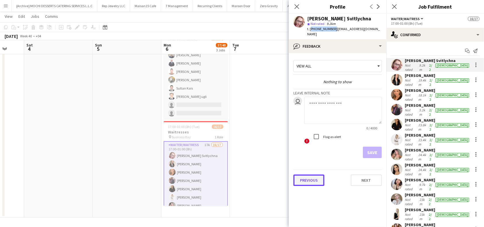
click at [312, 174] on button "Previous" at bounding box center [308, 179] width 31 height 11
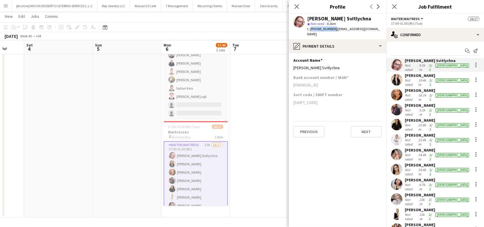
drag, startPoint x: 340, startPoint y: 79, endPoint x: 293, endPoint y: 81, distance: 47.1
click at [293, 81] on app-section-data-types "Account Name Edit this field Svitlana Svitlychna Bank account number / IBAN AE7…" at bounding box center [338, 140] width 98 height 174
drag, startPoint x: 331, startPoint y: 61, endPoint x: 292, endPoint y: 64, distance: 39.7
click at [292, 64] on app-section-data-types "Account Name Edit this field Svitlana Svitlychna Bank account number / IBAN AE7…" at bounding box center [338, 140] width 98 height 174
drag, startPoint x: 438, startPoint y: 74, endPoint x: 405, endPoint y: 74, distance: 32.7
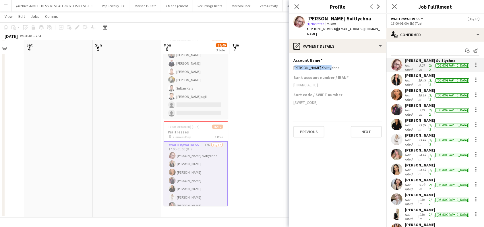
click at [404, 74] on div "Anna Demchenko" at bounding box center [436, 75] width 65 height 5
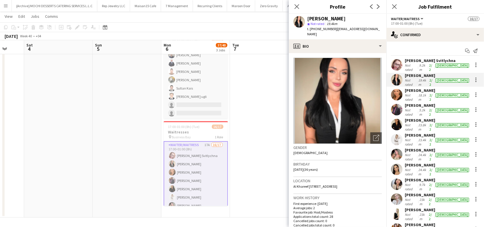
drag, startPoint x: 443, startPoint y: 85, endPoint x: 405, endPoint y: 88, distance: 38.0
click at [405, 88] on div "Maryna Demchenko" at bounding box center [436, 90] width 65 height 5
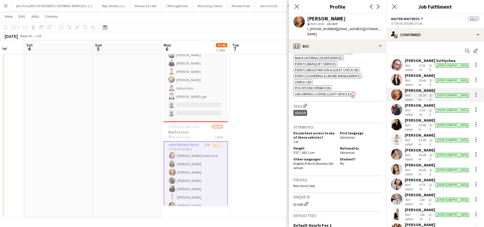
scroll to position [229, 0]
drag, startPoint x: 303, startPoint y: 199, endPoint x: 294, endPoint y: 201, distance: 9.7
click at [294, 201] on div "ID1043 Edit crew unique ID" at bounding box center [337, 203] width 88 height 6
drag, startPoint x: 310, startPoint y: 28, endPoint x: 331, endPoint y: 29, distance: 21.5
click at [331, 29] on span "t. +971551269060" at bounding box center [322, 29] width 30 height 4
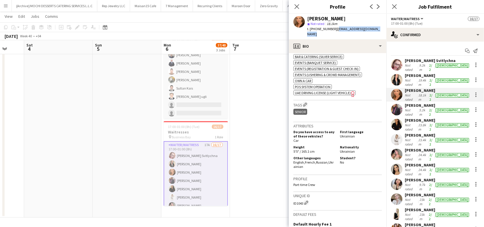
drag, startPoint x: 335, startPoint y: 29, endPoint x: 340, endPoint y: 33, distance: 6.1
click at [340, 33] on div "t. +971551269060 | marina.demchenko9@gmail.com" at bounding box center [344, 31] width 75 height 10
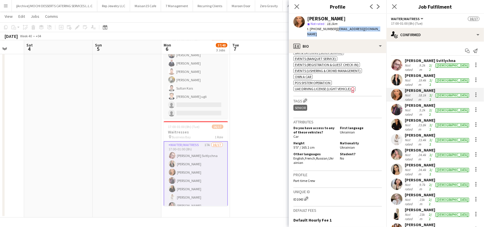
scroll to position [310, 0]
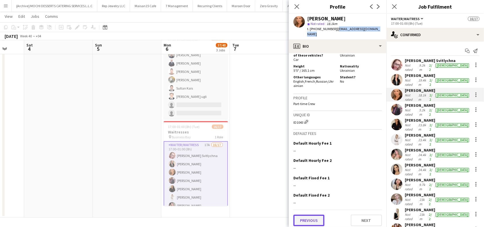
click at [310, 215] on button "Previous" at bounding box center [308, 220] width 31 height 11
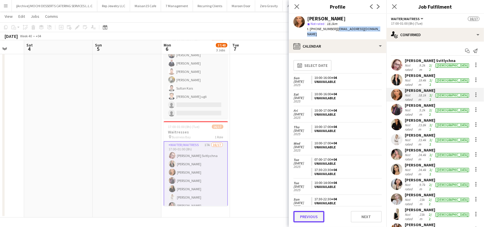
click at [309, 213] on button "Previous" at bounding box center [308, 216] width 31 height 11
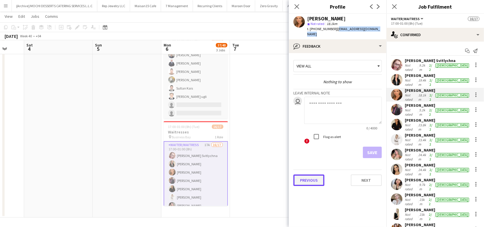
click at [308, 174] on button "Previous" at bounding box center [308, 179] width 31 height 11
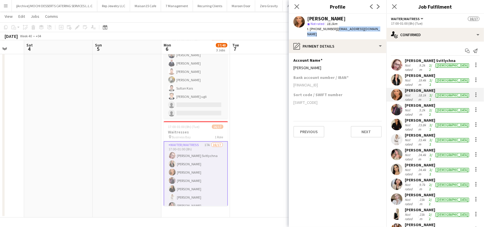
drag, startPoint x: 328, startPoint y: 85, endPoint x: 319, endPoint y: 99, distance: 16.4
click at [292, 83] on app-section-data-types "Account Name Edit this field MARYNA DEMCHENKO Bank account number / IBAN AE7205…" at bounding box center [338, 140] width 98 height 174
drag, startPoint x: 336, startPoint y: 70, endPoint x: 290, endPoint y: 71, distance: 45.9
click at [290, 71] on app-section-data-types "Account Name Edit this field MARYNA DEMCHENKO Bank account number / IBAN AE7205…" at bounding box center [338, 140] width 98 height 174
drag, startPoint x: 454, startPoint y: 100, endPoint x: 404, endPoint y: 99, distance: 49.9
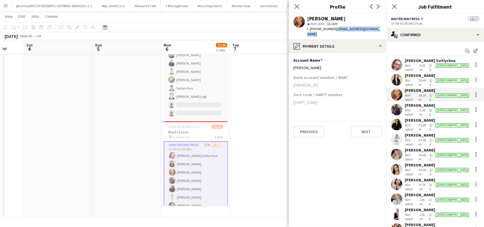
click at [404, 103] on div "Ekaterina Kolodyazhnaya Not rated 5.2km 2/2 female" at bounding box center [435, 110] width 98 height 14
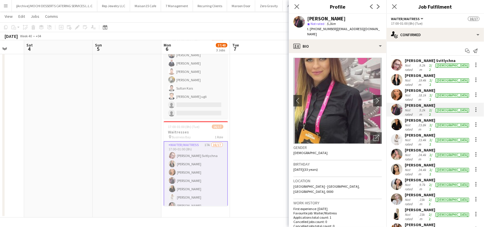
drag, startPoint x: 333, startPoint y: 28, endPoint x: 374, endPoint y: 34, distance: 40.6
click at [374, 34] on div "t. +971529876285 | ekaterina.kolodyazhnaya1@gmail.com" at bounding box center [344, 31] width 75 height 10
drag, startPoint x: 309, startPoint y: 29, endPoint x: 331, endPoint y: 30, distance: 21.8
click at [331, 30] on span "t. +971529876285" at bounding box center [322, 29] width 30 height 4
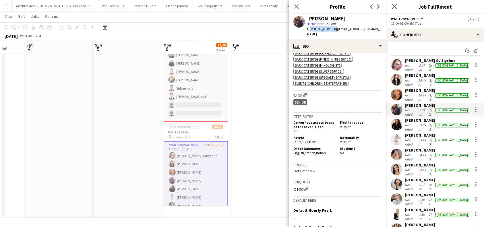
scroll to position [297, 0]
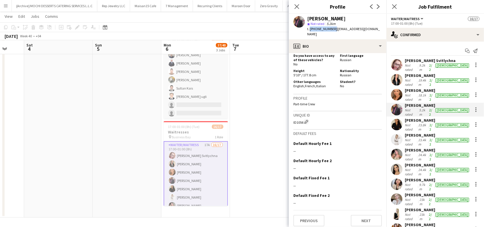
drag, startPoint x: 302, startPoint y: 120, endPoint x: 292, endPoint y: 120, distance: 10.0
click at [292, 120] on app-crew-profile-bio "chevron-left chevron-right Open photos pop-in Gender Female Birthday 26-08-1992…" at bounding box center [338, 140] width 98 height 174
click at [308, 215] on button "Previous" at bounding box center [308, 220] width 31 height 11
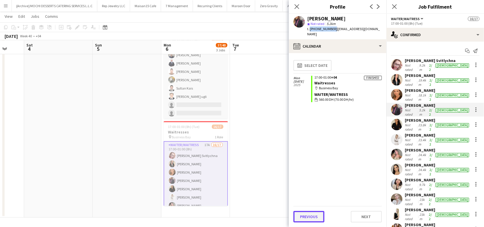
click at [306, 216] on button "Previous" at bounding box center [308, 216] width 31 height 11
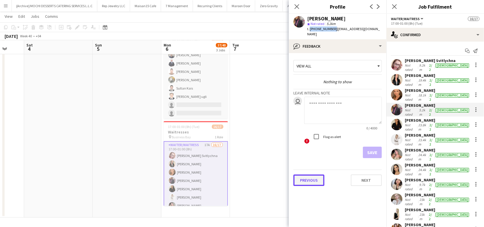
click at [315, 177] on button "Previous" at bounding box center [308, 179] width 31 height 11
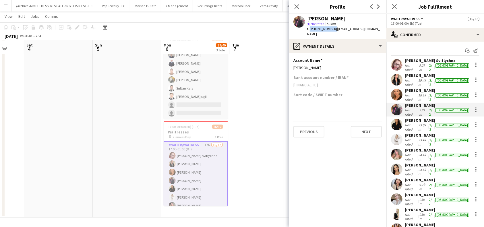
drag, startPoint x: 342, startPoint y: 66, endPoint x: 292, endPoint y: 67, distance: 50.2
click at [292, 67] on app-section-data-types "Account Name Edit this field Ekaterina Kolodyazhnaya Bank account number / IBAN…" at bounding box center [338, 140] width 98 height 174
drag, startPoint x: 294, startPoint y: 84, endPoint x: 345, endPoint y: 86, distance: 51.4
click at [345, 86] on div "AE620260000975146951102" at bounding box center [337, 84] width 88 height 5
drag, startPoint x: 462, startPoint y: 112, endPoint x: 412, endPoint y: 111, distance: 50.2
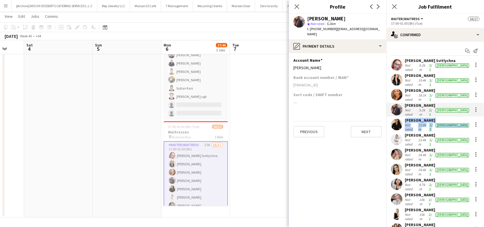
click at [406, 118] on div "Mayara Do Nascimento Silva Not rated 23.8km 2/2 female" at bounding box center [435, 125] width 98 height 14
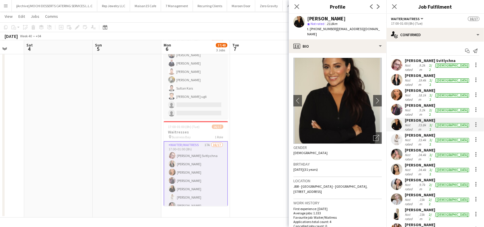
click at [405, 118] on div "Mayara Do Nascimento Silva" at bounding box center [436, 120] width 65 height 5
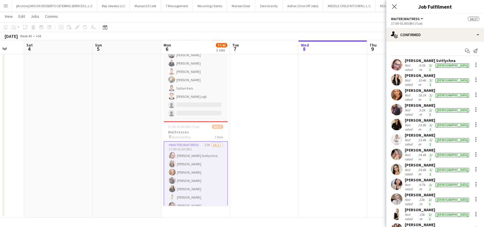
drag, startPoint x: 458, startPoint y: 112, endPoint x: 406, endPoint y: 113, distance: 51.9
click at [406, 118] on div "Mayara Do Nascimento Silva Not rated 23.8km 2/2 female" at bounding box center [435, 125] width 98 height 14
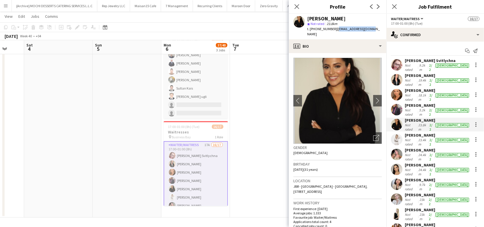
drag, startPoint x: 335, startPoint y: 28, endPoint x: 371, endPoint y: 30, distance: 35.3
click at [371, 30] on div "t. +971522487378 | mayarans01@gmail.com" at bounding box center [344, 31] width 75 height 10
drag, startPoint x: 311, startPoint y: 28, endPoint x: 332, endPoint y: 29, distance: 21.0
click at [332, 29] on span "t. +971522487378" at bounding box center [322, 29] width 30 height 4
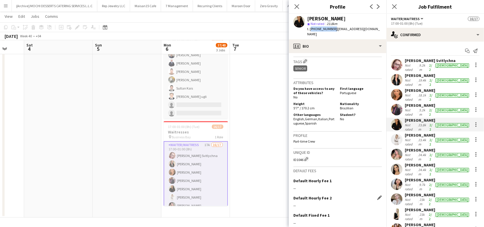
scroll to position [306, 0]
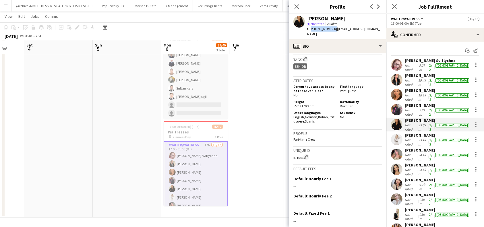
drag, startPoint x: 303, startPoint y: 149, endPoint x: 291, endPoint y: 150, distance: 11.5
click at [291, 150] on app-crew-profile-bio "chevron-left chevron-right Open photos pop-in Gender Female Birthday 05-08-1994…" at bounding box center [338, 140] width 98 height 174
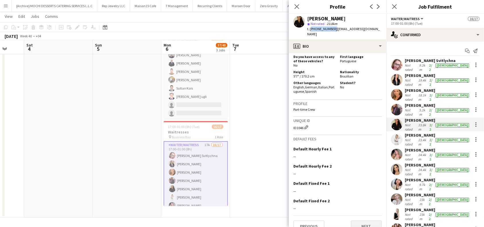
scroll to position [336, 0]
click at [317, 220] on button "Previous" at bounding box center [308, 225] width 31 height 11
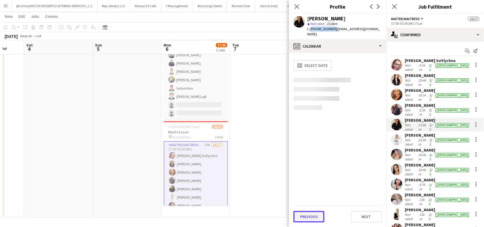
click at [304, 211] on button "Previous" at bounding box center [308, 216] width 31 height 11
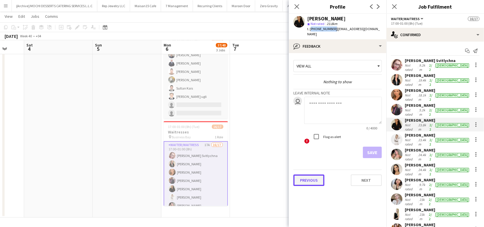
click at [304, 174] on button "Previous" at bounding box center [308, 179] width 31 height 11
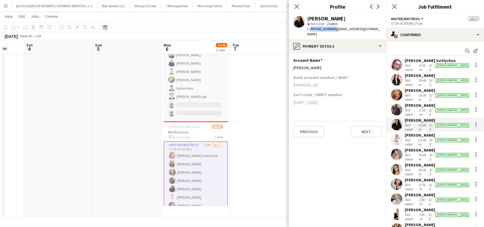
drag, startPoint x: 343, startPoint y: 62, endPoint x: 293, endPoint y: 65, distance: 50.1
click at [293, 65] on app-section-data-types "Account Name Edit this field Mayara do Nascimento Silva Bank account number / I…" at bounding box center [338, 140] width 98 height 174
drag, startPoint x: 340, startPoint y: 79, endPoint x: 293, endPoint y: 81, distance: 47.1
click at [293, 81] on app-section-data-types "Account Name Edit this field Mayara do Nascimento Silva Bank account number / I…" at bounding box center [338, 140] width 98 height 174
drag, startPoint x: 433, startPoint y: 125, endPoint x: 404, endPoint y: 122, distance: 28.5
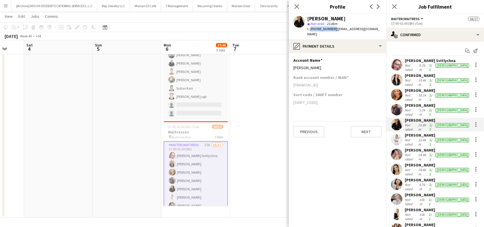
click at [404, 133] on div "Alisa Gulyaeva" at bounding box center [436, 135] width 65 height 5
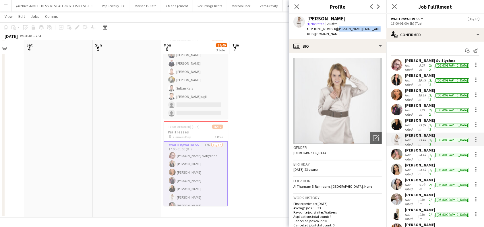
drag, startPoint x: 335, startPoint y: 29, endPoint x: 369, endPoint y: 29, distance: 34.4
click at [369, 29] on div "Alisa Gulyaeva star Not rated 23.4km t. +971529966146 | alisa.guly07@gmail.com" at bounding box center [338, 27] width 98 height 26
drag, startPoint x: 309, startPoint y: 29, endPoint x: 332, endPoint y: 28, distance: 23.3
click at [332, 28] on span "t. +971529966146" at bounding box center [322, 29] width 30 height 4
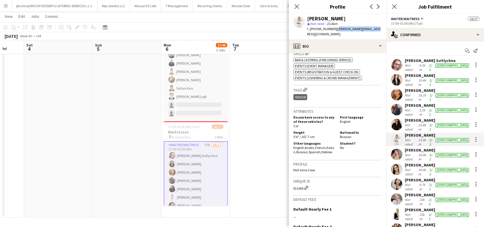
scroll to position [288, 0]
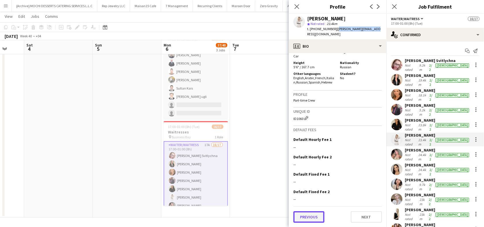
click at [309, 215] on button "Previous" at bounding box center [308, 216] width 31 height 11
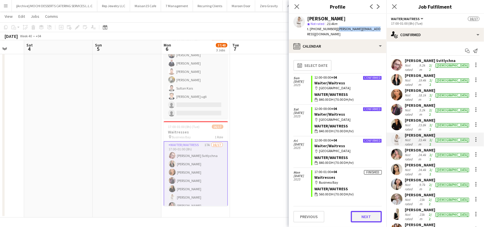
click at [358, 213] on button "Next" at bounding box center [366, 216] width 31 height 11
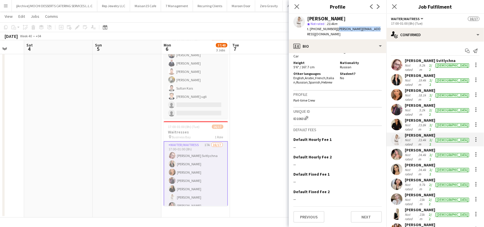
drag, startPoint x: 303, startPoint y: 118, endPoint x: 291, endPoint y: 118, distance: 11.5
click at [291, 118] on app-crew-profile-bio "Open photos pop-in Gender Female Birthday 22-03-2002 (23 years) Location Al Tha…" at bounding box center [338, 140] width 98 height 174
click at [309, 216] on button "Previous" at bounding box center [308, 216] width 31 height 11
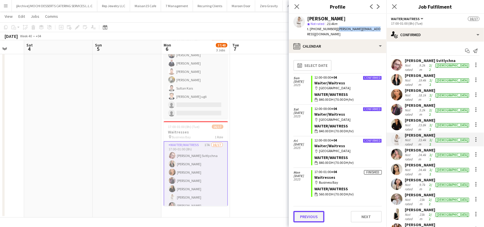
click at [313, 213] on button "Previous" at bounding box center [308, 216] width 31 height 11
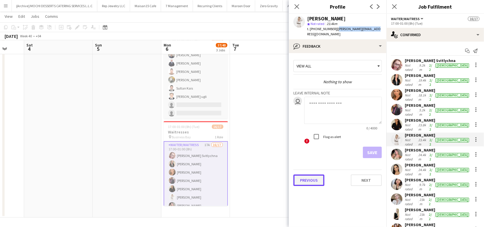
click at [310, 176] on button "Previous" at bounding box center [308, 179] width 31 height 11
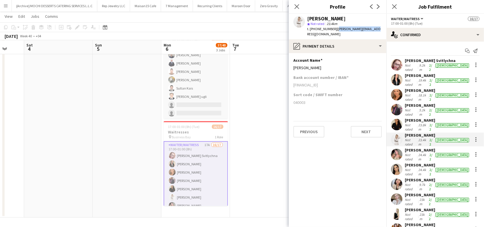
drag, startPoint x: 342, startPoint y: 79, endPoint x: 291, endPoint y: 83, distance: 51.0
click at [291, 83] on app-section-data-types "Account Name Edit this field Alisa Gulyaeva Bank account number / IBAN GB41MONZ…" at bounding box center [338, 140] width 98 height 174
click at [346, 202] on app-section-data-types "Account Name Edit this field Alisa Gulyaeva Bank account number / IBAN GB41MONZ…" at bounding box center [338, 140] width 98 height 174
drag, startPoint x: 340, startPoint y: 79, endPoint x: 294, endPoint y: 79, distance: 45.9
click at [294, 82] on div "GB41MONZ04000310420105" at bounding box center [337, 84] width 88 height 5
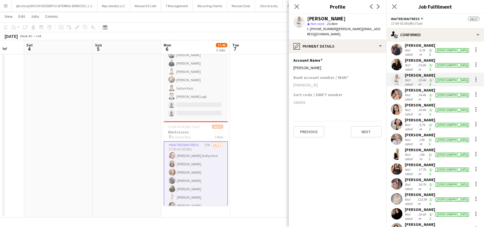
scroll to position [61, 0]
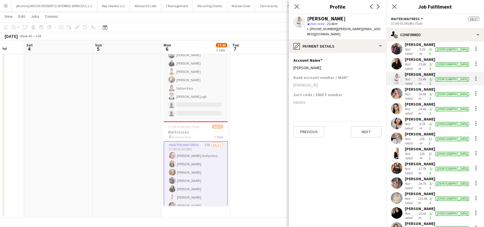
drag, startPoint x: 439, startPoint y: 75, endPoint x: 401, endPoint y: 73, distance: 38.8
click at [401, 87] on div "Vanessa Saavedra Not rated 24.4km 2/2 female" at bounding box center [435, 94] width 98 height 14
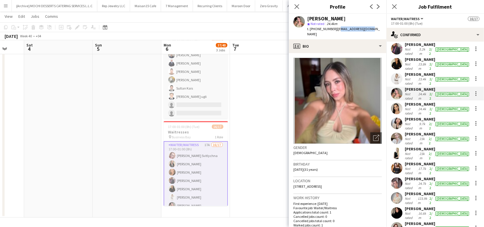
drag, startPoint x: 337, startPoint y: 29, endPoint x: 367, endPoint y: 31, distance: 30.5
click at [367, 31] on div "t. +9710552769611 | vasape1@hotmail.com" at bounding box center [344, 31] width 75 height 10
drag, startPoint x: 310, startPoint y: 29, endPoint x: 334, endPoint y: 28, distance: 24.1
click at [334, 28] on span "t. +9710552769611" at bounding box center [322, 29] width 30 height 4
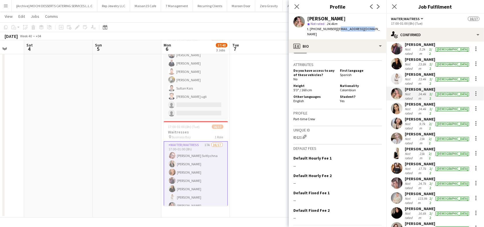
scroll to position [254, 0]
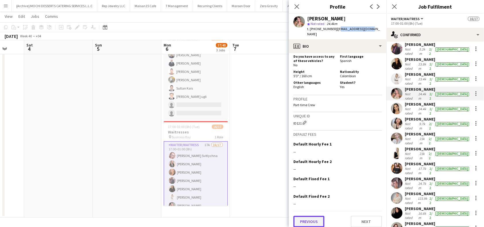
click at [313, 220] on button "Previous" at bounding box center [308, 221] width 31 height 11
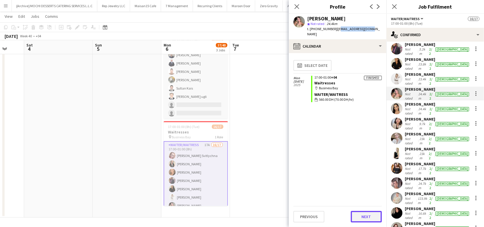
click at [359, 216] on button "Next" at bounding box center [366, 216] width 31 height 11
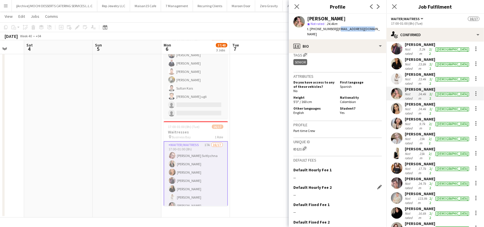
scroll to position [229, 0]
drag, startPoint x: 301, startPoint y: 144, endPoint x: 292, endPoint y: 145, distance: 9.0
click at [292, 145] on app-crew-profile-bio "Open photos pop-in Gender Female Birthday 30-12-1993 (31 years) Location 392 Al…" at bounding box center [338, 140] width 98 height 174
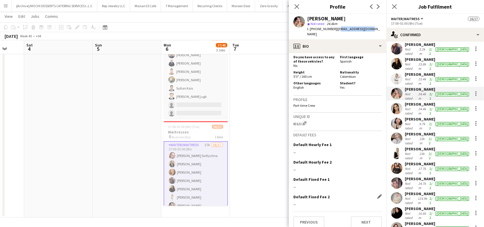
scroll to position [254, 0]
click at [301, 218] on button "Previous" at bounding box center [308, 221] width 31 height 11
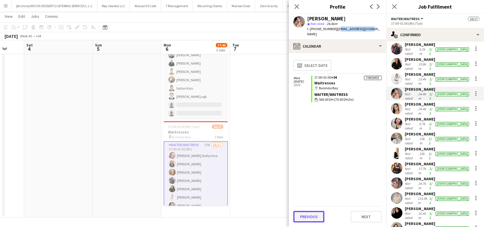
click at [304, 219] on button "Previous" at bounding box center [308, 216] width 31 height 11
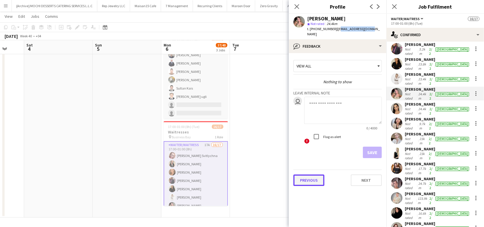
click at [313, 174] on button "Previous" at bounding box center [308, 179] width 31 height 11
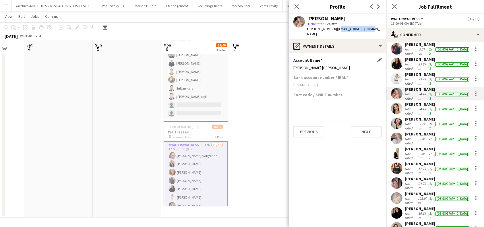
drag, startPoint x: 348, startPoint y: 63, endPoint x: 294, endPoint y: 65, distance: 54.2
click at [294, 65] on div "Vanessa Gineth Saavedra Pena" at bounding box center [337, 67] width 88 height 5
drag, startPoint x: 340, startPoint y: 81, endPoint x: 294, endPoint y: 81, distance: 45.3
click at [294, 82] on div "AE550330000019010383921" at bounding box center [337, 84] width 88 height 5
drag, startPoint x: 459, startPoint y: 87, endPoint x: 405, endPoint y: 91, distance: 54.1
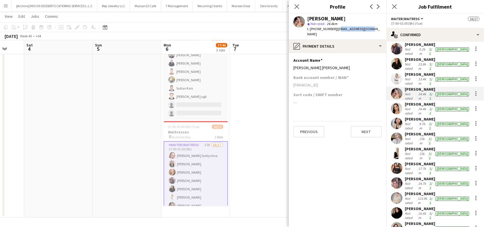
click at [405, 102] on div "Daniela Ramírez Agudelo Not rated 24.4km 2/2 female" at bounding box center [435, 109] width 98 height 14
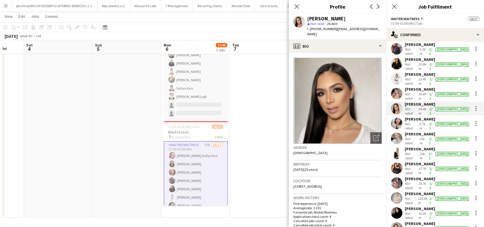
drag, startPoint x: 335, startPoint y: 30, endPoint x: 380, endPoint y: 31, distance: 45.3
click at [380, 31] on div "t. +971585060725 | danielaramirez257@hotmail.com" at bounding box center [344, 31] width 75 height 10
drag, startPoint x: 310, startPoint y: 29, endPoint x: 332, endPoint y: 31, distance: 22.2
click at [332, 31] on div "t. +971585060725 | danielaramirez257@hotmail.com" at bounding box center [344, 31] width 75 height 10
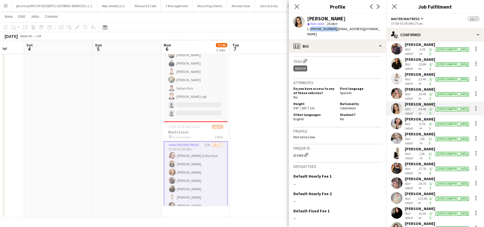
scroll to position [229, 0]
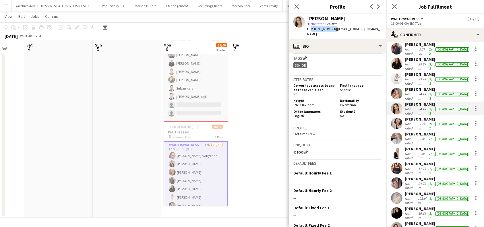
drag, startPoint x: 303, startPoint y: 152, endPoint x: 289, endPoint y: 152, distance: 13.2
click at [289, 152] on app-crew-profile-bio "Open photos pop-in Gender Female Birthday 25-07-1996 (29 years) Location 392 Al…" at bounding box center [338, 140] width 98 height 174
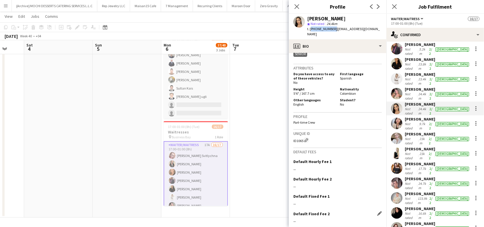
scroll to position [264, 0]
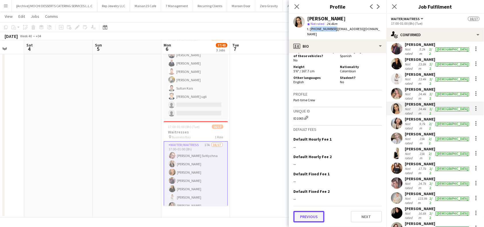
click at [307, 217] on button "Previous" at bounding box center [308, 216] width 31 height 11
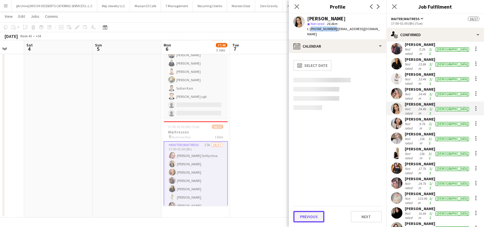
click at [310, 213] on button "Previous" at bounding box center [308, 216] width 31 height 11
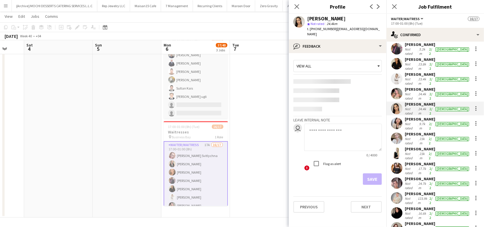
click at [313, 203] on app-crew-profile-feedback-tab "View all Leave internal note user 0 / 4000 ! Flag as alert Save Previous Next" at bounding box center [338, 140] width 98 height 174
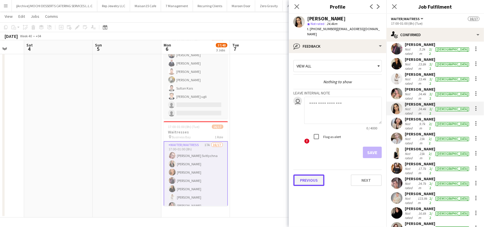
click at [314, 178] on button "Previous" at bounding box center [308, 179] width 31 height 11
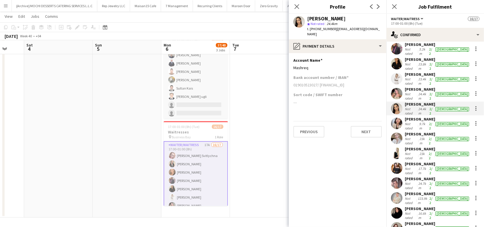
drag, startPoint x: 375, startPoint y: 85, endPoint x: 320, endPoint y: 89, distance: 55.0
click at [320, 89] on div "Bank account number / IBAN 019010523027/ AE330330000019010523027" at bounding box center [337, 83] width 88 height 17
drag, startPoint x: 445, startPoint y: 100, endPoint x: 404, endPoint y: 102, distance: 40.2
click at [404, 116] on div "Keti Mamulashvili" at bounding box center [436, 118] width 65 height 5
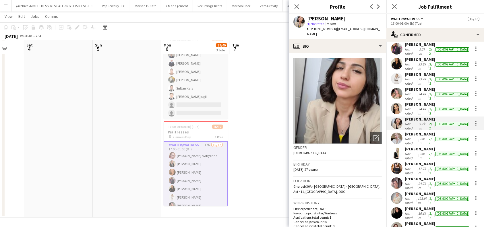
drag, startPoint x: 353, startPoint y: 18, endPoint x: 299, endPoint y: 18, distance: 53.9
click at [299, 18] on div "Keti Mamulashvili star Not rated 9.7km t. +971543776969 | keti.mamulashvili.2@g…" at bounding box center [338, 27] width 98 height 26
drag, startPoint x: 335, startPoint y: 28, endPoint x: 382, endPoint y: 29, distance: 46.5
click at [382, 29] on div "Keti Mamulashvili star Not rated 9.7km t. +971543776969 | keti.mamulashvili.2@g…" at bounding box center [338, 27] width 98 height 26
drag, startPoint x: 310, startPoint y: 29, endPoint x: 331, endPoint y: 30, distance: 21.8
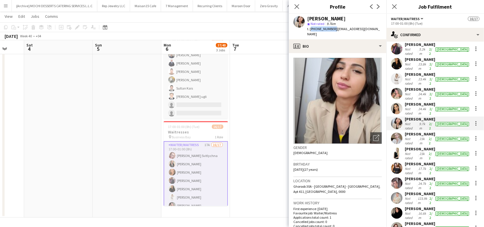
click at [331, 30] on span "t. +971543776969" at bounding box center [322, 29] width 30 height 4
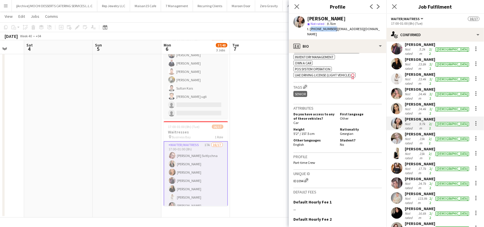
scroll to position [268, 0]
drag, startPoint x: 302, startPoint y: 177, endPoint x: 289, endPoint y: 177, distance: 13.2
click at [289, 177] on app-crew-profile-bio "Open photos pop-in Gender Female Birthday 21-01-1998 (27 years) Location Ghoroo…" at bounding box center [338, 140] width 98 height 174
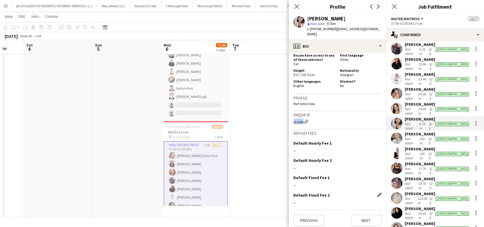
scroll to position [326, 0]
click at [313, 217] on button "Previous" at bounding box center [308, 219] width 31 height 11
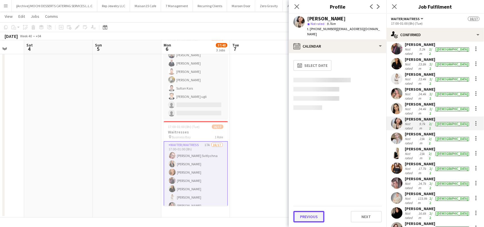
click at [314, 213] on button "Previous" at bounding box center [308, 216] width 31 height 11
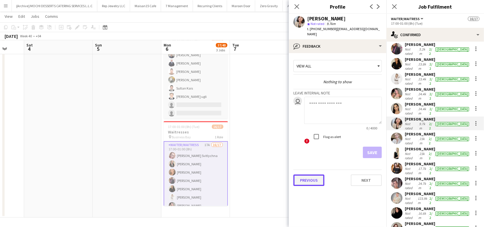
click at [309, 174] on button "Previous" at bounding box center [308, 179] width 31 height 11
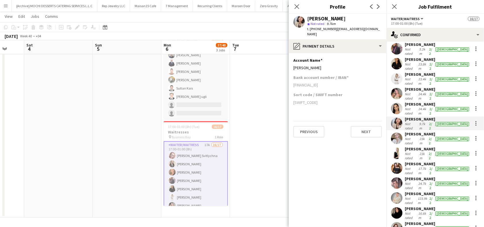
drag, startPoint x: 324, startPoint y: 60, endPoint x: 292, endPoint y: 64, distance: 31.8
click at [292, 64] on app-section-data-types "Account Name Edit this field Keti Mamulashvili Bank account number / IBAN AE69 …" at bounding box center [338, 140] width 98 height 174
drag, startPoint x: 348, startPoint y: 80, endPoint x: 291, endPoint y: 83, distance: 56.3
click at [291, 83] on app-section-data-types "Account Name Edit this field Keti Mamulashvili Bank account number / IBAN AE69 …" at bounding box center [338, 140] width 98 height 174
drag, startPoint x: 430, startPoint y: 114, endPoint x: 404, endPoint y: 115, distance: 26.4
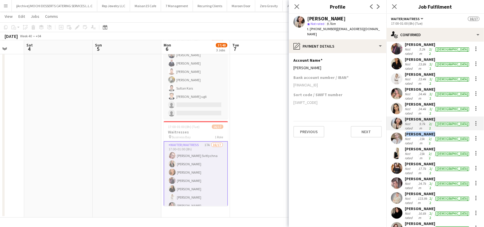
click at [404, 131] on div "Anna Pinaeva Not rated 23km 2/2 female" at bounding box center [435, 138] width 98 height 14
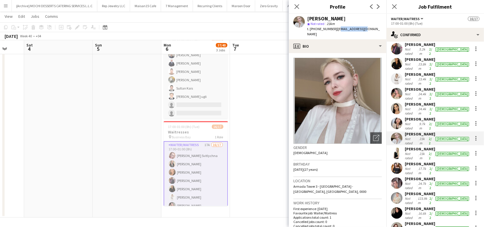
drag, startPoint x: 335, startPoint y: 30, endPoint x: 367, endPoint y: 30, distance: 31.8
click at [367, 30] on app-profile-header "Anna Pinaeva star Not rated 23km t. +971586356807 | aviv1998@mail.ru" at bounding box center [338, 27] width 98 height 26
drag, startPoint x: 309, startPoint y: 28, endPoint x: 332, endPoint y: 29, distance: 22.4
click at [332, 29] on span "t. +971586356807" at bounding box center [322, 29] width 30 height 4
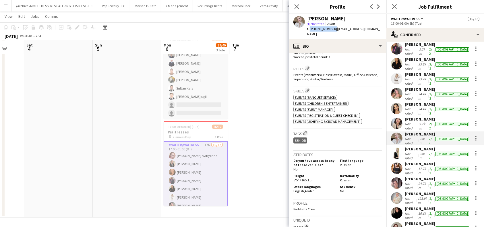
scroll to position [268, 0]
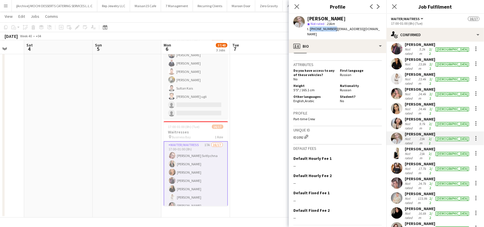
drag, startPoint x: 303, startPoint y: 133, endPoint x: 289, endPoint y: 133, distance: 13.8
click at [289, 133] on app-crew-profile-bio "Open photos pop-in Gender Female Birthday 19-05-1998 (27 years) Location Armada…" at bounding box center [338, 140] width 98 height 174
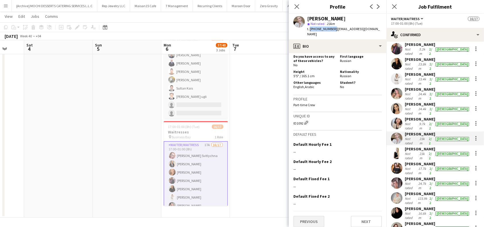
scroll to position [282, 0]
click at [308, 219] on button "Previous" at bounding box center [308, 220] width 31 height 11
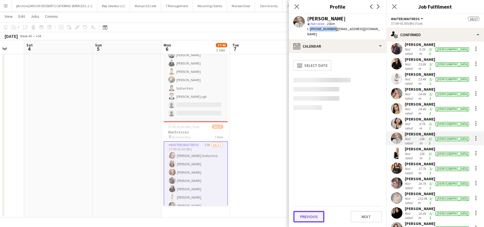
click at [307, 217] on button "Previous" at bounding box center [308, 216] width 31 height 11
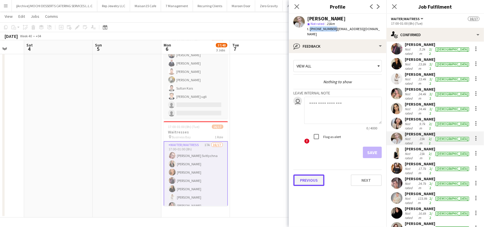
click at [310, 174] on button "Previous" at bounding box center [308, 179] width 31 height 11
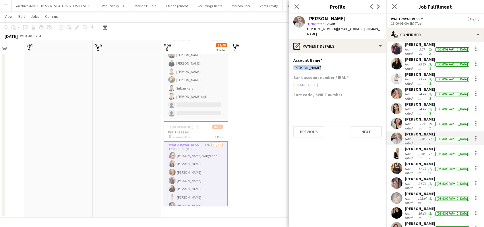
drag, startPoint x: 323, startPoint y: 64, endPoint x: 292, endPoint y: 63, distance: 31.3
click at [291, 63] on app-section-data-types "Account Name Edit this field Anna Pinaeva Bank account number / IBAN AE38026000…" at bounding box center [338, 140] width 98 height 174
drag, startPoint x: 341, startPoint y: 79, endPoint x: 292, endPoint y: 83, distance: 49.2
click at [292, 83] on app-section-data-types "Account Name Edit this field Anna Pinaeva Bank account number / IBAN AE38026000…" at bounding box center [338, 140] width 98 height 174
drag, startPoint x: 429, startPoint y: 126, endPoint x: 405, endPoint y: 127, distance: 24.4
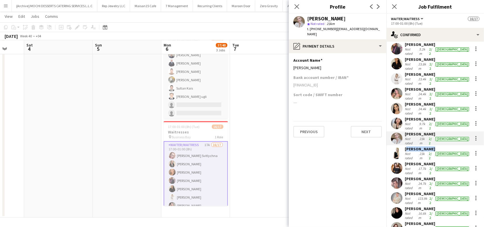
click at [405, 146] on div "Viviana Mera" at bounding box center [436, 148] width 65 height 5
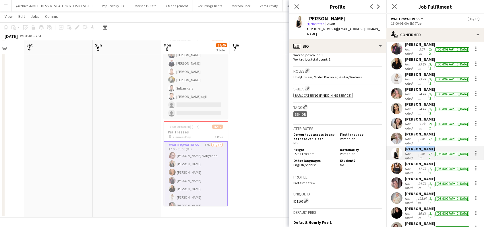
scroll to position [229, 0]
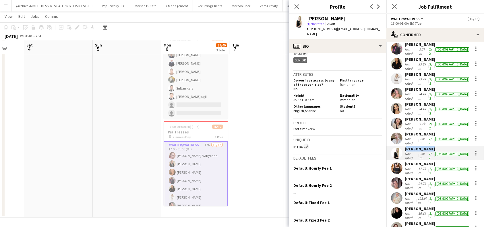
drag, startPoint x: 303, startPoint y: 142, endPoint x: 289, endPoint y: 143, distance: 14.1
click at [289, 143] on app-crew-profile-bio "chevron-left chevron-right Open photos pop-in Gender Female Birthday 08-12-1990…" at bounding box center [338, 140] width 98 height 174
drag, startPoint x: 331, startPoint y: 29, endPoint x: 310, endPoint y: 29, distance: 20.7
click at [310, 29] on span "t. +971581346196" at bounding box center [322, 29] width 30 height 4
drag, startPoint x: 372, startPoint y: 30, endPoint x: 334, endPoint y: 29, distance: 37.9
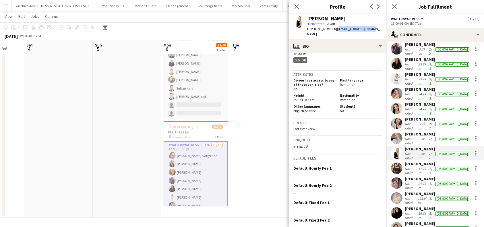
click at [334, 29] on app-profile-header "Viviana Mera star Not rated 23km t. +971581346196 | ezcastvivi@gmail.com" at bounding box center [338, 27] width 98 height 26
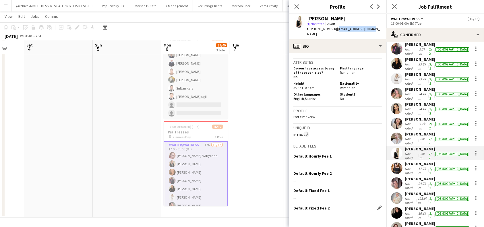
scroll to position [253, 0]
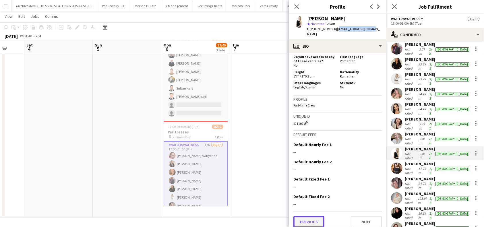
click at [311, 216] on button "Previous" at bounding box center [308, 221] width 31 height 11
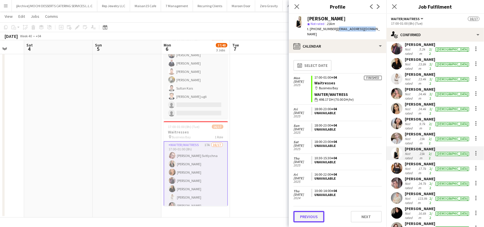
click at [305, 216] on button "Previous" at bounding box center [308, 216] width 31 height 11
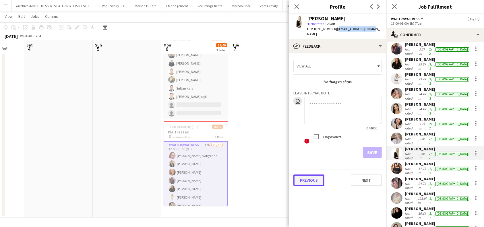
click at [310, 176] on button "Previous" at bounding box center [308, 179] width 31 height 11
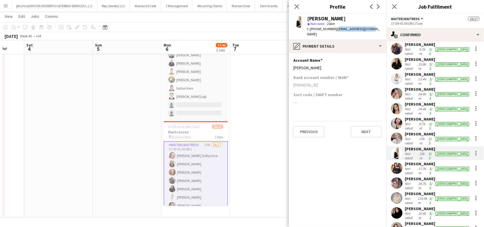
drag, startPoint x: 347, startPoint y: 80, endPoint x: 293, endPoint y: 82, distance: 54.6
click at [293, 82] on app-section-data-types "Account Name Edit this field Viviana Mera Bank account number / IBAN AE79 0260 …" at bounding box center [338, 140] width 98 height 174
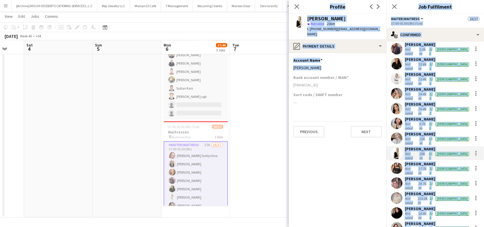
drag, startPoint x: 318, startPoint y: 63, endPoint x: 288, endPoint y: 63, distance: 30.1
click at [288, 63] on body "Menu Boards Boards Boards All jobs Status Workforce Workforce My Workforce Recr…" at bounding box center [242, 53] width 484 height 347
click at [314, 75] on h3 "Bank account number / IBAN" at bounding box center [320, 77] width 55 height 5
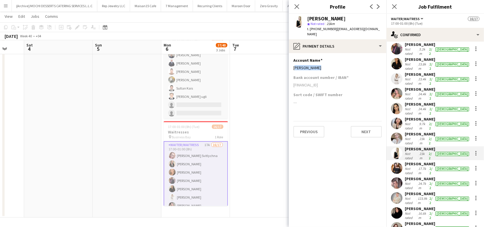
drag, startPoint x: 318, startPoint y: 63, endPoint x: 313, endPoint y: 71, distance: 8.9
click at [293, 65] on div "Viviana Mera" at bounding box center [337, 67] width 88 height 5
drag, startPoint x: 441, startPoint y: 139, endPoint x: 404, endPoint y: 137, distance: 37.3
click at [404, 161] on div "Carmen Blanco Not rated 17.7km 2/2 female" at bounding box center [435, 168] width 98 height 14
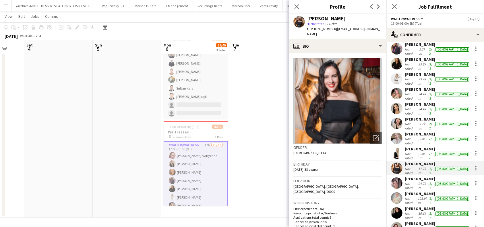
drag, startPoint x: 334, startPoint y: 30, endPoint x: 379, endPoint y: 34, distance: 44.4
click at [379, 34] on div "t. +971585835060 | carmencitablanco1991@gmail.com" at bounding box center [344, 31] width 75 height 10
drag, startPoint x: 311, startPoint y: 30, endPoint x: 332, endPoint y: 31, distance: 21.3
click at [332, 31] on div "t. +971585835060 | carmencitablanco1991@gmail.com" at bounding box center [344, 31] width 75 height 10
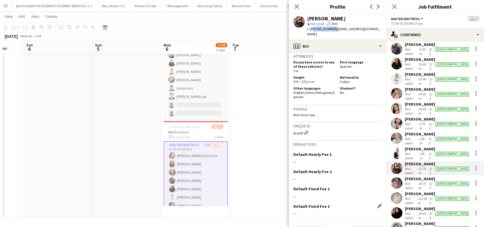
scroll to position [287, 0]
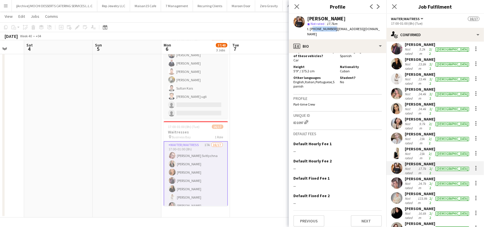
drag, startPoint x: 302, startPoint y: 116, endPoint x: 291, endPoint y: 119, distance: 11.1
click at [291, 119] on app-crew-profile-bio "Open photos pop-in Gender Female Birthday 26-12-1991 (33 years) Location Arjan,…" at bounding box center [338, 140] width 98 height 174
click at [299, 215] on button "Previous" at bounding box center [308, 220] width 31 height 11
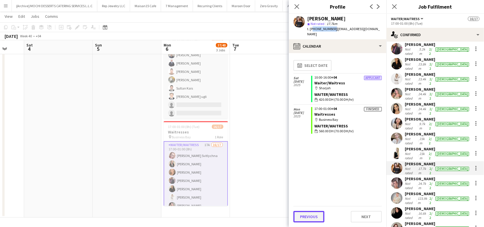
click at [308, 214] on button "Previous" at bounding box center [308, 216] width 31 height 11
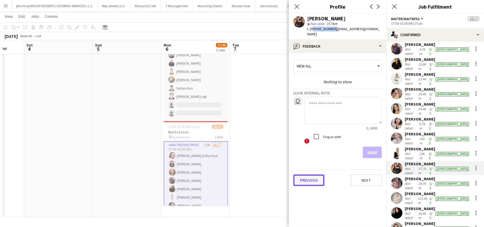
click at [313, 180] on button "Previous" at bounding box center [308, 179] width 31 height 11
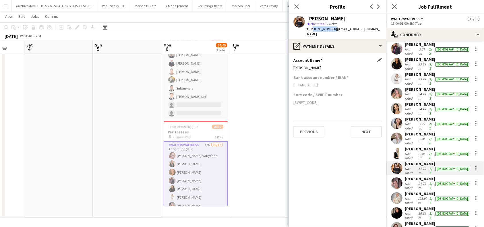
drag, startPoint x: 341, startPoint y: 68, endPoint x: 293, endPoint y: 69, distance: 47.6
click at [293, 69] on div "CARMEN BLANCO REVILLA" at bounding box center [337, 67] width 88 height 5
drag, startPoint x: 343, startPoint y: 83, endPoint x: 292, endPoint y: 89, distance: 51.0
click at [292, 89] on app-section-data-types "Account Name Edit this field CARMEN BLANCO REVILLA Bank account number / IBAN A…" at bounding box center [338, 140] width 98 height 174
drag, startPoint x: 440, startPoint y: 151, endPoint x: 404, endPoint y: 150, distance: 36.4
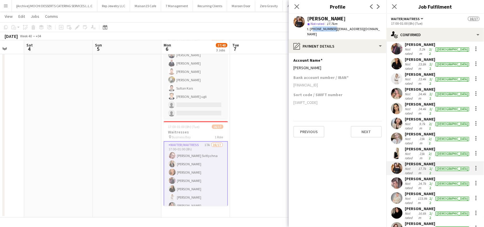
click at [404, 176] on div "Angela Jimenez Not rated 24.7km 2/2 female" at bounding box center [435, 183] width 98 height 14
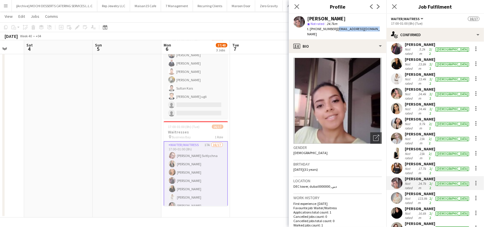
drag, startPoint x: 334, startPoint y: 28, endPoint x: 372, endPoint y: 31, distance: 38.0
click at [372, 31] on div "Angela Jimenez star Not rated 24.7km t. +971501373981 | angeboji94@hotmail.com" at bounding box center [338, 27] width 98 height 26
drag, startPoint x: 310, startPoint y: 29, endPoint x: 332, endPoint y: 30, distance: 22.4
click at [332, 30] on span "t. +971501373981" at bounding box center [322, 29] width 30 height 4
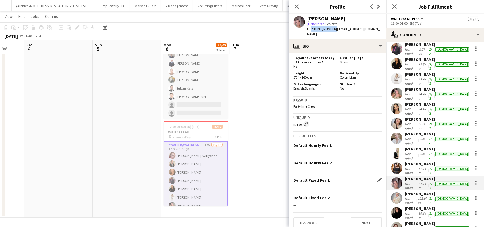
scroll to position [260, 0]
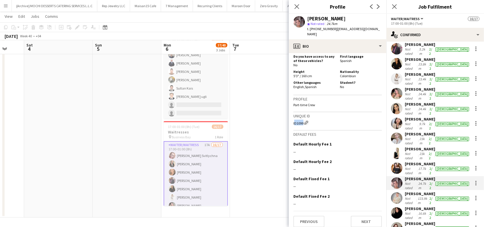
drag, startPoint x: 304, startPoint y: 120, endPoint x: 290, endPoint y: 119, distance: 14.1
click at [290, 119] on app-crew-profile-bio "Open photos pop-in Gender Female Birthday 27-02-1994 (31 years) Location DEC to…" at bounding box center [338, 140] width 98 height 174
click at [312, 221] on button "Previous" at bounding box center [308, 221] width 31 height 11
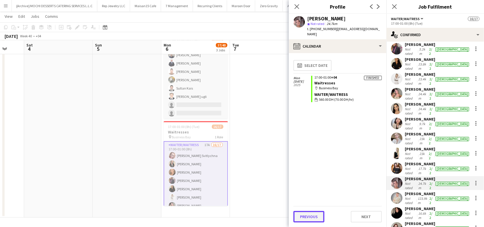
click at [311, 216] on button "Previous" at bounding box center [308, 216] width 31 height 11
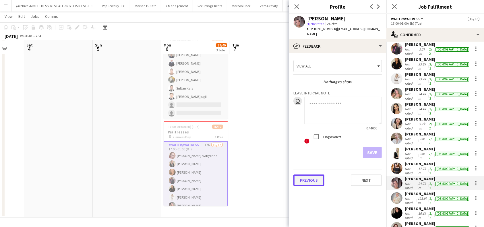
click at [308, 176] on button "Previous" at bounding box center [308, 179] width 31 height 11
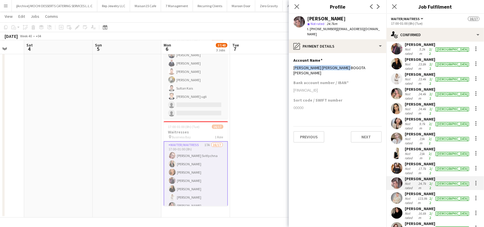
drag, startPoint x: 353, startPoint y: 63, endPoint x: 292, endPoint y: 67, distance: 60.4
click at [292, 67] on app-section-data-types "Account Name Edit this field ANGELA MARIA BOGOTA JIMENEZ Bank account number / …" at bounding box center [338, 140] width 98 height 174
drag, startPoint x: 339, startPoint y: 79, endPoint x: 292, endPoint y: 82, distance: 46.6
click at [292, 82] on app-section-data-types "Account Name Edit this field ANGELA MARIA BOGOTA JIMENEZ Bank account number / …" at bounding box center [338, 140] width 98 height 174
drag, startPoint x: 431, startPoint y: 166, endPoint x: 399, endPoint y: 164, distance: 32.2
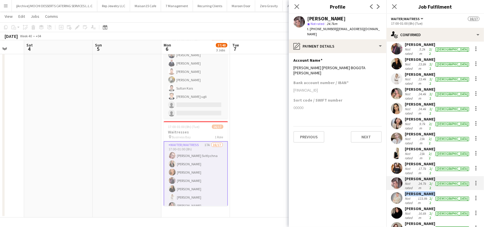
click at [399, 191] on div "Elena Lukina Not rated 123.9km 2/2 female" at bounding box center [435, 198] width 98 height 14
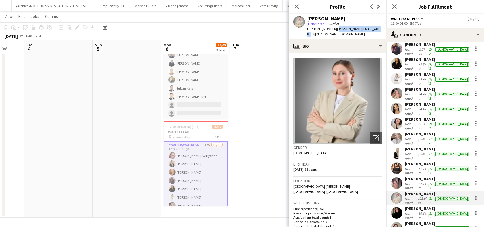
drag, startPoint x: 334, startPoint y: 29, endPoint x: 373, endPoint y: 30, distance: 38.7
click at [373, 30] on div "Elena Lukina star Not rated 123.9km t. +971509645814 | lena.lukina.1998@mail.ru" at bounding box center [338, 27] width 98 height 26
drag, startPoint x: 310, startPoint y: 29, endPoint x: 332, endPoint y: 29, distance: 22.1
click at [332, 29] on span "t. +971509645814" at bounding box center [322, 29] width 30 height 4
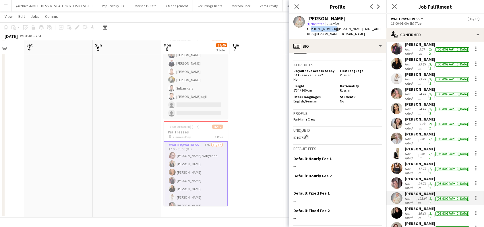
scroll to position [268, 0]
drag, startPoint x: 303, startPoint y: 128, endPoint x: 291, endPoint y: 129, distance: 11.5
click at [291, 129] on app-crew-profile-bio "Open photos pop-in Gender Female Birthday 10-12-1998 (26 years) Location Abu Dh…" at bounding box center [338, 140] width 98 height 174
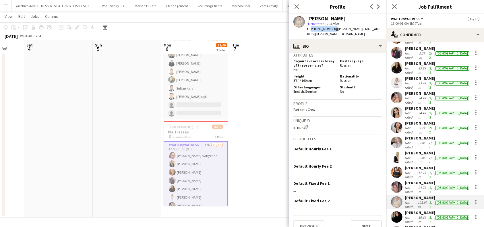
scroll to position [61, 0]
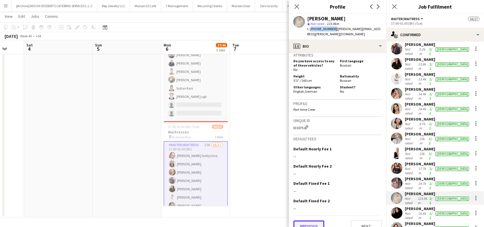
click at [310, 220] on button "Previous" at bounding box center [308, 225] width 31 height 11
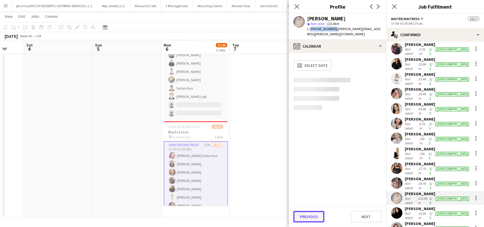
click at [308, 211] on button "Previous" at bounding box center [308, 216] width 31 height 11
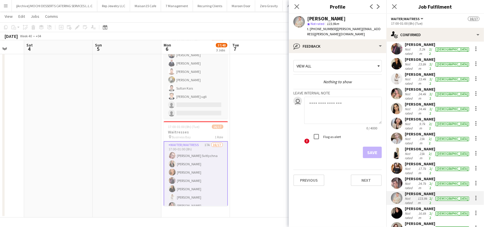
click at [312, 203] on app-crew-profile-feedback-tab "View all Nothing to show Leave internal note user 0 / 4000 ! Flag as alert Save…" at bounding box center [338, 140] width 98 height 174
click at [312, 174] on button "Previous" at bounding box center [308, 179] width 31 height 11
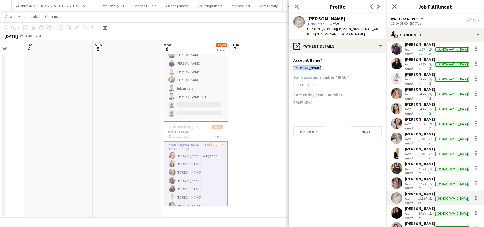
drag, startPoint x: 320, startPoint y: 64, endPoint x: 292, endPoint y: 67, distance: 28.5
click at [294, 65] on div "Account Name Edit this field Elena Lukina" at bounding box center [337, 66] width 88 height 17
drag, startPoint x: 344, startPoint y: 79, endPoint x: 291, endPoint y: 80, distance: 53.1
click at [291, 80] on app-section-data-types "Account Name Edit this field Elena Lukina Bank account number / IBAN AE55020000…" at bounding box center [338, 140] width 98 height 174
drag, startPoint x: 439, startPoint y: 177, endPoint x: 402, endPoint y: 177, distance: 36.7
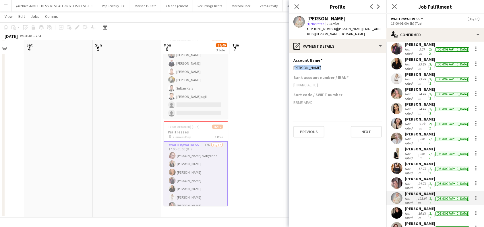
click at [402, 206] on div "Paola Zambrano Not rated 16.6km 2/2 female" at bounding box center [435, 213] width 98 height 14
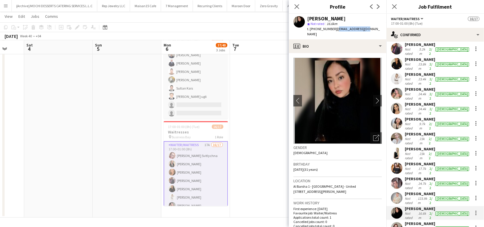
drag, startPoint x: 334, startPoint y: 29, endPoint x: 372, endPoint y: 29, distance: 37.9
click at [372, 29] on app-profile-header "Paola Zambrano star Not rated 16.6km t. +971589342192 | panzafo@gmail.com" at bounding box center [338, 27] width 98 height 26
drag, startPoint x: 310, startPoint y: 30, endPoint x: 332, endPoint y: 28, distance: 21.9
click at [332, 28] on span "t. +971589342192" at bounding box center [322, 29] width 30 height 4
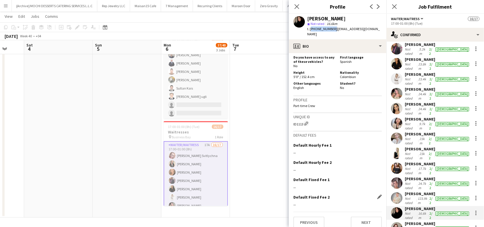
scroll to position [253, 0]
click at [316, 216] on button "Previous" at bounding box center [308, 221] width 31 height 11
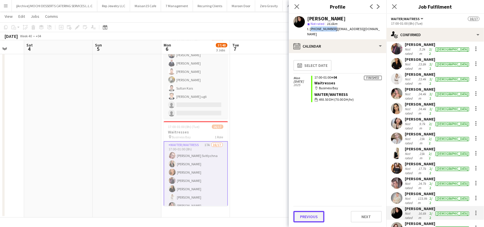
click at [311, 219] on button "Previous" at bounding box center [308, 216] width 31 height 11
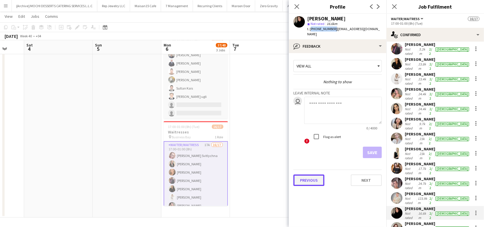
click at [310, 174] on button "Previous" at bounding box center [308, 179] width 31 height 11
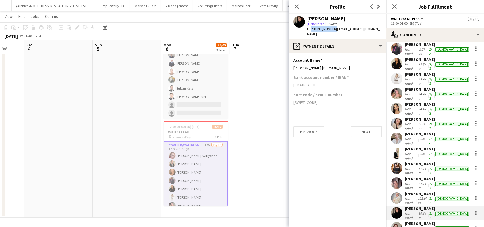
drag, startPoint x: 347, startPoint y: 79, endPoint x: 289, endPoint y: 77, distance: 57.4
click at [289, 77] on app-section-data-types "Account Name Edit this field Paola Andrea Zambrano Forero Bank account number /…" at bounding box center [338, 140] width 98 height 174
drag, startPoint x: 349, startPoint y: 63, endPoint x: 289, endPoint y: 61, distance: 59.7
click at [289, 61] on app-section-data-types "Account Name Edit this field Paola Andrea Zambrano Forero Bank account number /…" at bounding box center [338, 140] width 98 height 174
click at [369, 130] on button "Next" at bounding box center [366, 131] width 31 height 11
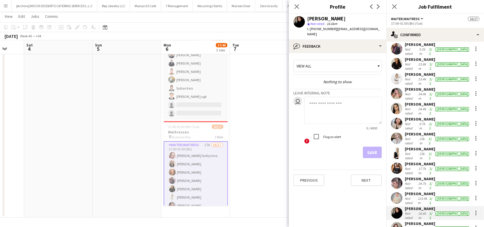
click at [367, 200] on app-crew-profile-feedback-tab "View all Nothing to show Leave internal note user 0 / 4000 ! Flag as alert Save…" at bounding box center [338, 140] width 98 height 174
click at [365, 180] on button "Next" at bounding box center [366, 179] width 31 height 11
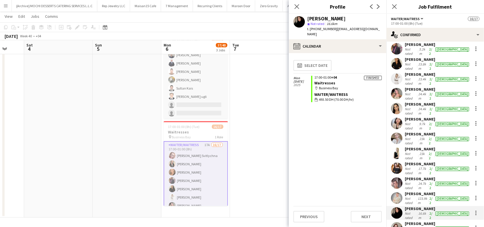
click at [361, 208] on div "Previous Next" at bounding box center [337, 214] width 88 height 16
click at [364, 213] on button "Next" at bounding box center [366, 216] width 31 height 11
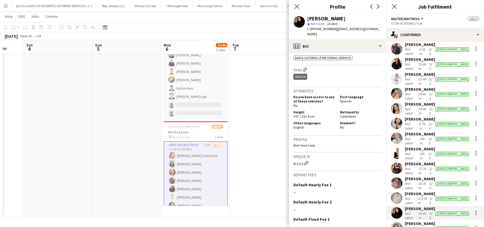
scroll to position [229, 0]
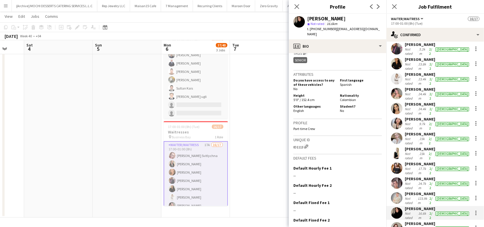
drag, startPoint x: 303, startPoint y: 143, endPoint x: 288, endPoint y: 143, distance: 14.9
click at [288, 143] on body "Menu Boards Boards Boards All jobs Status Workforce Workforce My Workforce Recr…" at bounding box center [242, 53] width 484 height 347
click at [295, 144] on div "ID1113 Edit crew unique ID" at bounding box center [337, 146] width 88 height 6
click at [303, 143] on div "ID1113 Edit crew unique ID" at bounding box center [337, 146] width 88 height 6
drag, startPoint x: 303, startPoint y: 143, endPoint x: 290, endPoint y: 143, distance: 12.6
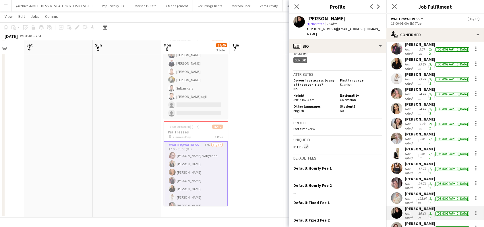
click at [290, 143] on app-crew-profile-bio "chevron-left chevron-right Open photos pop-in Gender Female Birthday 21-08-1994…" at bounding box center [338, 140] width 98 height 174
drag, startPoint x: 436, startPoint y: 190, endPoint x: 405, endPoint y: 189, distance: 31.3
click at [405, 221] on div "Aisha Helwani" at bounding box center [436, 223] width 65 height 5
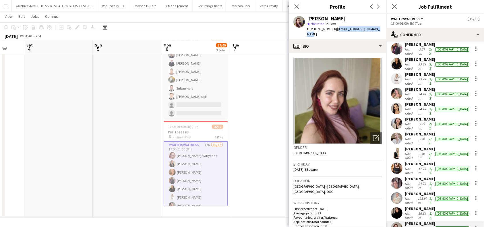
drag, startPoint x: 380, startPoint y: 30, endPoint x: 335, endPoint y: 30, distance: 45.3
click at [335, 30] on div "Aisha Helwani star Not rated 5.2km t. +971553579250 | aishahalawani@hotmail.com" at bounding box center [338, 27] width 98 height 26
drag, startPoint x: 310, startPoint y: 30, endPoint x: 332, endPoint y: 31, distance: 21.6
click at [332, 31] on div "t. +971553579250 | aishahalawani@hotmail.com" at bounding box center [344, 31] width 75 height 10
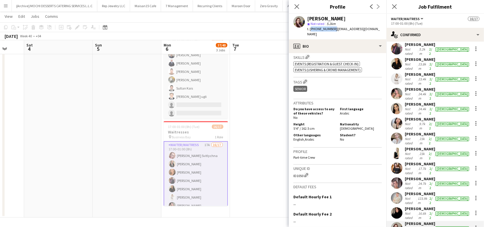
scroll to position [267, 0]
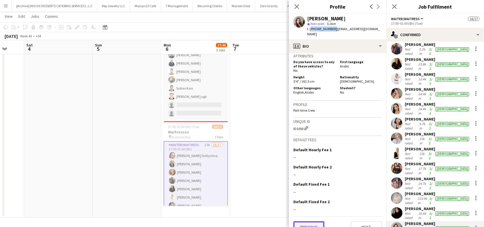
click at [312, 221] on button "Previous" at bounding box center [308, 226] width 31 height 11
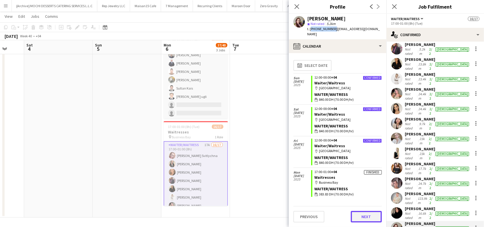
click at [372, 216] on button "Next" at bounding box center [366, 216] width 31 height 11
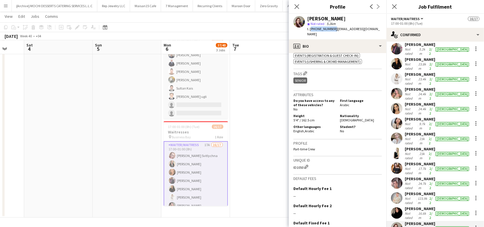
scroll to position [229, 0]
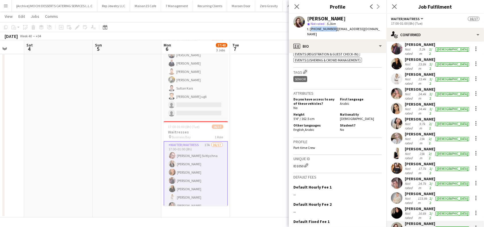
drag, startPoint x: 303, startPoint y: 156, endPoint x: 289, endPoint y: 158, distance: 13.9
click at [289, 158] on app-crew-profile-bio "Open photos pop-in Gender Female Birthday 10-03-1990 (35 years) Location Dubai …" at bounding box center [338, 140] width 98 height 174
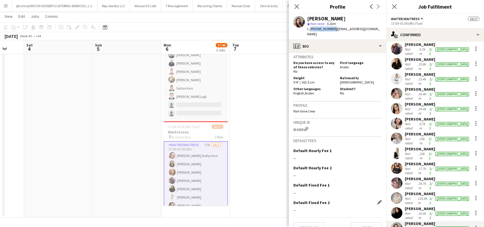
scroll to position [267, 0]
click at [310, 221] on button "Previous" at bounding box center [308, 226] width 31 height 11
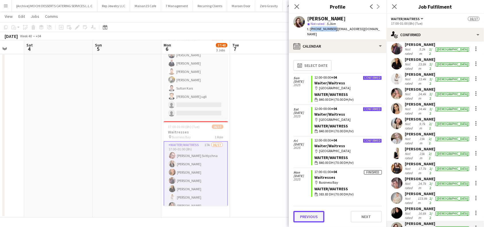
click at [310, 214] on button "Previous" at bounding box center [308, 216] width 31 height 11
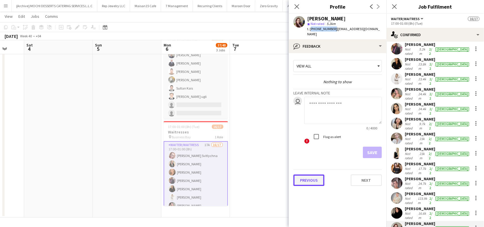
click at [314, 174] on button "Previous" at bounding box center [308, 179] width 31 height 11
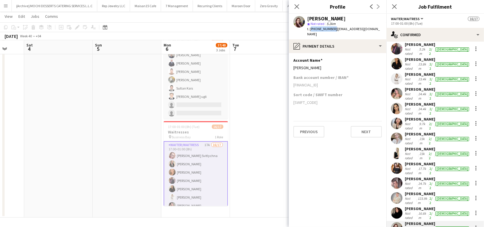
drag, startPoint x: 346, startPoint y: 80, endPoint x: 292, endPoint y: 83, distance: 54.6
click at [292, 83] on app-section-data-types "Account Name Edit this field Aisha helwani Bank account number / IBAN AE68 0260…" at bounding box center [338, 140] width 98 height 174
drag, startPoint x: 318, startPoint y: 63, endPoint x: 289, endPoint y: 63, distance: 28.4
click at [295, 65] on div "Aisha helwani" at bounding box center [337, 67] width 88 height 5
click at [289, 63] on app-section-data-types "Account Name Edit this field Aisha helwani Bank account number / IBAN AE68 0260…" at bounding box center [338, 140] width 98 height 174
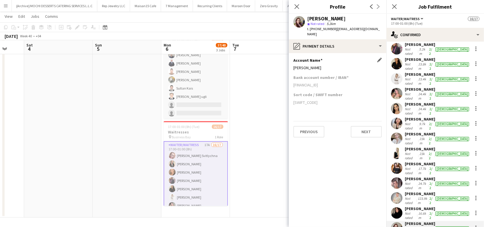
drag, startPoint x: 291, startPoint y: 63, endPoint x: 294, endPoint y: 61, distance: 3.0
click at [294, 61] on app-section-data-types "Account Name Edit this field Aisha helwani Bank account number / IBAN AE68 0260…" at bounding box center [338, 140] width 98 height 174
drag, startPoint x: 294, startPoint y: 61, endPoint x: 318, endPoint y: 62, distance: 24.4
click at [318, 65] on div "Aisha helwani" at bounding box center [337, 67] width 88 height 5
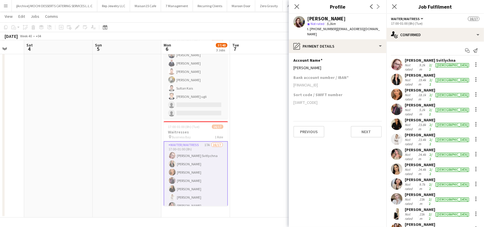
scroll to position [0, 0]
drag, startPoint x: 441, startPoint y: 61, endPoint x: 405, endPoint y: 62, distance: 36.2
click at [405, 62] on div "Svitlana Svitlychna" at bounding box center [436, 60] width 65 height 5
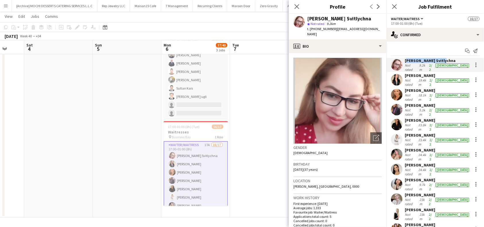
drag, startPoint x: 442, startPoint y: 74, endPoint x: 405, endPoint y: 75, distance: 37.3
click at [405, 75] on div "Anna Demchenko" at bounding box center [436, 75] width 65 height 5
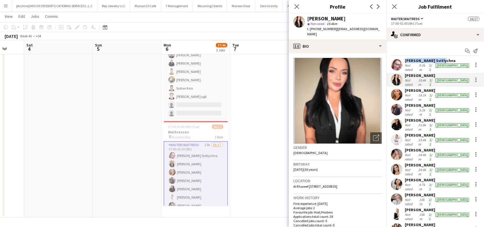
drag, startPoint x: 451, startPoint y: 86, endPoint x: 406, endPoint y: 84, distance: 45.1
click at [406, 88] on div "Maryna Demchenko" at bounding box center [436, 90] width 65 height 5
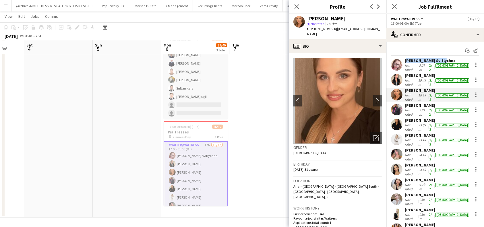
drag, startPoint x: 455, startPoint y: 100, endPoint x: 405, endPoint y: 99, distance: 50.2
click at [405, 103] on div "Ekaterina Kolodyazhnaya Not rated 5.2km 2/2 female" at bounding box center [435, 110] width 98 height 14
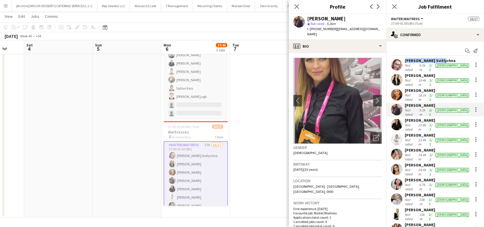
drag, startPoint x: 458, startPoint y: 111, endPoint x: 406, endPoint y: 112, distance: 51.9
click at [406, 118] on div "Mayara Do Nascimento Silva Not rated 23.8km 2/2 female" at bounding box center [435, 125] width 98 height 14
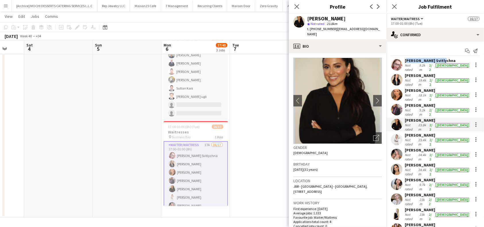
drag, startPoint x: 441, startPoint y: 123, endPoint x: 405, endPoint y: 125, distance: 36.2
click at [405, 133] on div "Alisa Gulyaeva" at bounding box center [436, 135] width 65 height 5
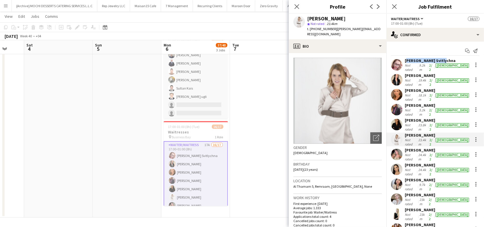
drag, startPoint x: 431, startPoint y: 135, endPoint x: 405, endPoint y: 135, distance: 26.7
click at [405, 147] on div "Vanessa Saavedra" at bounding box center [436, 149] width 65 height 5
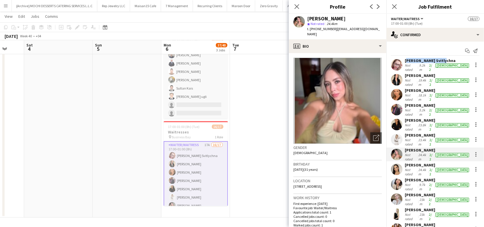
drag, startPoint x: 457, startPoint y: 148, endPoint x: 405, endPoint y: 150, distance: 52.0
click at [405, 162] on div "Daniela Ramírez Agudelo Not rated 24.4km 2/2 female" at bounding box center [435, 169] width 98 height 14
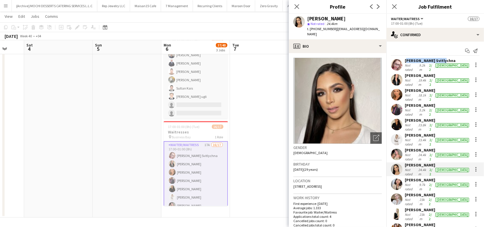
drag, startPoint x: 440, startPoint y: 159, endPoint x: 404, endPoint y: 162, distance: 36.5
click at [404, 177] on div "Keti Mamulashvili Not rated 9.7km 2/2 female" at bounding box center [435, 184] width 98 height 14
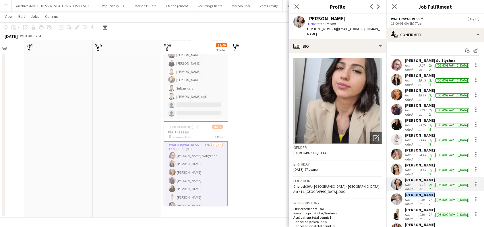
drag, startPoint x: 433, startPoint y: 173, endPoint x: 402, endPoint y: 176, distance: 31.5
click at [402, 192] on div "Anna Pinaeva Not rated 23km 2/2 female" at bounding box center [435, 199] width 98 height 14
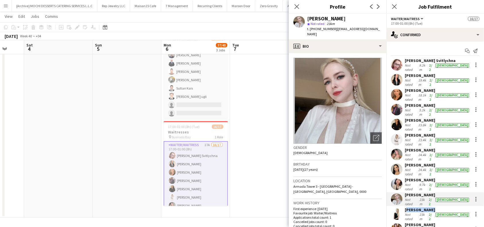
drag, startPoint x: 437, startPoint y: 188, endPoint x: 404, endPoint y: 188, distance: 32.7
click at [404, 207] on div "Viviana Mera Not rated 23km 2/2 female" at bounding box center [435, 214] width 98 height 14
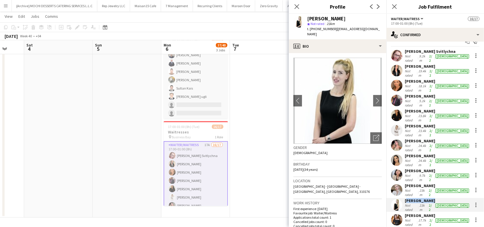
scroll to position [61, 0]
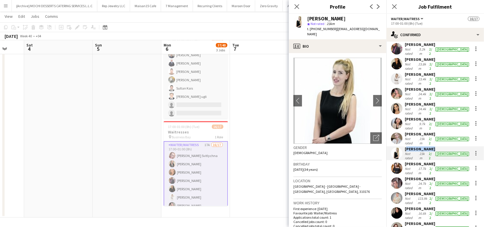
drag, startPoint x: 433, startPoint y: 137, endPoint x: 405, endPoint y: 138, distance: 27.6
click at [405, 138] on div "Svitlana Svitlychna Not rated 9.2km 2/2 female Anna Demchenko Not rated 19.4km …" at bounding box center [435, 122] width 98 height 250
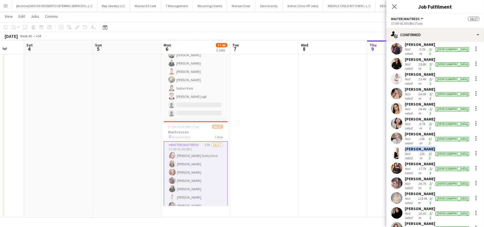
drag, startPoint x: 441, startPoint y: 150, endPoint x: 402, endPoint y: 149, distance: 38.5
click at [402, 176] on div "Angela Jimenez Not rated 24.7km 2/2 female" at bounding box center [435, 183] width 98 height 14
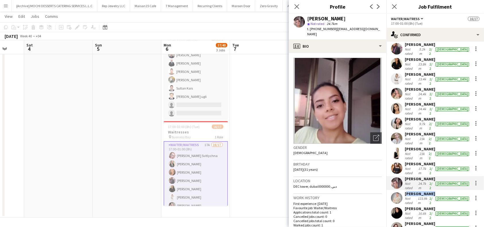
drag, startPoint x: 434, startPoint y: 164, endPoint x: 406, endPoint y: 165, distance: 27.3
click at [403, 191] on div "Elena Lukina Not rated 123.9km 2/2 female" at bounding box center [435, 198] width 98 height 14
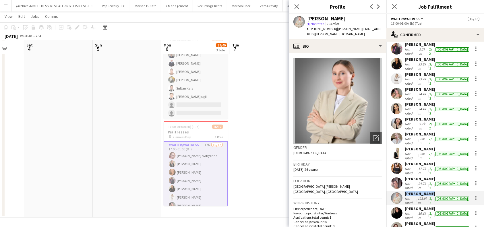
drag, startPoint x: 442, startPoint y: 177, endPoint x: 405, endPoint y: 176, distance: 36.5
click at [405, 206] on div "Paola Zambrano" at bounding box center [436, 208] width 65 height 5
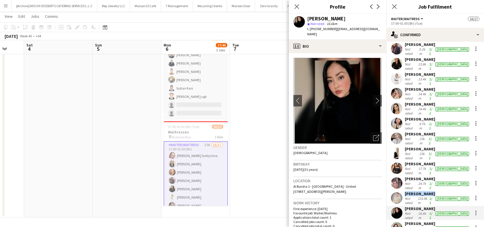
drag, startPoint x: 439, startPoint y: 189, endPoint x: 406, endPoint y: 188, distance: 33.9
click at [406, 221] on div "Aisha Helwani" at bounding box center [436, 223] width 65 height 5
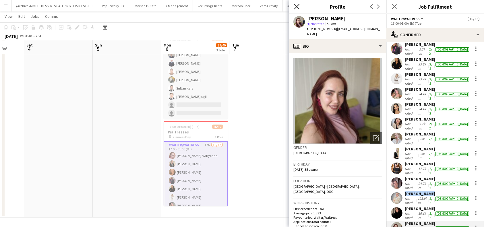
click at [299, 5] on icon at bounding box center [296, 6] width 5 height 5
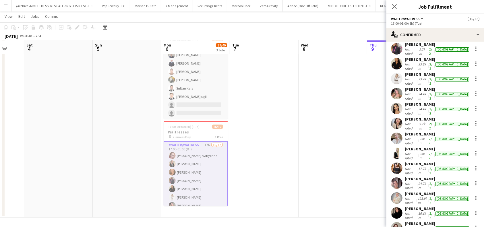
click at [397, 10] on div "Close pop-in" at bounding box center [394, 6] width 16 height 13
click at [391, 5] on icon "Close pop-in" at bounding box center [393, 6] width 5 height 5
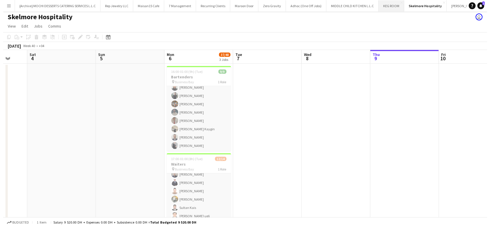
scroll to position [0, 0]
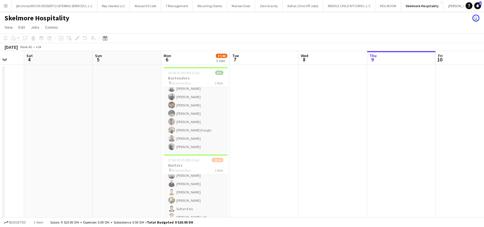
click at [5, 7] on app-icon "Menu" at bounding box center [5, 5] width 5 height 5
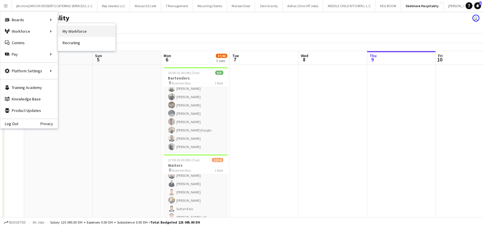
click at [76, 31] on link "My Workforce" at bounding box center [86, 31] width 57 height 11
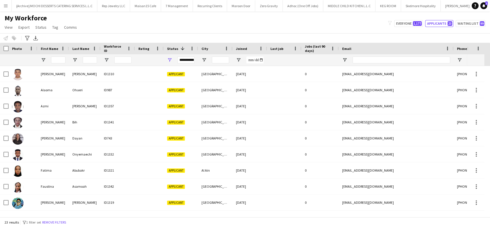
click at [7, 9] on button "Menu" at bounding box center [5, 5] width 11 height 11
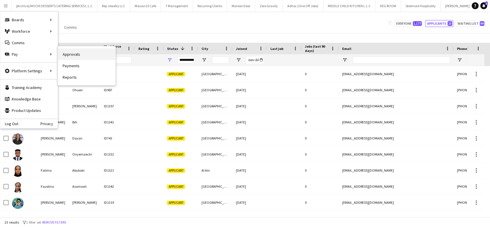
click at [82, 55] on link "Approvals" at bounding box center [86, 53] width 57 height 11
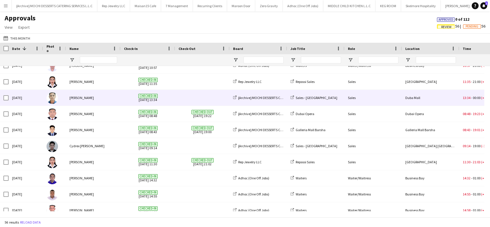
scroll to position [153, 0]
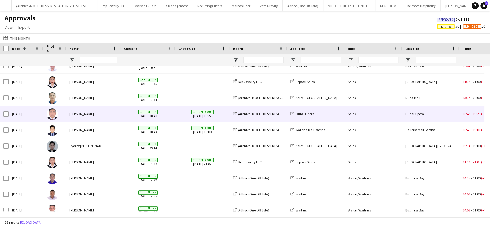
click at [78, 114] on div "[PERSON_NAME]" at bounding box center [93, 114] width 55 height 16
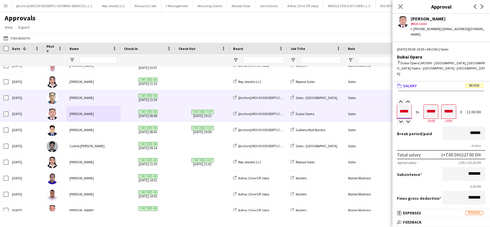
drag, startPoint x: 410, startPoint y: 100, endPoint x: 383, endPoint y: 99, distance: 27.0
click at [383, 99] on body "Menu Boards Boards Boards All jobs Status Workforce Workforce My Workforce Recr…" at bounding box center [245, 113] width 490 height 227
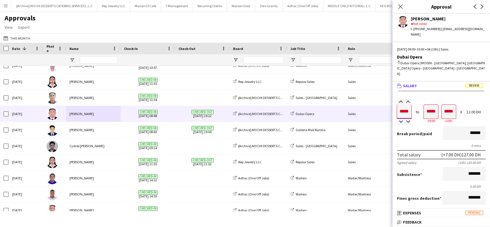
type input "*****"
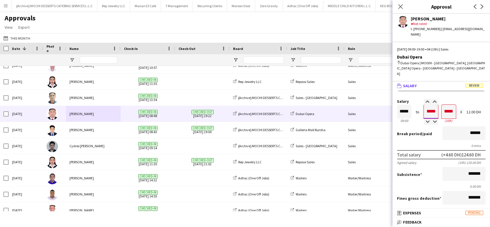
type input "*****"
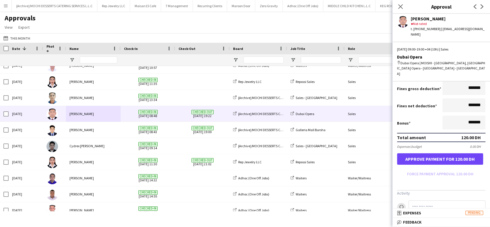
scroll to position [115, 0]
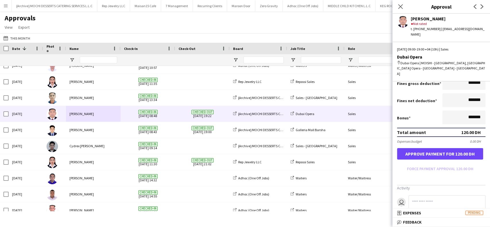
type input "*****"
click at [459, 148] on button "Approve payment for 120.00 DH" at bounding box center [440, 153] width 86 height 11
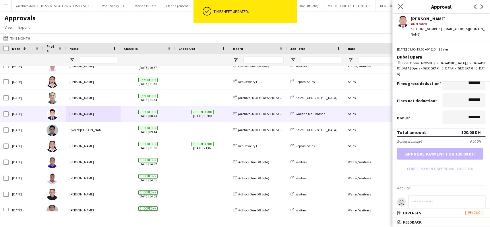
click at [87, 116] on div "[PERSON_NAME]" at bounding box center [93, 114] width 55 height 16
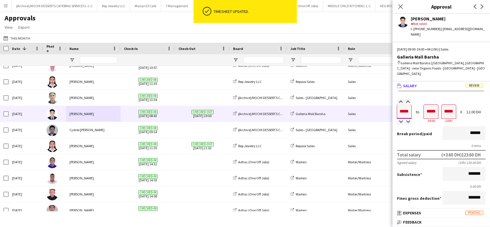
drag, startPoint x: 408, startPoint y: 100, endPoint x: 376, endPoint y: 101, distance: 32.7
click at [380, 101] on body "ok-circled Timesheet updated. Menu Boards Boards Boards All jobs Status Workfor…" at bounding box center [245, 113] width 490 height 227
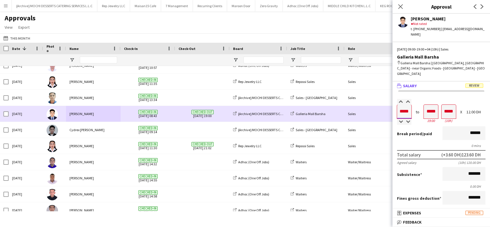
type input "*****"
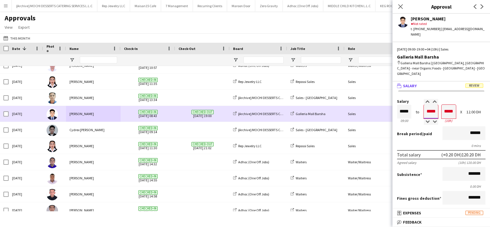
type input "*****"
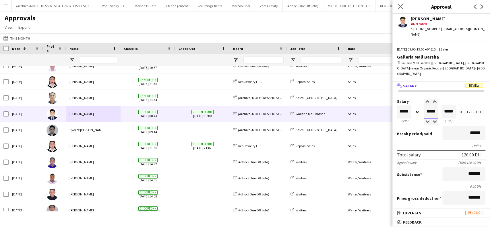
click at [432, 105] on input "*****" at bounding box center [430, 112] width 14 height 14
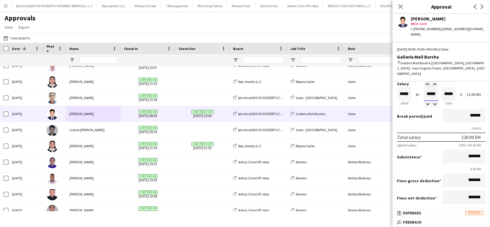
scroll to position [115, 0]
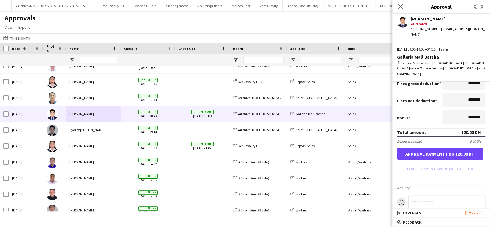
type input "*****"
click at [465, 148] on button "Approve payment for 120.00 DH" at bounding box center [440, 153] width 86 height 11
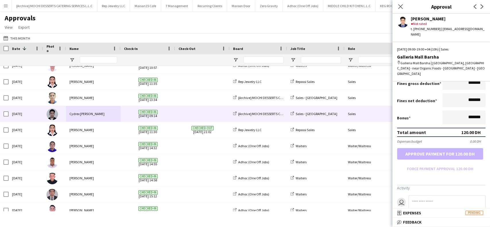
click at [86, 118] on div "Cydrex [PERSON_NAME]" at bounding box center [93, 114] width 55 height 16
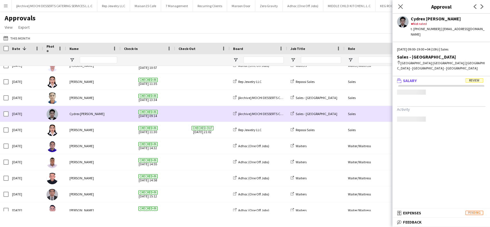
scroll to position [0, 0]
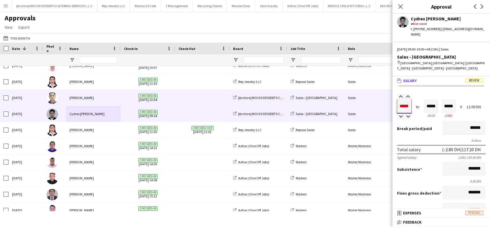
drag, startPoint x: 411, startPoint y: 102, endPoint x: 389, endPoint y: 102, distance: 21.8
click at [390, 102] on body "Menu Boards Boards Boards All jobs Status Workforce Workforce My Workforce Recr…" at bounding box center [245, 113] width 490 height 227
type input "*****"
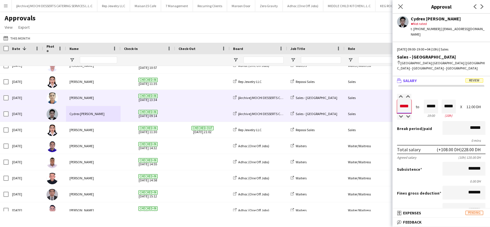
type input "*****"
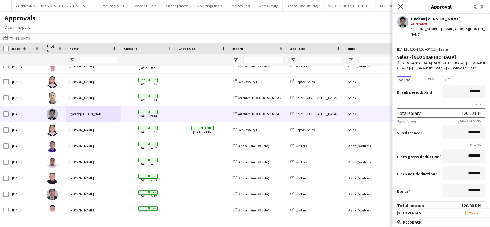
scroll to position [115, 0]
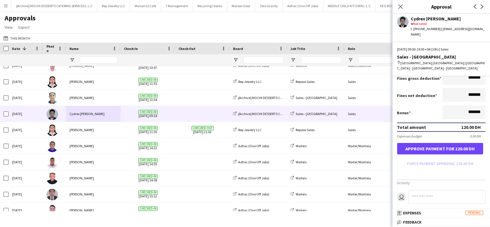
type input "*****"
click at [441, 143] on button "Approve payment for 120.00 DH" at bounding box center [440, 148] width 86 height 11
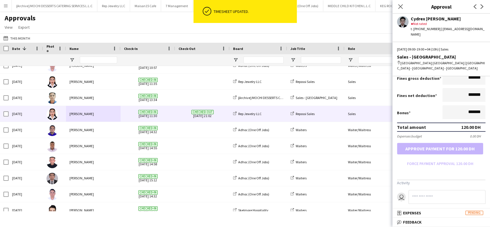
click at [92, 118] on div "Mary-Ann Ednalaguim" at bounding box center [93, 114] width 55 height 16
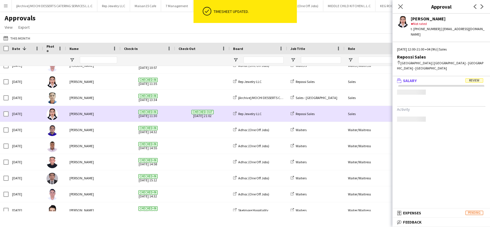
scroll to position [0, 0]
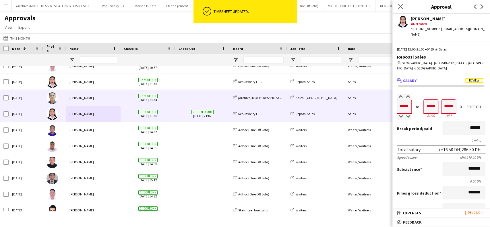
drag, startPoint x: 411, startPoint y: 100, endPoint x: 374, endPoint y: 100, distance: 36.7
click at [376, 100] on body "ok-circled Timesheet updated. Menu Boards Boards Boards All jobs Status Workfor…" at bounding box center [245, 113] width 490 height 227
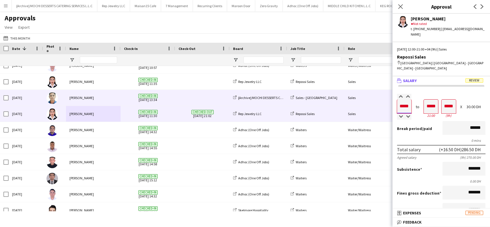
type input "*****"
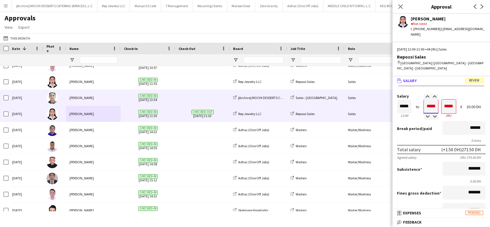
type input "*****"
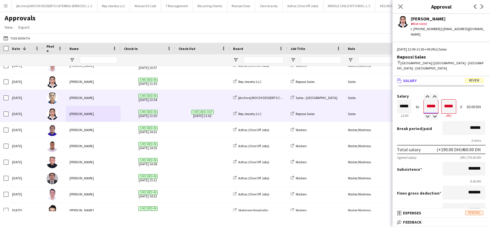
type input "*****"
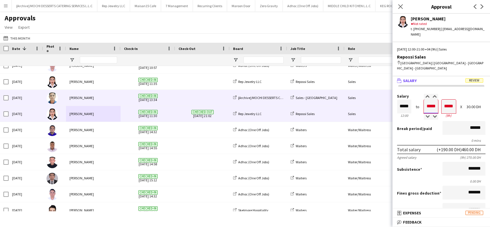
type input "*****"
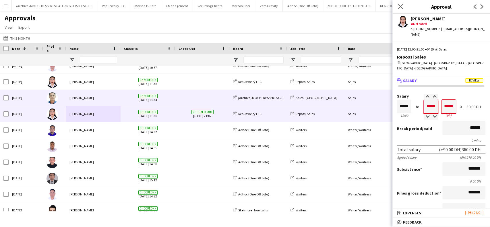
type input "*****"
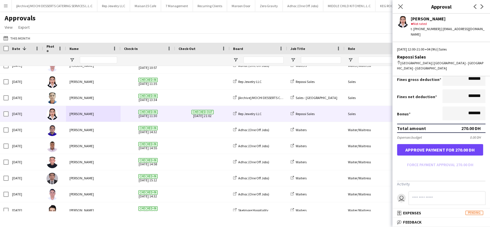
scroll to position [115, 0]
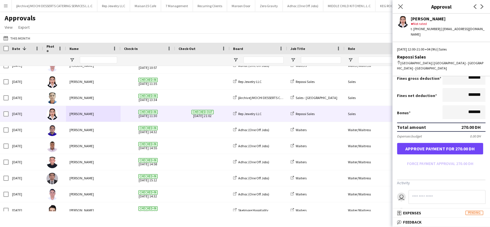
type input "*****"
click at [459, 146] on button "Approve payment for 270.00 DH" at bounding box center [440, 148] width 86 height 11
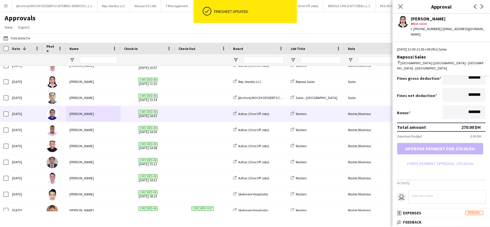
click at [83, 114] on div "Lenard Randy Fundador" at bounding box center [93, 114] width 55 height 16
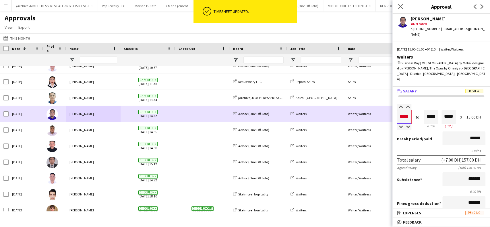
drag, startPoint x: 409, startPoint y: 107, endPoint x: 388, endPoint y: 107, distance: 21.5
click at [388, 107] on body "ok-circled Timesheet updated. Menu Boards Boards Boards All jobs Status Workfor…" at bounding box center [245, 113] width 490 height 227
type input "*****"
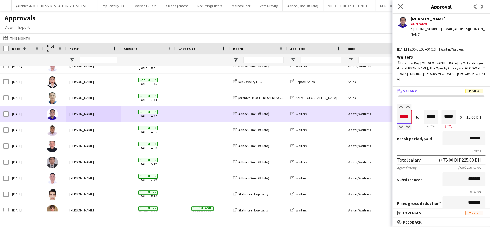
type input "*****"
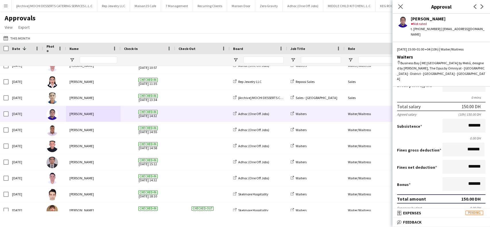
scroll to position [138, 0]
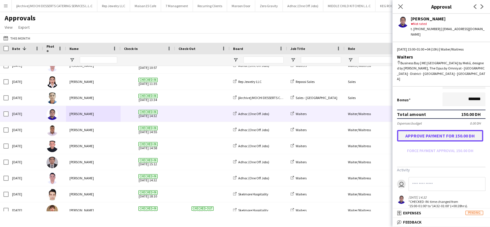
click at [464, 130] on button "Approve payment for 150.00 DH" at bounding box center [440, 135] width 86 height 11
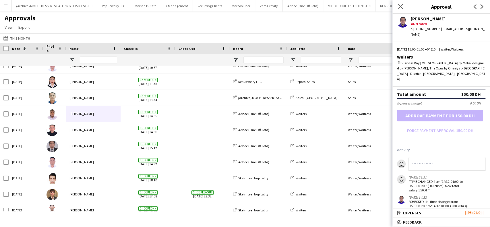
scroll to position [158, 0]
click at [401, 8] on icon "Close pop-in" at bounding box center [399, 6] width 5 height 5
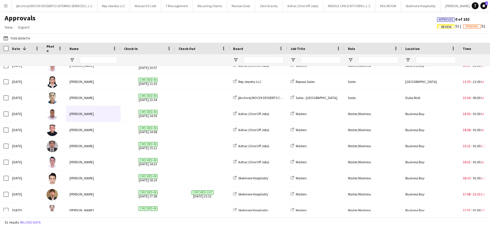
click at [7, 5] on app-icon "Menu" at bounding box center [5, 5] width 5 height 5
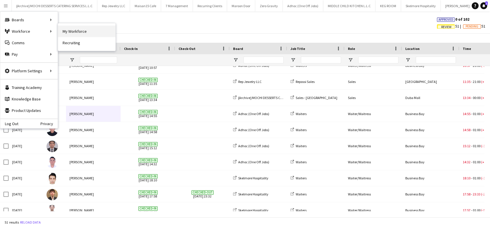
click at [78, 32] on link "My Workforce" at bounding box center [86, 31] width 57 height 11
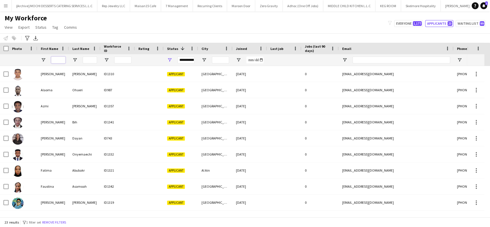
click at [58, 59] on input "First Name Filter Input" at bounding box center [58, 60] width 14 height 7
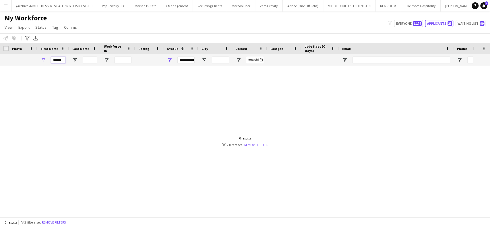
type input "******"
click at [62, 59] on input "******" at bounding box center [58, 60] width 14 height 7
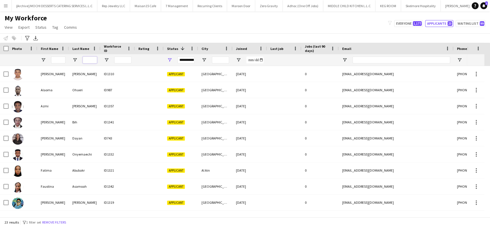
click at [87, 58] on input "Last Name Filter Input" at bounding box center [90, 60] width 14 height 7
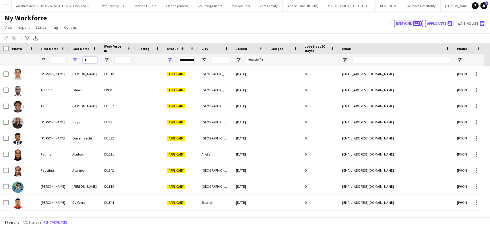
type input "*"
click at [414, 24] on span "1,177" at bounding box center [417, 23] width 9 height 5
type input "**********"
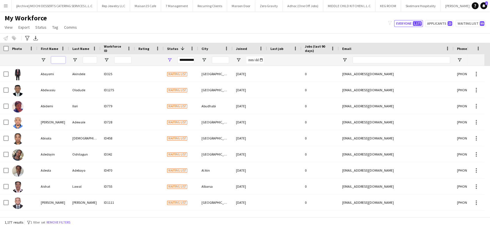
click at [55, 57] on input "First Name Filter Input" at bounding box center [58, 60] width 14 height 7
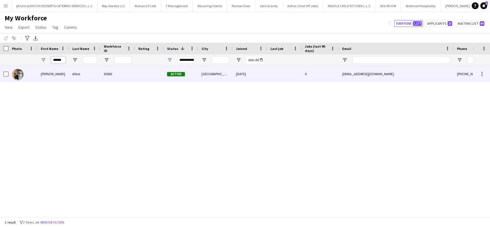
type input "******"
click at [63, 77] on div "Benjie" at bounding box center [53, 74] width 32 height 16
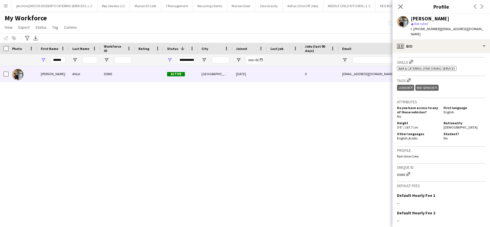
scroll to position [239, 0]
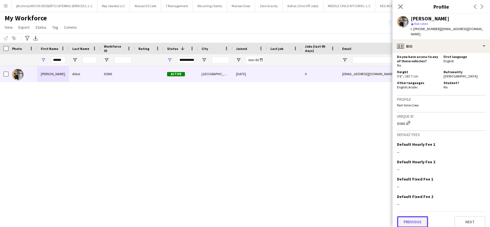
click at [411, 217] on button "Previous" at bounding box center [412, 221] width 31 height 11
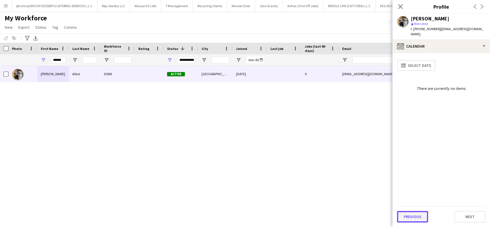
click at [411, 215] on button "Previous" at bounding box center [412, 216] width 31 height 11
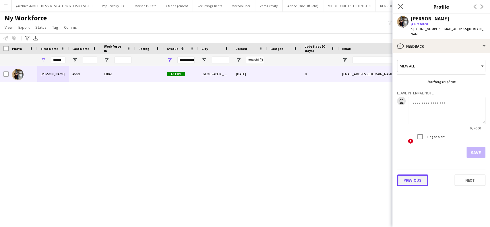
click at [411, 174] on button "Previous" at bounding box center [412, 179] width 31 height 11
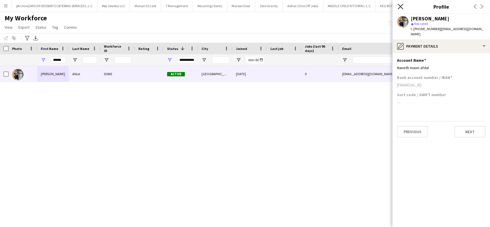
click at [399, 8] on icon at bounding box center [399, 6] width 5 height 5
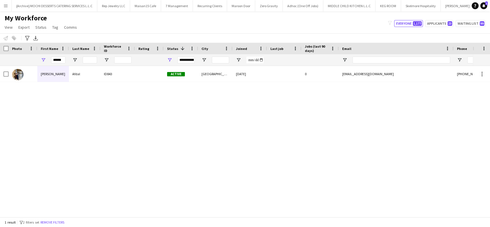
click at [4, 4] on app-icon "Menu" at bounding box center [5, 5] width 5 height 5
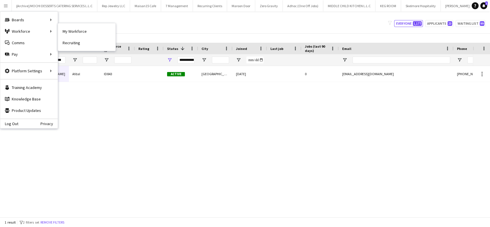
drag, startPoint x: 70, startPoint y: 30, endPoint x: 74, endPoint y: 30, distance: 3.7
click at [71, 30] on link "My Workforce" at bounding box center [86, 31] width 57 height 11
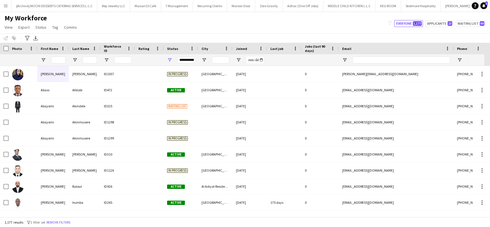
type input "******"
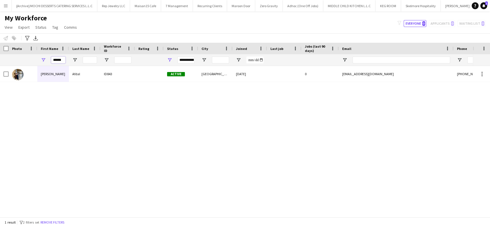
drag, startPoint x: 62, startPoint y: 61, endPoint x: 0, endPoint y: 57, distance: 62.1
click at [2, 59] on div "******" at bounding box center [311, 59] width 622 height 11
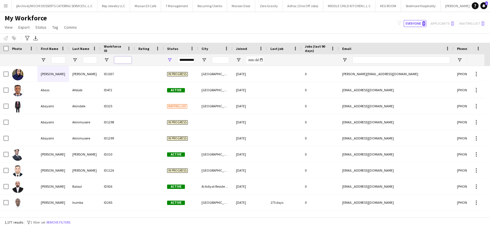
click at [123, 58] on input "Workforce ID Filter Input" at bounding box center [122, 60] width 17 height 7
type input "****"
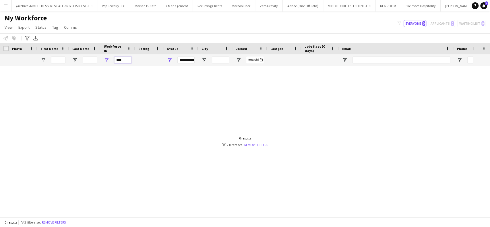
drag, startPoint x: 127, startPoint y: 61, endPoint x: 114, endPoint y: 61, distance: 12.7
click at [114, 61] on input "****" at bounding box center [122, 60] width 17 height 7
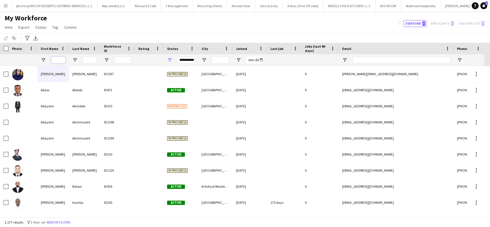
click at [60, 61] on input "First Name Filter Input" at bounding box center [58, 60] width 14 height 7
click at [62, 60] on input "First Name Filter Input" at bounding box center [58, 60] width 14 height 7
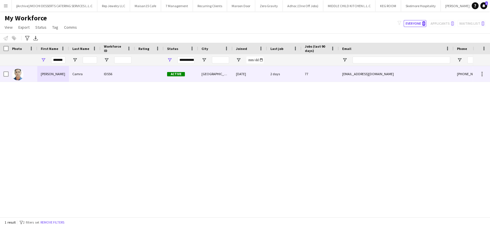
click at [67, 77] on div "Roderick" at bounding box center [53, 74] width 32 height 16
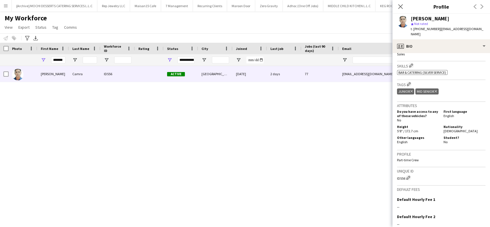
scroll to position [257, 0]
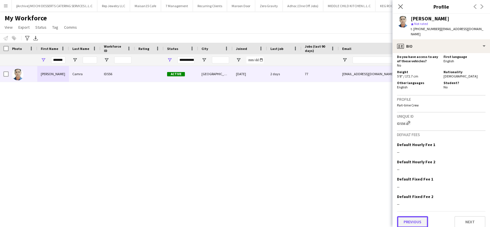
click at [416, 216] on button "Previous" at bounding box center [412, 221] width 31 height 11
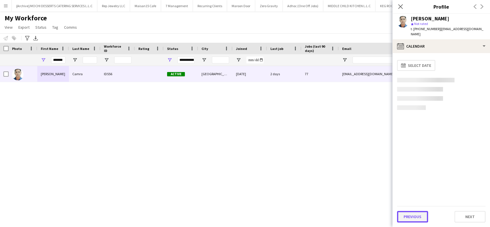
click at [415, 211] on button "Previous" at bounding box center [412, 216] width 31 height 11
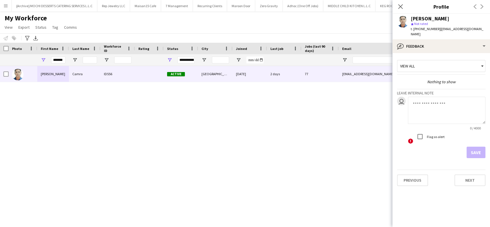
click at [417, 217] on app-crew-profile-feedback-tab "View all Nothing to show Leave internal note user 0 / 4000 ! Flag as alert Save…" at bounding box center [441, 140] width 98 height 174
click at [419, 174] on button "Previous" at bounding box center [412, 179] width 31 height 11
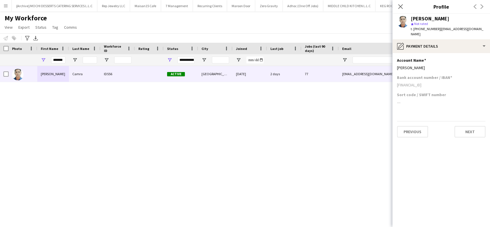
drag, startPoint x: 439, startPoint y: 63, endPoint x: 395, endPoint y: 63, distance: 44.2
click at [395, 63] on app-section-data-types "Account Name Edit this field Roderick Gabe Camara Bank account number / IBAN AE…" at bounding box center [441, 140] width 98 height 174
drag, startPoint x: 448, startPoint y: 79, endPoint x: 397, endPoint y: 81, distance: 50.5
click at [397, 82] on div "AE620330000019010508925" at bounding box center [441, 84] width 88 height 5
click at [447, 179] on app-section-data-types "Account Name Edit this field Roderick Gabe Camara Bank account number / IBAN AE…" at bounding box center [441, 140] width 98 height 174
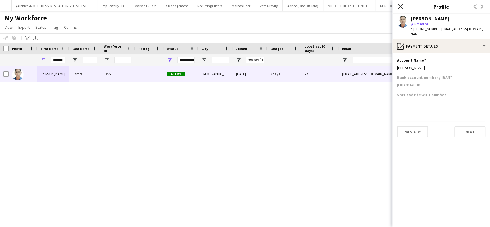
click at [401, 7] on icon at bounding box center [399, 6] width 5 height 5
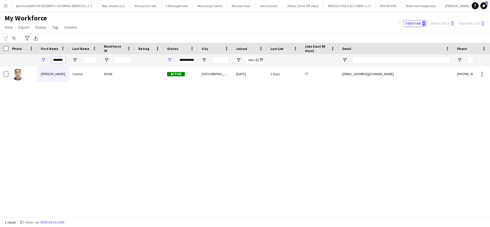
drag, startPoint x: 64, startPoint y: 59, endPoint x: 16, endPoint y: 58, distance: 48.5
click at [16, 58] on div "*******" at bounding box center [311, 59] width 622 height 11
type input "*****"
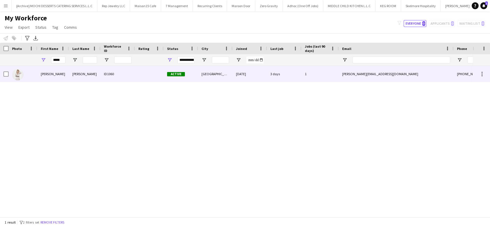
click at [85, 80] on div "Gulyaeva" at bounding box center [85, 74] width 32 height 16
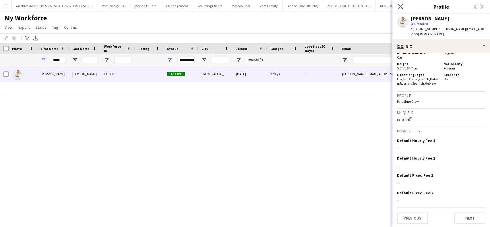
scroll to position [288, 0]
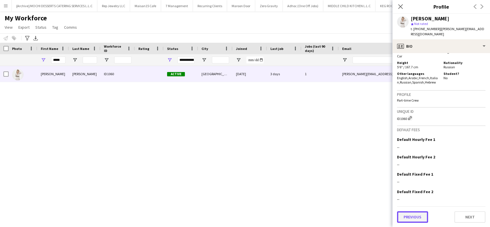
click at [419, 217] on button "Previous" at bounding box center [412, 216] width 31 height 11
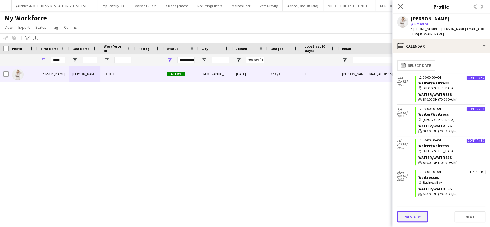
click at [412, 214] on button "Previous" at bounding box center [412, 216] width 31 height 11
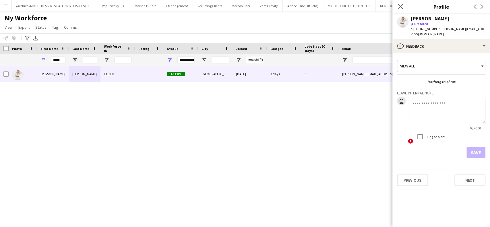
click at [407, 170] on div "Previous Next" at bounding box center [441, 178] width 88 height 16
click at [410, 174] on button "Previous" at bounding box center [412, 179] width 31 height 11
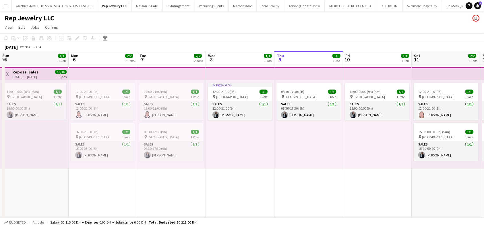
scroll to position [0, 137]
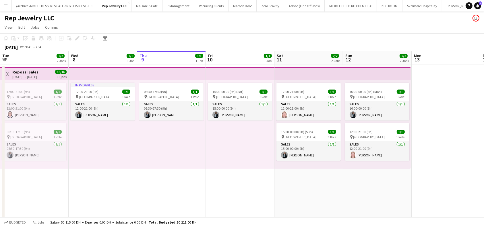
click at [308, 107] on app-card-role "Sales [DATE] 12:00-21:00 (9h) [PERSON_NAME]" at bounding box center [308, 111] width 64 height 20
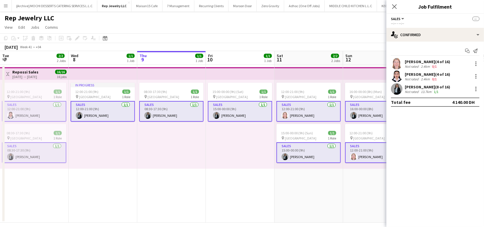
click at [310, 110] on app-card-role "Sales [DATE] 12:00-21:00 (9h) [PERSON_NAME]" at bounding box center [308, 111] width 64 height 21
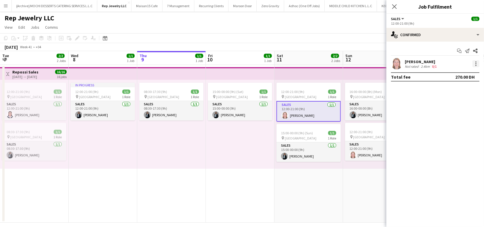
click at [475, 63] on div at bounding box center [475, 63] width 7 height 7
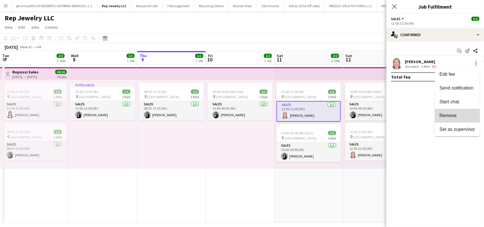
click at [450, 113] on span "Remove" at bounding box center [447, 115] width 17 height 5
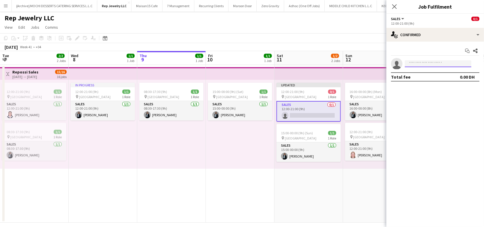
click at [437, 63] on input at bounding box center [437, 63] width 67 height 7
type input "********"
click at [447, 80] on span "[PHONE_NUMBER]" at bounding box center [437, 81] width 57 height 5
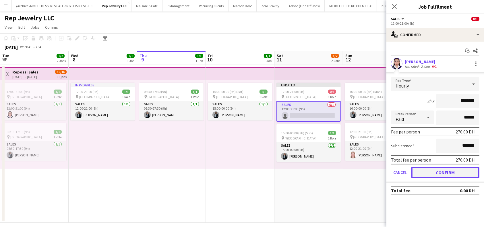
click at [456, 173] on button "Confirm" at bounding box center [445, 172] width 68 height 11
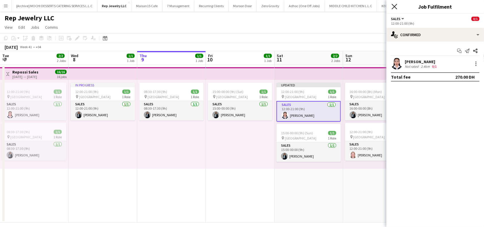
click at [396, 7] on icon "Close pop-in" at bounding box center [393, 6] width 5 height 5
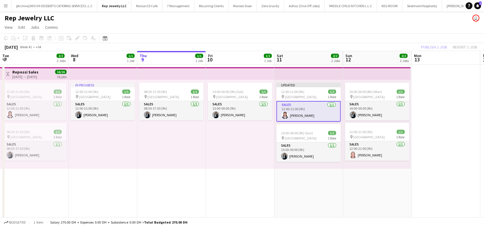
click at [440, 47] on div "Publish 1 job Revert 1 job" at bounding box center [449, 46] width 70 height 7
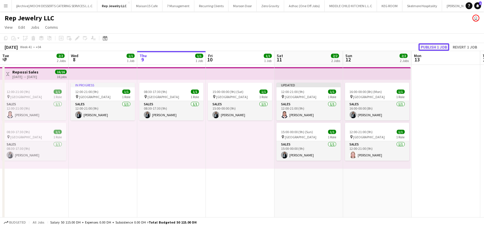
click at [438, 47] on button "Publish 1 job" at bounding box center [433, 46] width 31 height 7
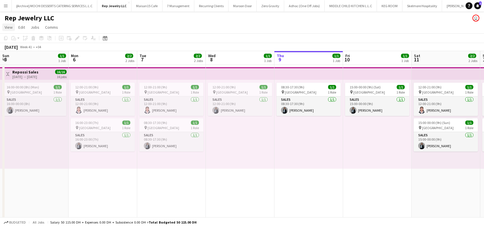
scroll to position [0, 137]
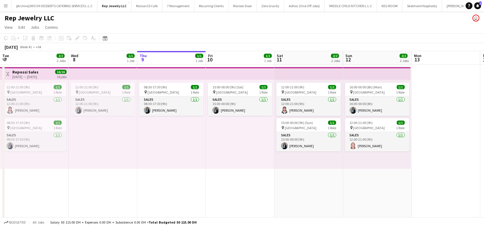
click at [478, 5] on app-icon "Add" at bounding box center [479, 6] width 2 height 2
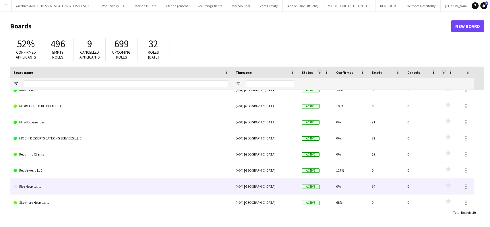
scroll to position [153, 0]
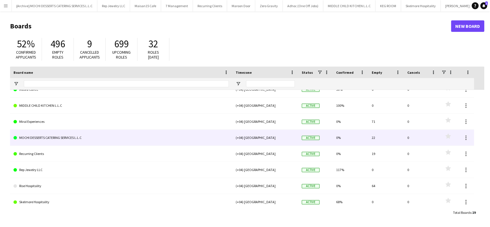
click at [50, 137] on link "MOCHI DESSERTS CATERING SERVICES L.L.C" at bounding box center [120, 138] width 215 height 16
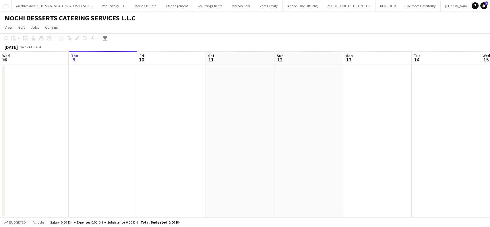
scroll to position [0, 65]
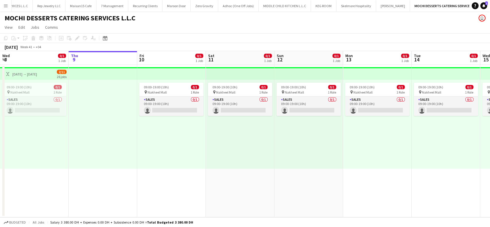
click at [52, 64] on app-board-header-date "Wed 8 0/1 1 Job" at bounding box center [34, 58] width 69 height 14
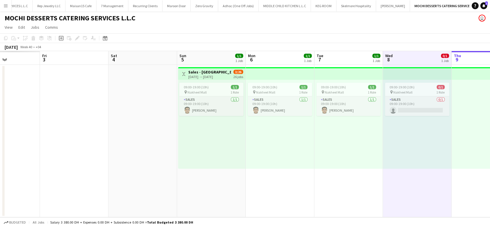
scroll to position [0, 166]
drag, startPoint x: 19, startPoint y: 5, endPoint x: 32, endPoint y: 10, distance: 13.9
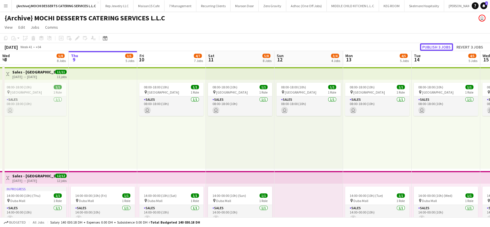
click at [435, 47] on button "Publish 3 jobs" at bounding box center [436, 46] width 33 height 7
click at [435, 46] on div "Publish 3 jobs Revert 3 jobs" at bounding box center [452, 46] width 75 height 7
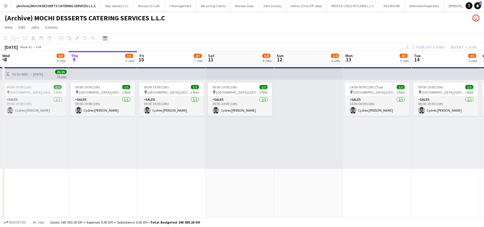
click at [164, 71] on app-top-bar at bounding box center [171, 73] width 69 height 13
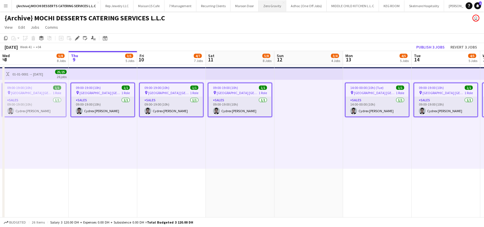
click at [381, 138] on div "14:00-00:00 (10h) (Tue) 1/1 pin Yas Mall Abu Dhabi 1 Role Sales 1/1 14:00-00:00…" at bounding box center [377, 124] width 69 height 89
click at [439, 46] on button "Publish 3 jobs" at bounding box center [430, 46] width 33 height 7
click at [431, 48] on div "Publish 3 jobs Revert 3 jobs" at bounding box center [446, 46] width 75 height 7
click at [432, 47] on div "Publish 3 jobs Revert 3 jobs" at bounding box center [446, 46] width 75 height 7
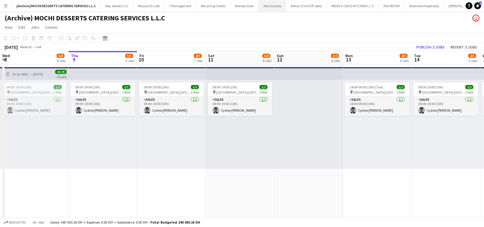
scroll to position [0, 137]
click at [107, 82] on div "09:00-19:00 (10h) 1/1 pin Yas Mall [GEOGRAPHIC_DATA] 1 Role Sales [DATE] 09:00-…" at bounding box center [102, 124] width 69 height 89
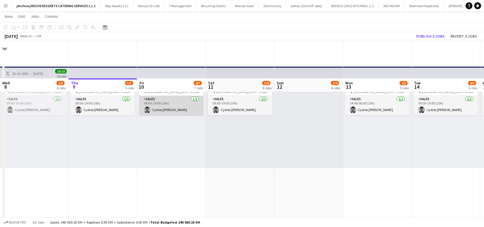
scroll to position [38, 0]
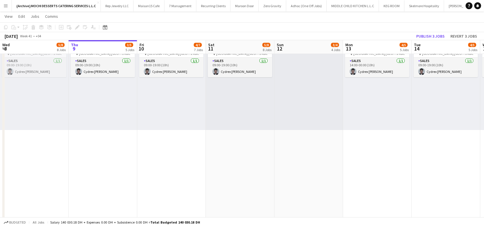
click at [93, 74] on div "09:00-19:00 (10h) 1/1 pin Yas Mall [GEOGRAPHIC_DATA] 1 Role Sales [DATE] 09:00-…" at bounding box center [103, 85] width 69 height 89
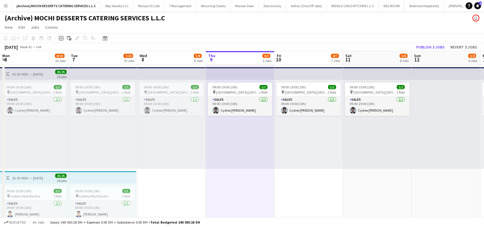
scroll to position [0, 137]
click at [168, 75] on app-top-bar at bounding box center [171, 73] width 69 height 13
click at [174, 72] on app-top-bar at bounding box center [171, 73] width 69 height 13
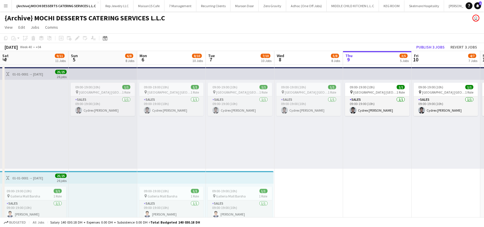
scroll to position [0, 198]
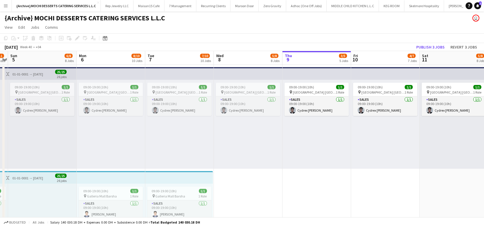
click at [180, 73] on app-top-bar at bounding box center [179, 73] width 69 height 13
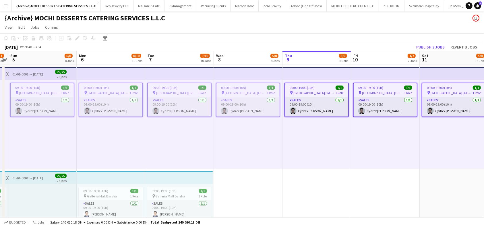
click at [113, 57] on app-board-header-date "Mon 6 8/10 10 Jobs" at bounding box center [111, 58] width 69 height 14
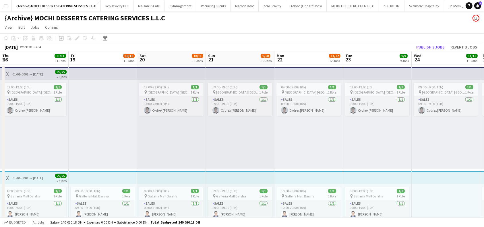
scroll to position [0, 137]
